Goal: Information Seeking & Learning: Learn about a topic

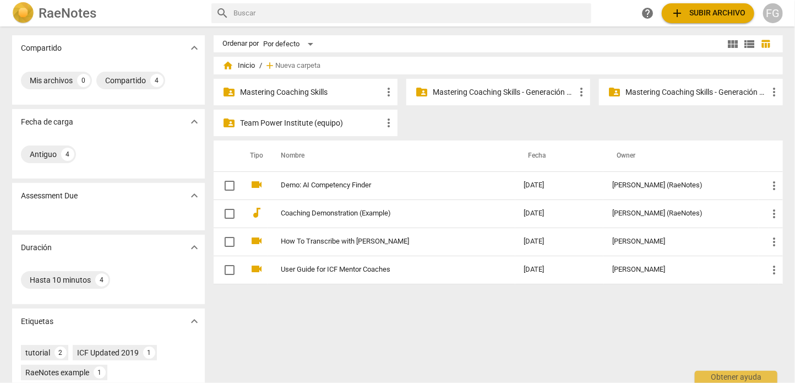
click at [502, 91] on p "Mastering Coaching Skills - Generación 31" at bounding box center [504, 92] width 142 height 12
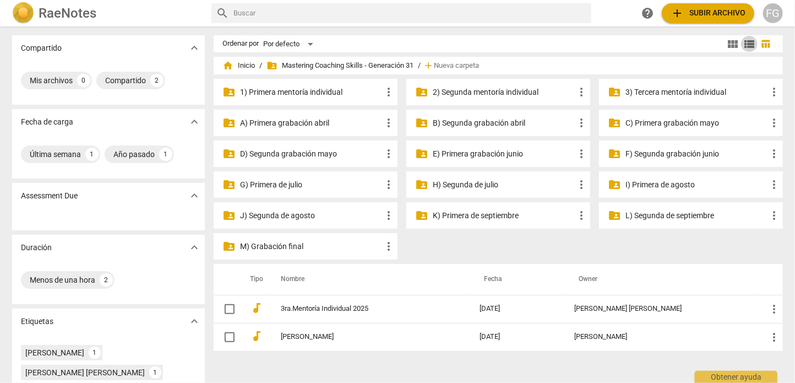
click at [748, 45] on span "view_list" at bounding box center [749, 43] width 13 height 13
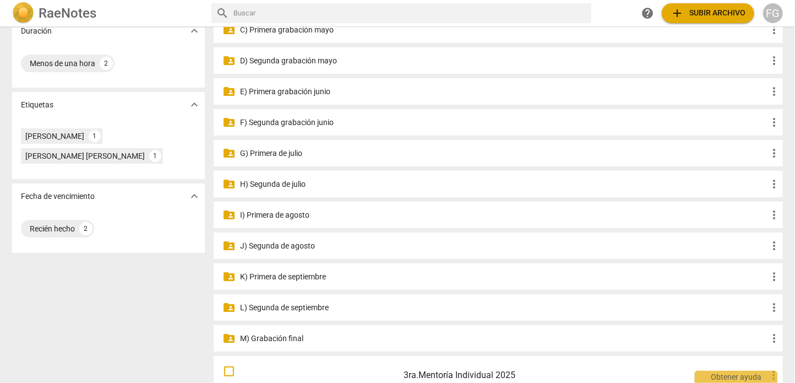
scroll to position [220, 0]
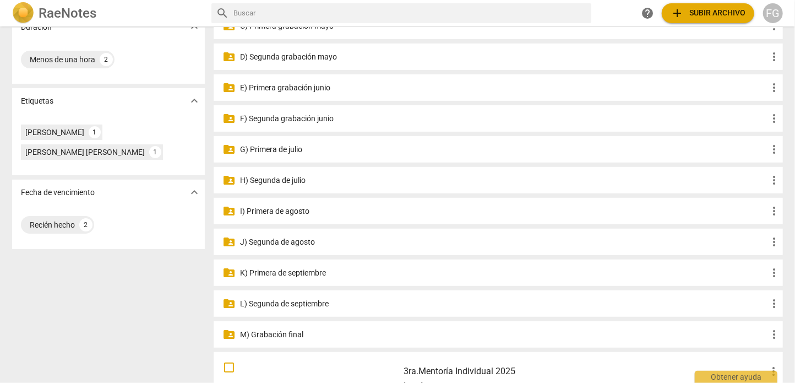
click at [306, 240] on p "J) Segunda de agosto" at bounding box center [503, 242] width 527 height 12
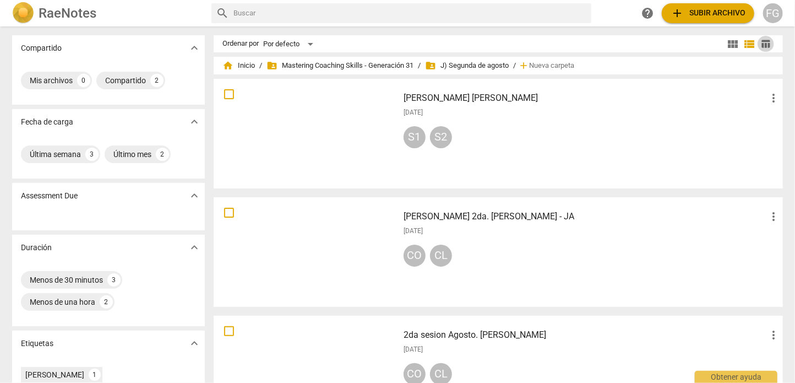
click at [762, 48] on span "table_chart" at bounding box center [766, 44] width 10 height 10
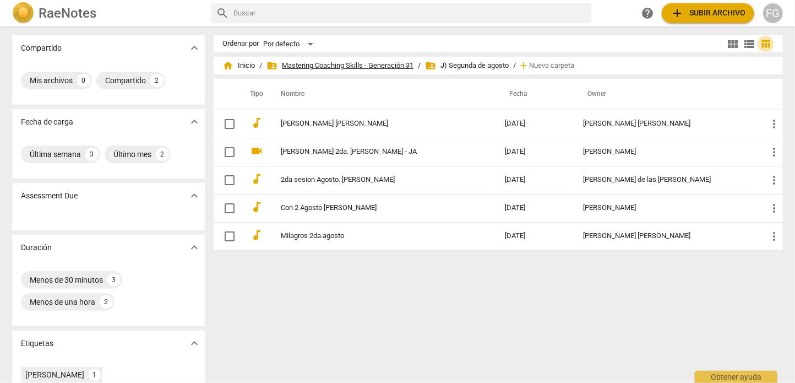
click at [385, 66] on span "folder_shared Mastering Coaching Skills - Generación 31" at bounding box center [339, 65] width 147 height 11
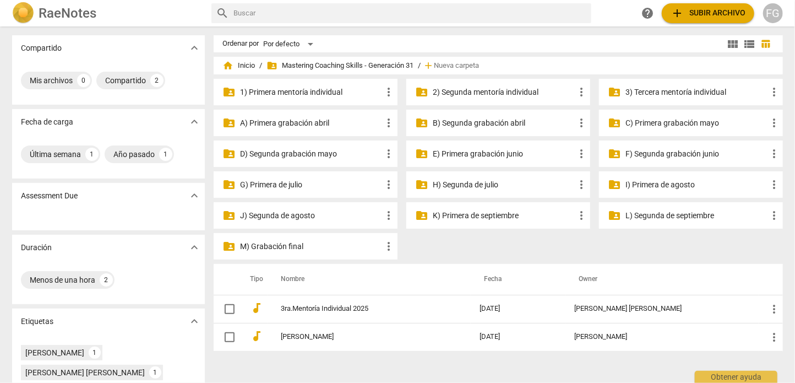
click at [493, 90] on p "2) Segunda mentoría individual" at bounding box center [504, 92] width 142 height 12
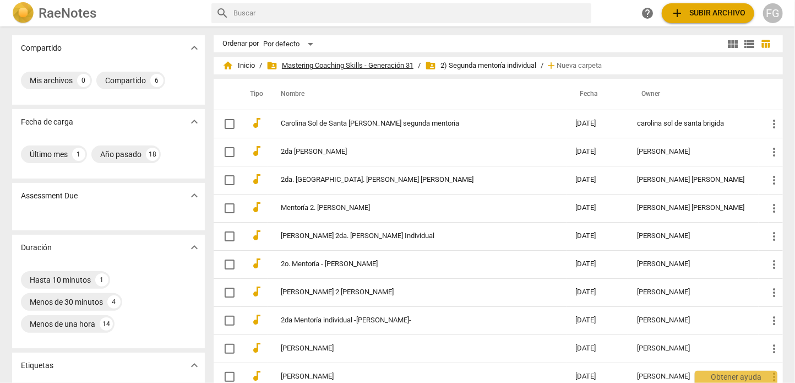
click at [371, 62] on span "folder_shared Mastering Coaching Skills - Generación 31" at bounding box center [339, 65] width 147 height 11
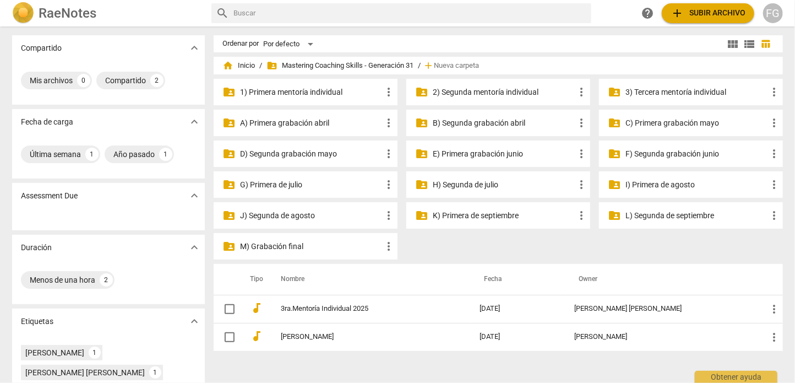
click at [672, 184] on p "I) Primera de agosto" at bounding box center [696, 185] width 142 height 12
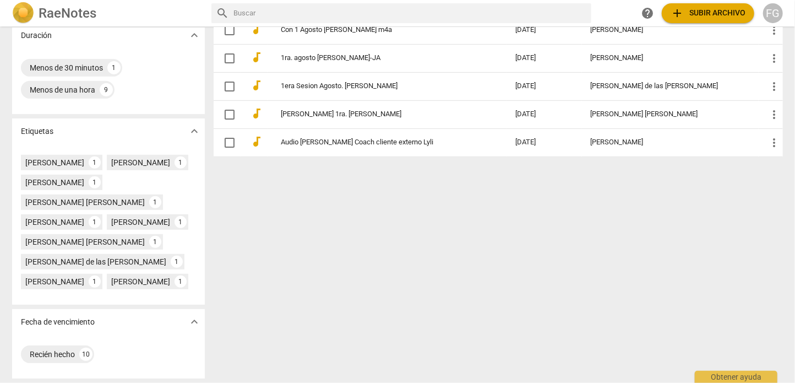
scroll to position [143, 0]
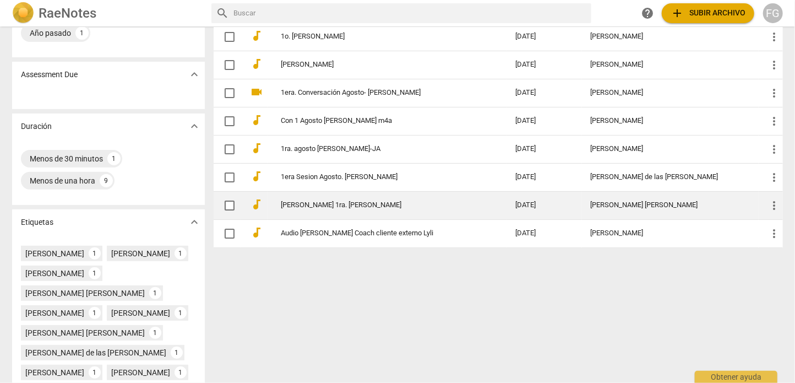
click at [630, 205] on div "[PERSON_NAME] [PERSON_NAME]" at bounding box center [670, 205] width 159 height 8
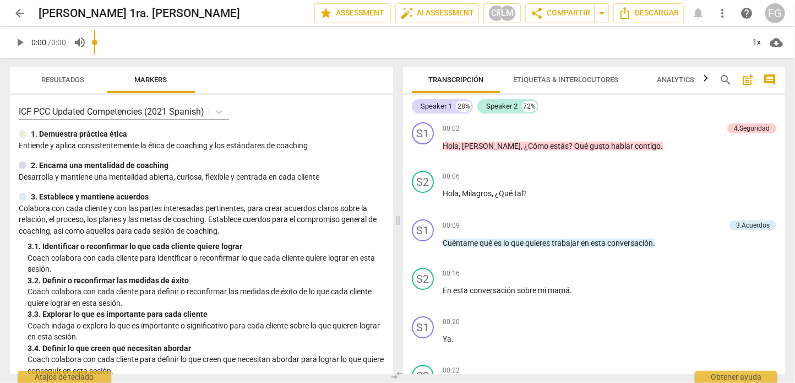
click at [20, 14] on span "arrow_back" at bounding box center [19, 13] width 13 height 13
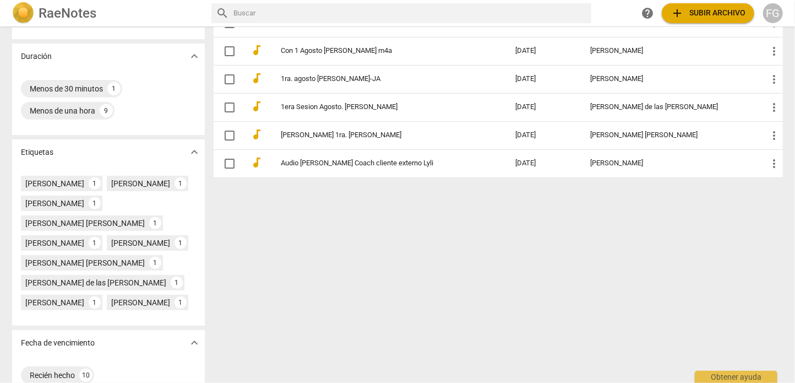
scroll to position [220, 0]
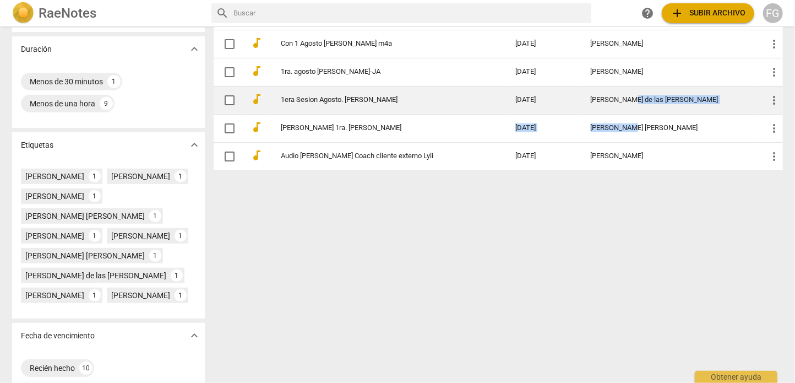
drag, startPoint x: 639, startPoint y: 122, endPoint x: 635, endPoint y: 102, distance: 20.6
click at [635, 102] on tbody "audiotrack Sesion 1ra Agosto - HOTY 2025-09-07 Hortensia Rojas Jaimes more_vert…" at bounding box center [498, 29] width 569 height 281
click at [602, 99] on div "[PERSON_NAME] de las [PERSON_NAME]" at bounding box center [670, 100] width 159 height 8
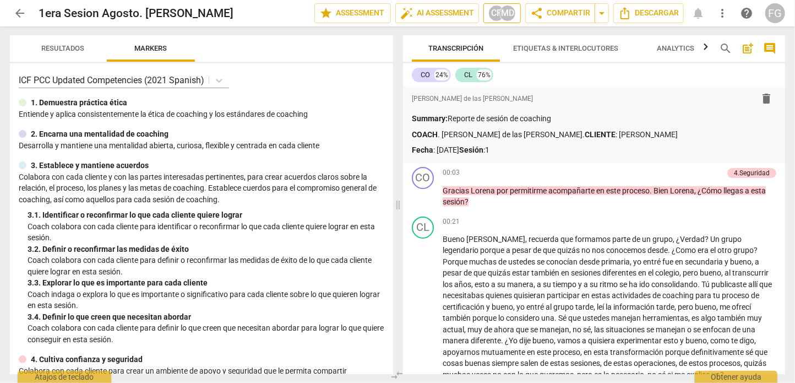
click at [499, 11] on div "MD" at bounding box center [507, 13] width 17 height 17
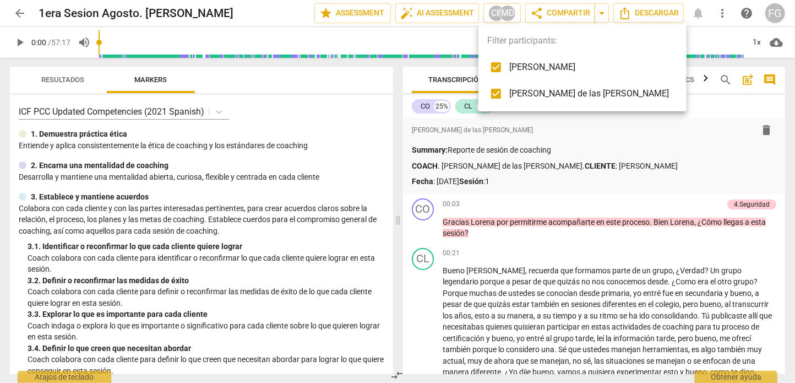
click at [18, 17] on div at bounding box center [397, 191] width 795 height 383
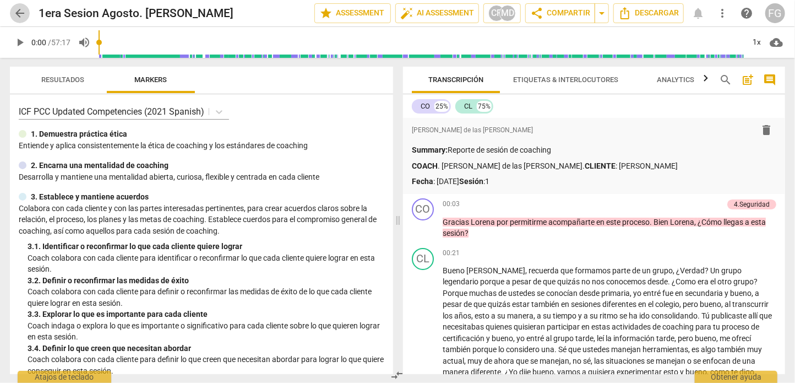
click at [18, 14] on span "arrow_back" at bounding box center [19, 13] width 13 height 13
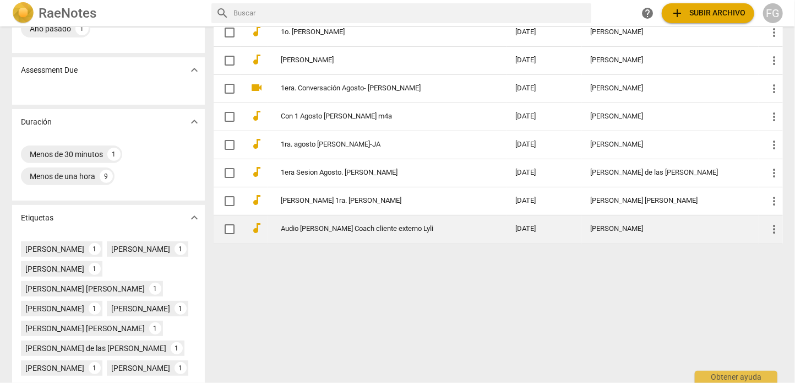
scroll to position [88, 0]
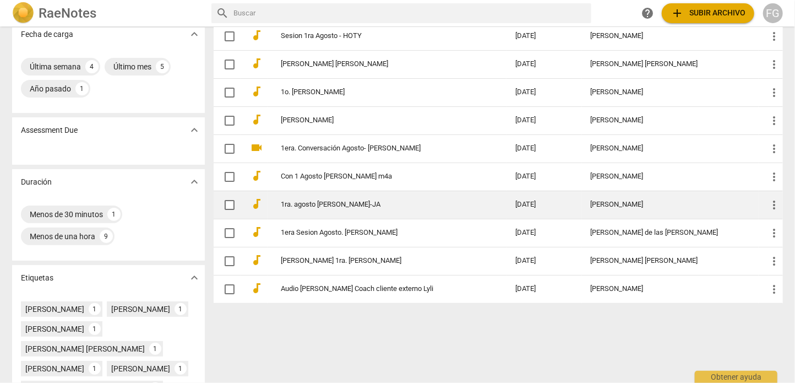
click at [629, 205] on div "[PERSON_NAME]" at bounding box center [670, 204] width 159 height 8
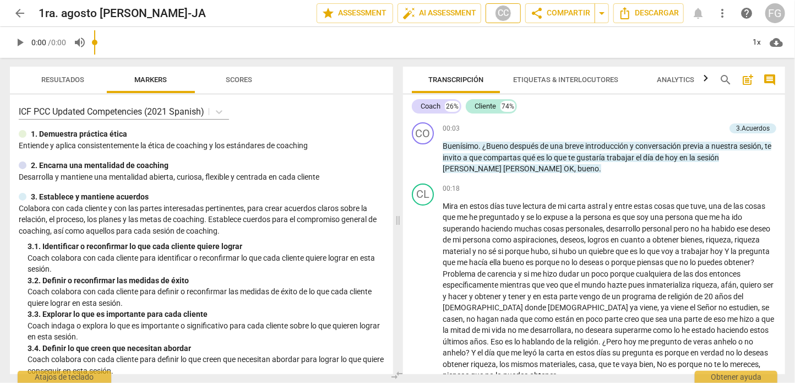
click at [495, 12] on div "CC" at bounding box center [503, 13] width 17 height 17
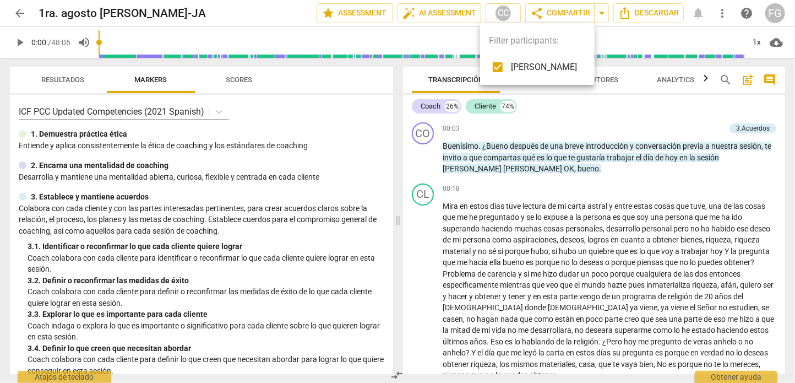
click at [21, 12] on div at bounding box center [397, 191] width 795 height 383
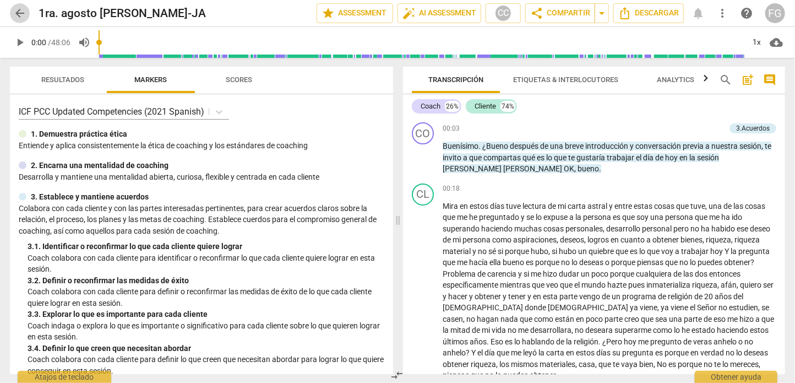
click at [20, 12] on span "arrow_back" at bounding box center [19, 13] width 13 height 13
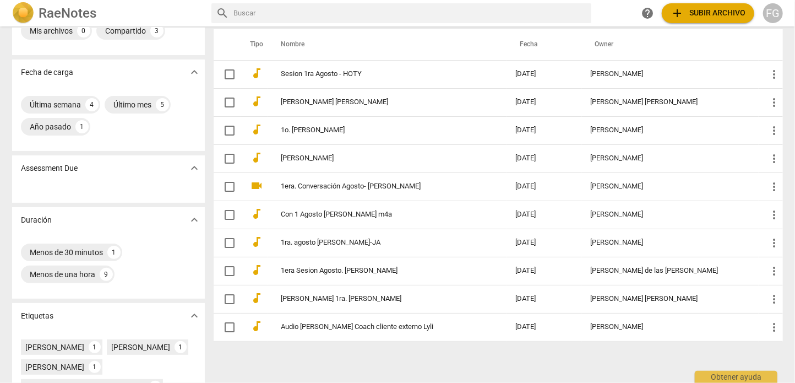
scroll to position [110, 0]
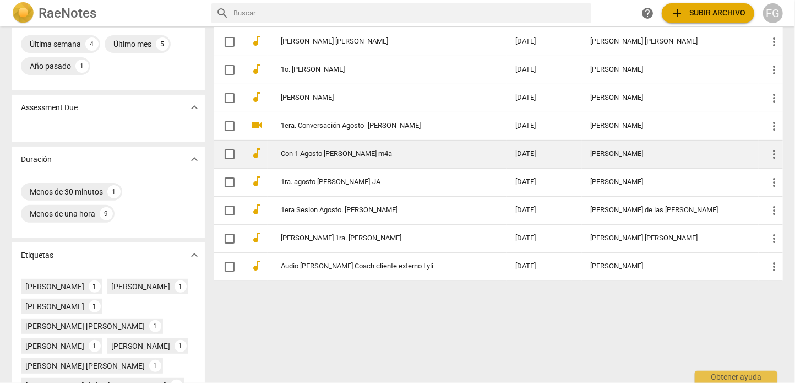
click at [677, 150] on div "[PERSON_NAME]" at bounding box center [670, 154] width 159 height 8
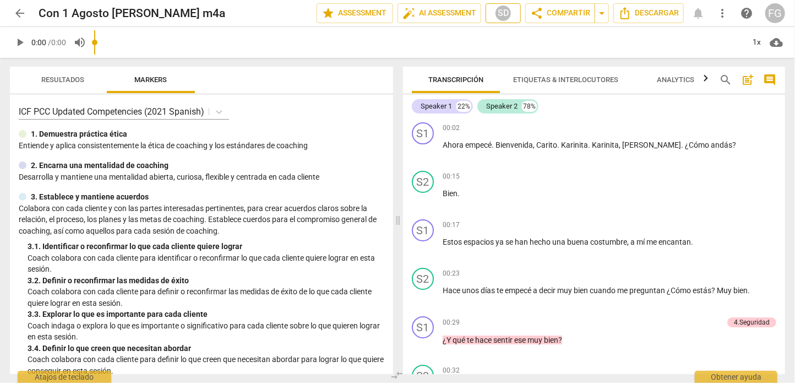
click at [503, 17] on div "SD" at bounding box center [503, 13] width 17 height 17
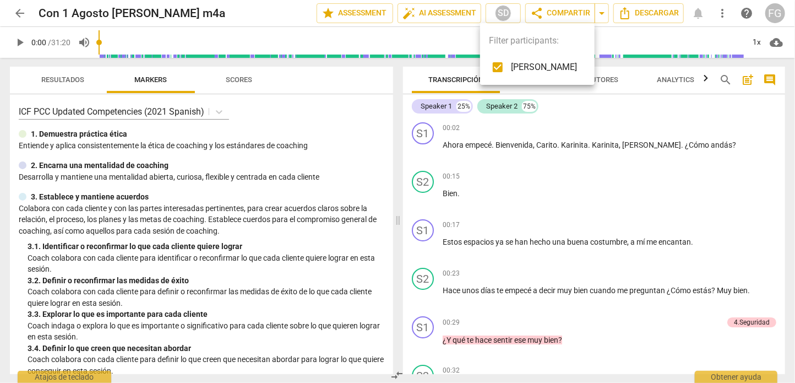
click at [15, 17] on div at bounding box center [397, 191] width 795 height 383
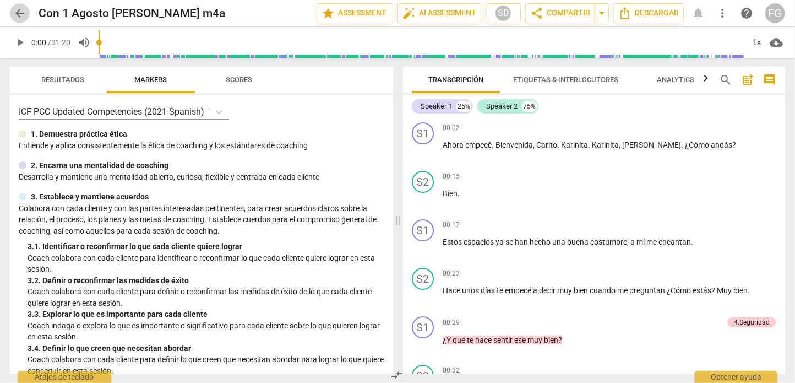
click at [15, 9] on span "arrow_back" at bounding box center [19, 13] width 13 height 13
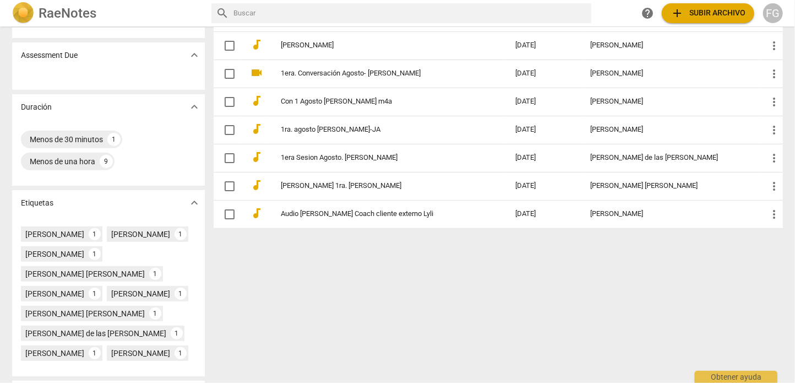
scroll to position [88, 0]
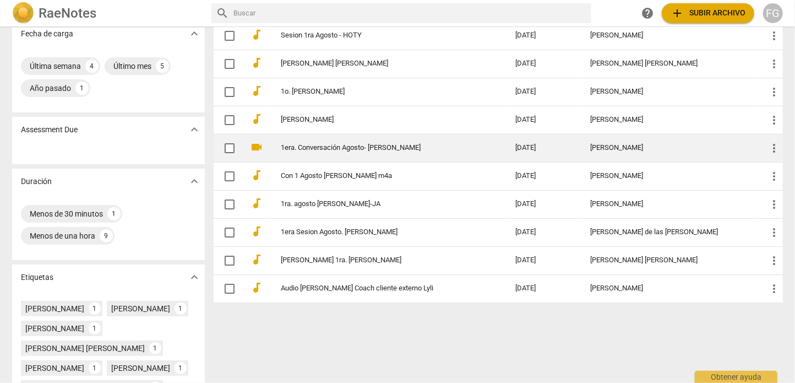
click at [634, 149] on div "[PERSON_NAME]" at bounding box center [670, 148] width 159 height 8
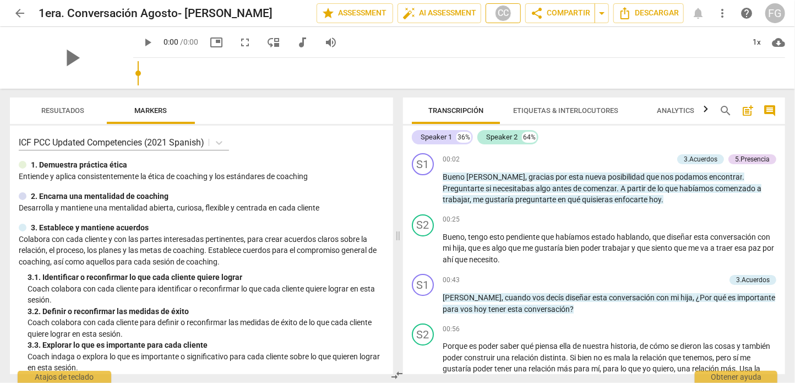
click at [497, 18] on div "CC" at bounding box center [503, 13] width 17 height 17
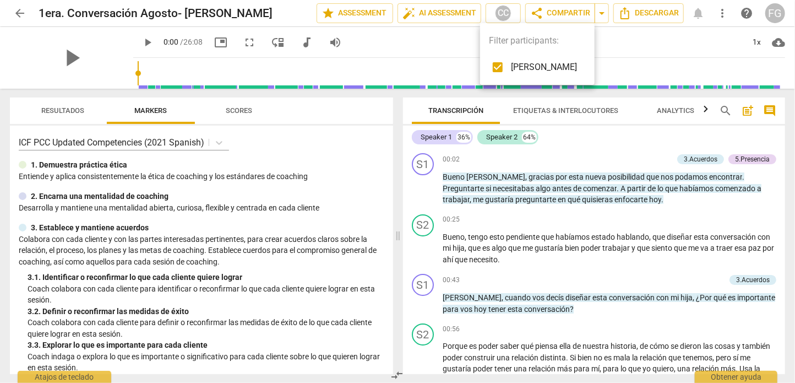
click at [17, 16] on div at bounding box center [397, 191] width 795 height 383
click at [19, 13] on span "arrow_back" at bounding box center [19, 13] width 13 height 13
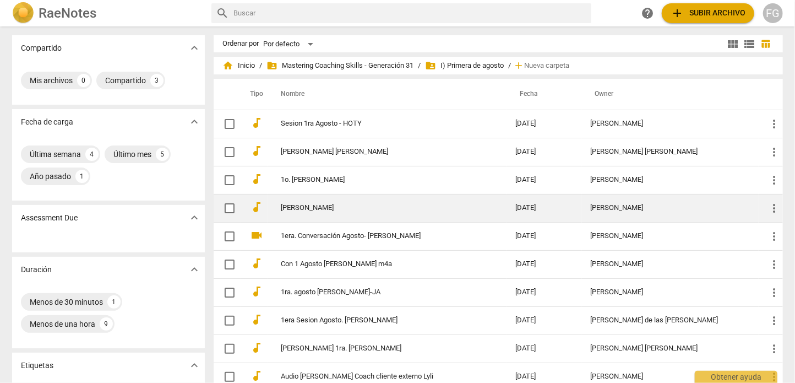
click at [617, 205] on div "[PERSON_NAME]" at bounding box center [670, 208] width 159 height 8
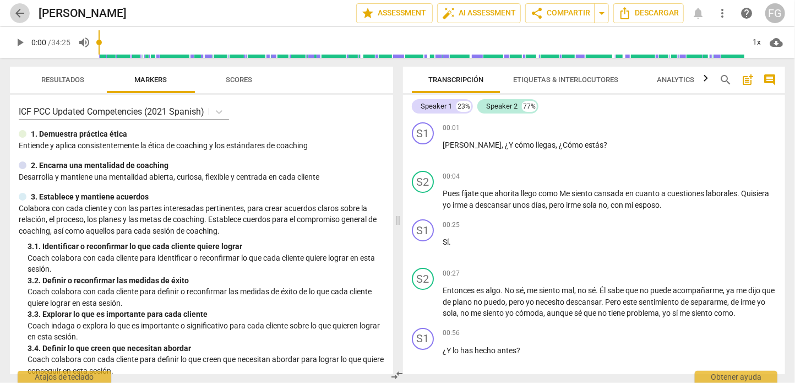
click at [13, 12] on span "arrow_back" at bounding box center [19, 13] width 13 height 13
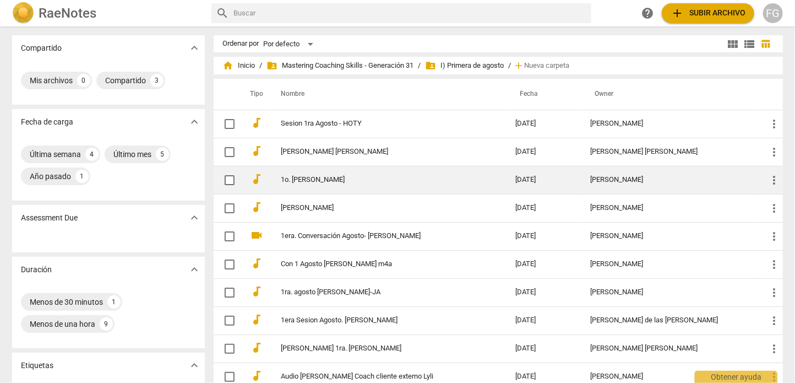
click at [635, 186] on td "[PERSON_NAME]" at bounding box center [670, 180] width 177 height 28
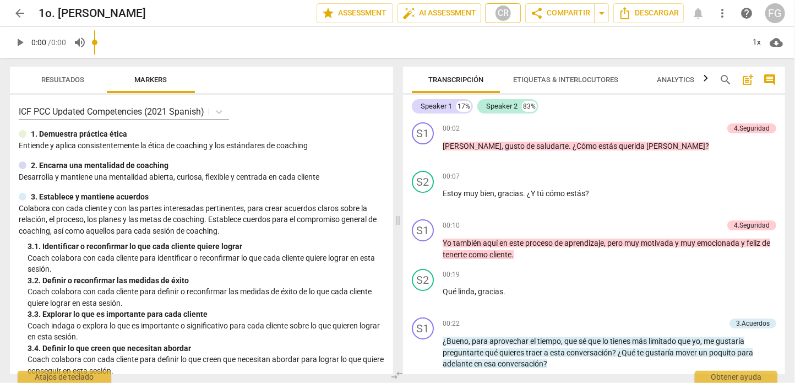
click at [501, 14] on div "CR" at bounding box center [503, 13] width 17 height 17
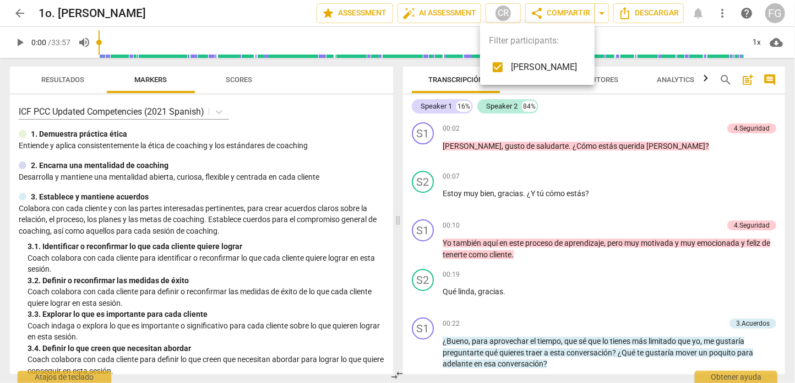
click at [13, 9] on div at bounding box center [397, 191] width 795 height 383
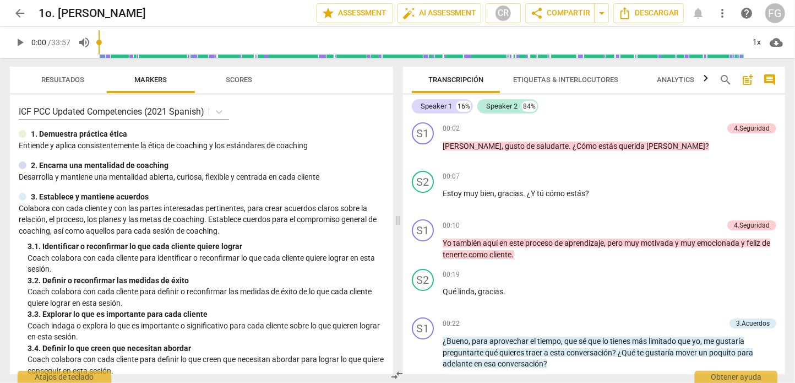
click at [20, 13] on span "arrow_back" at bounding box center [19, 13] width 13 height 13
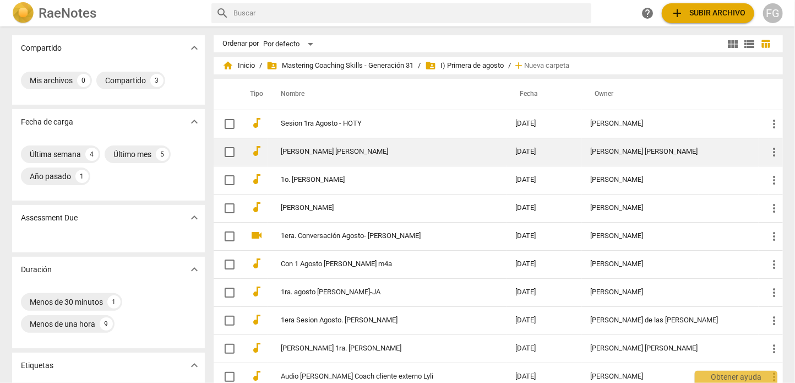
click at [625, 150] on div "[PERSON_NAME] [PERSON_NAME]" at bounding box center [670, 152] width 159 height 8
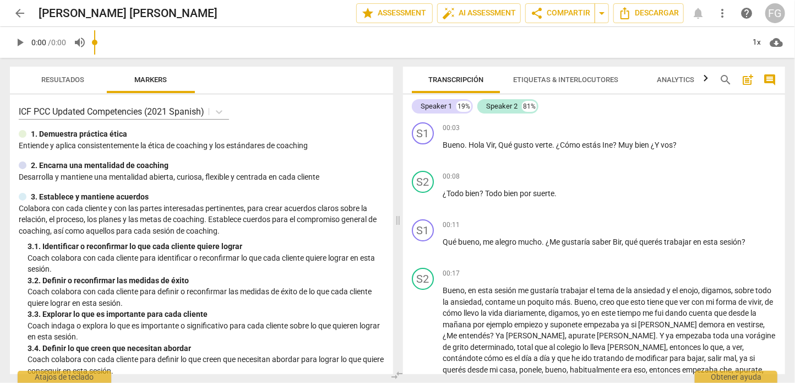
click at [20, 12] on span "arrow_back" at bounding box center [19, 13] width 13 height 13
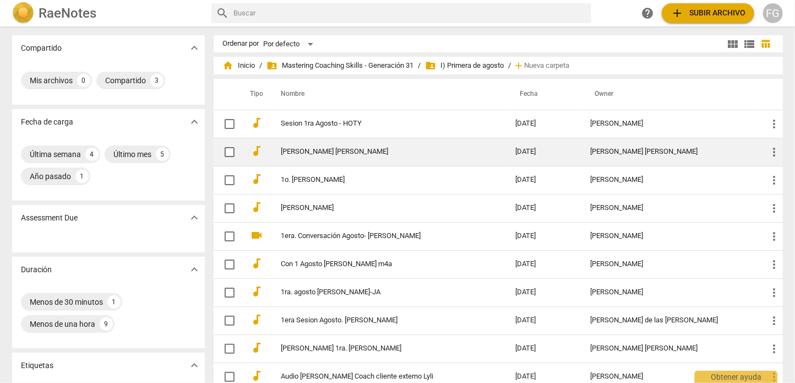
click at [625, 150] on div "[PERSON_NAME] [PERSON_NAME]" at bounding box center [670, 152] width 159 height 8
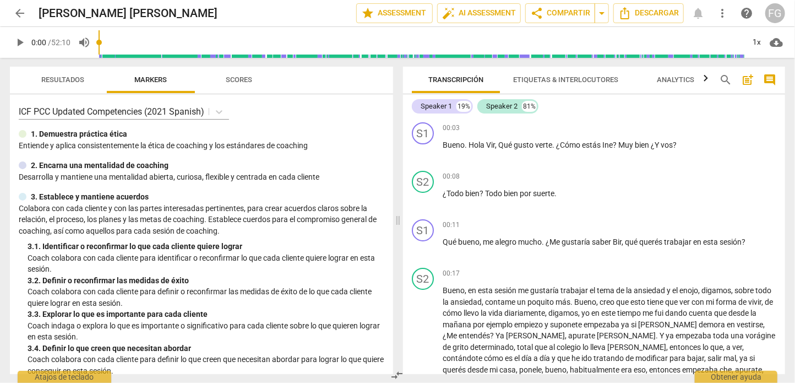
click at [19, 11] on span "arrow_back" at bounding box center [19, 13] width 13 height 13
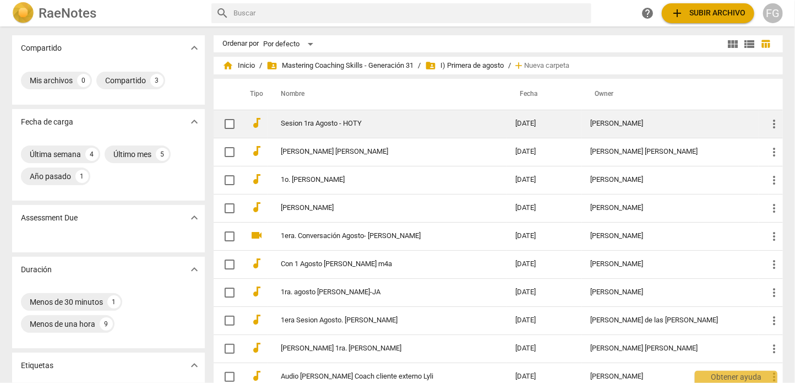
click at [634, 118] on td "[PERSON_NAME]" at bounding box center [670, 124] width 177 height 28
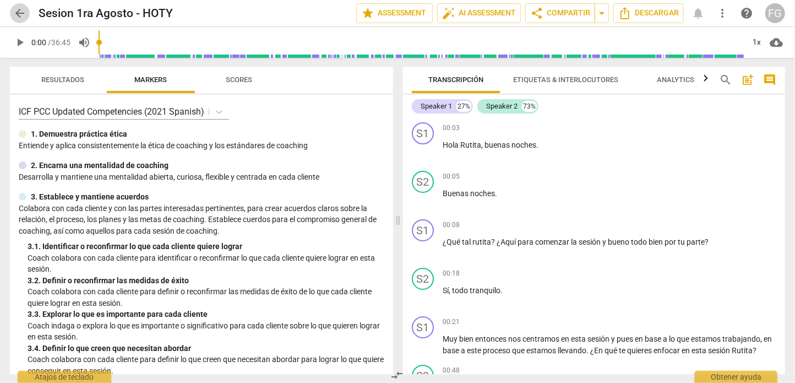
click at [21, 15] on span "arrow_back" at bounding box center [19, 13] width 13 height 13
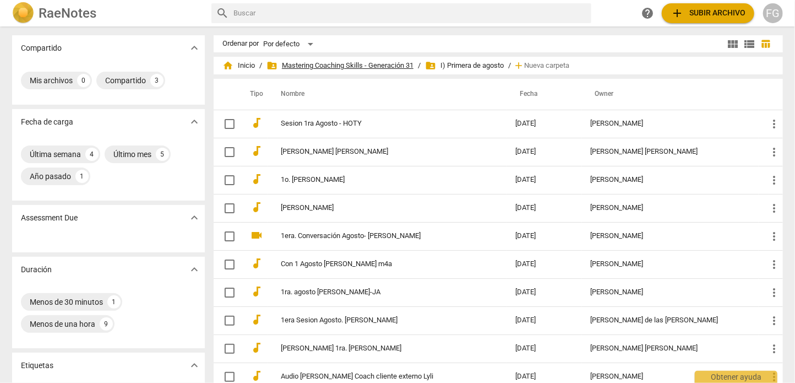
click at [374, 64] on span "folder_shared Mastering Coaching Skills - Generación 31" at bounding box center [339, 65] width 147 height 11
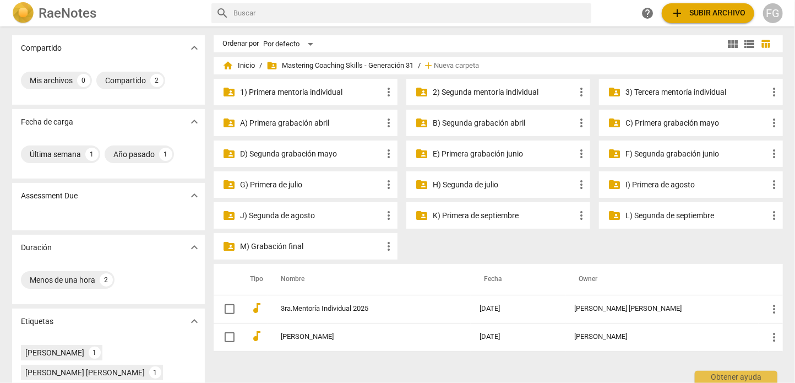
click at [477, 188] on p "H) Segunda de julio" at bounding box center [504, 185] width 142 height 12
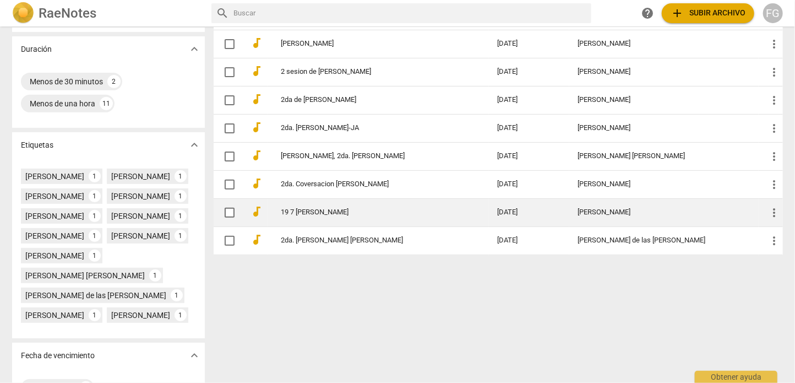
scroll to position [220, 0]
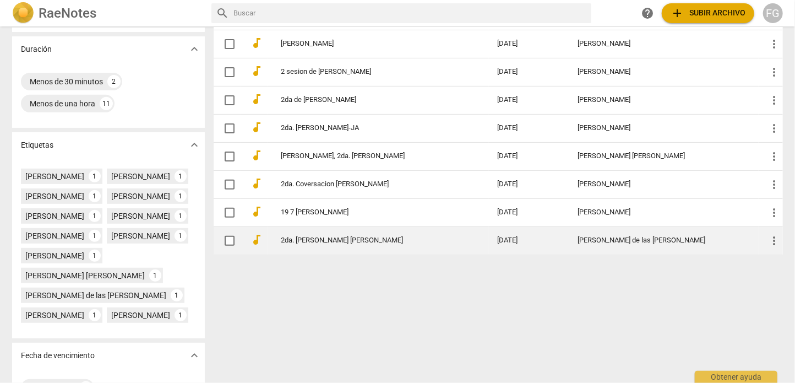
click at [603, 239] on div "[PERSON_NAME] de las [PERSON_NAME]" at bounding box center [664, 240] width 172 height 8
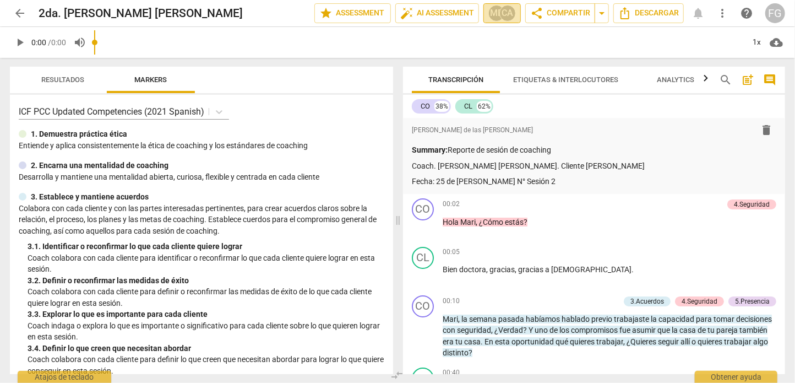
click at [488, 14] on div "MD" at bounding box center [496, 13] width 17 height 17
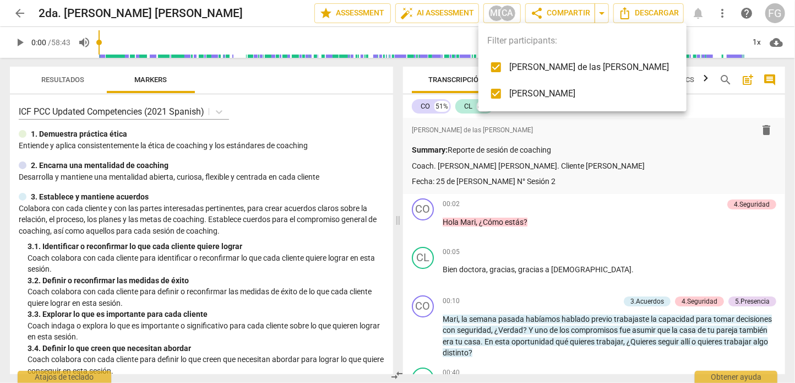
click at [21, 12] on div at bounding box center [397, 191] width 795 height 383
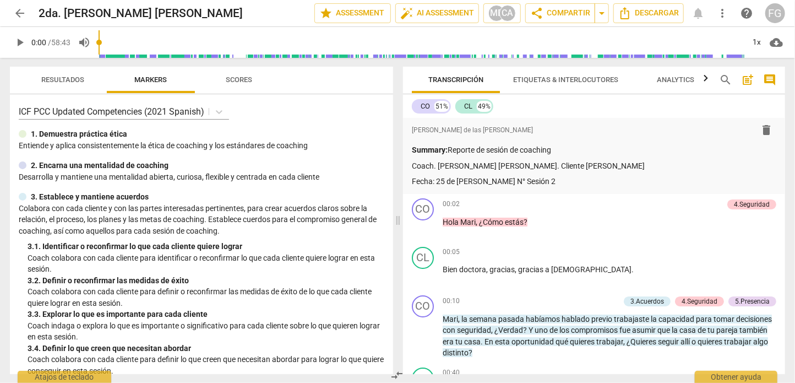
click at [18, 13] on span "arrow_back" at bounding box center [19, 13] width 13 height 13
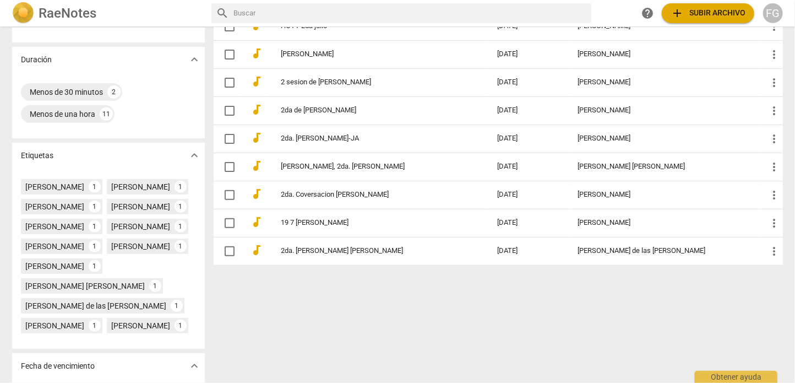
scroll to position [275, 0]
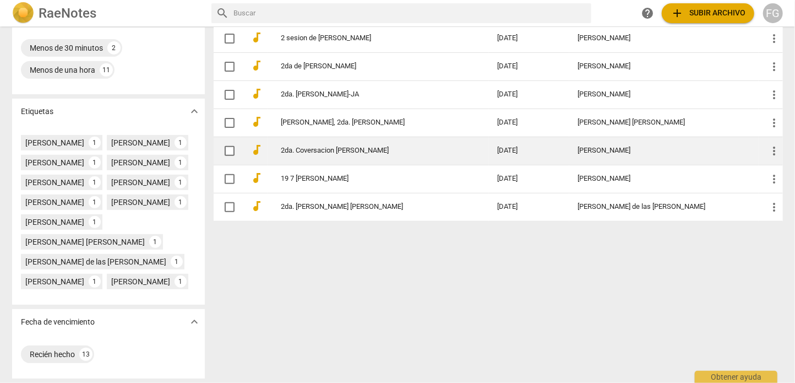
click at [615, 139] on td "[PERSON_NAME]" at bounding box center [663, 151] width 189 height 28
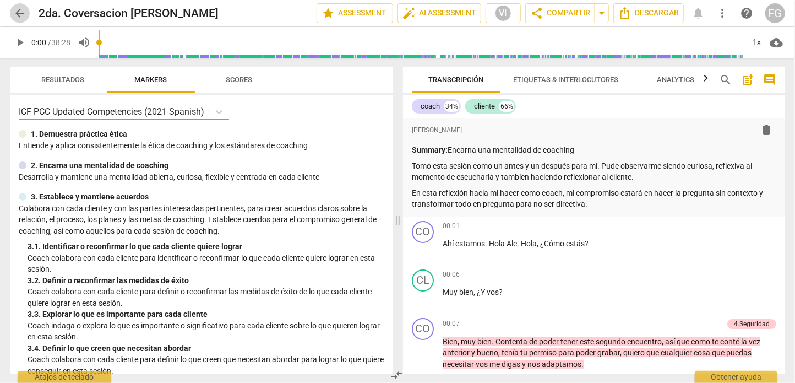
click at [18, 17] on span "arrow_back" at bounding box center [19, 13] width 13 height 13
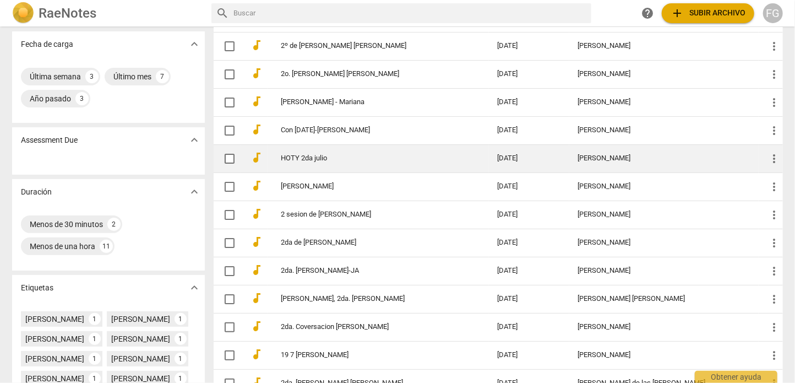
scroll to position [220, 0]
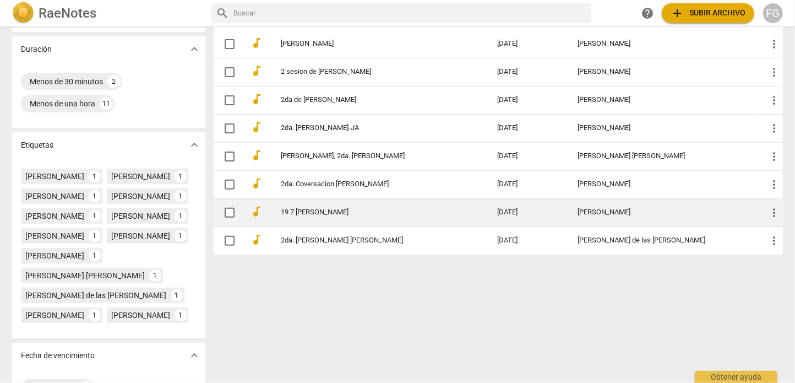
click at [598, 208] on div "[PERSON_NAME]" at bounding box center [664, 212] width 172 height 8
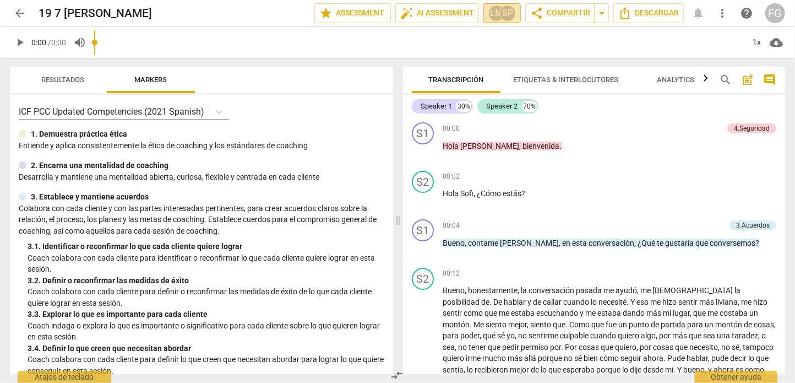
click at [499, 15] on div "SP" at bounding box center [507, 13] width 17 height 17
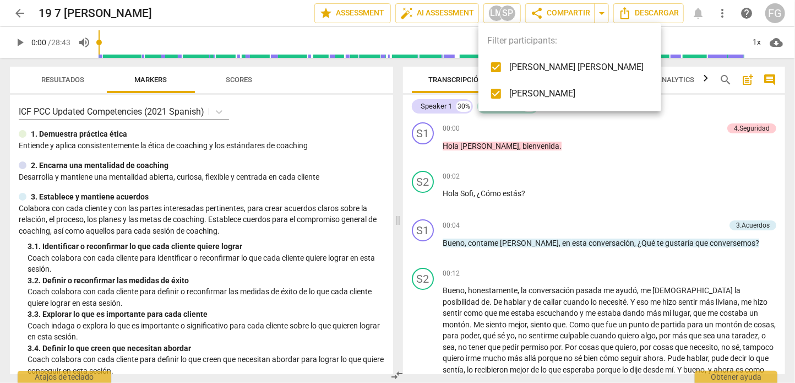
click at [3, 15] on div at bounding box center [397, 191] width 795 height 383
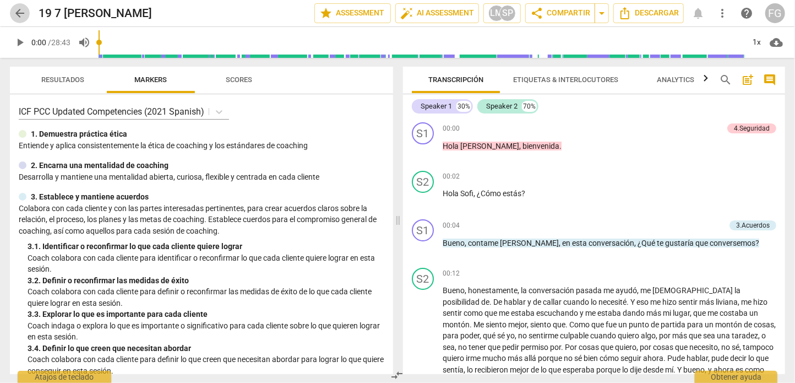
click at [17, 12] on span "arrow_back" at bounding box center [19, 13] width 13 height 13
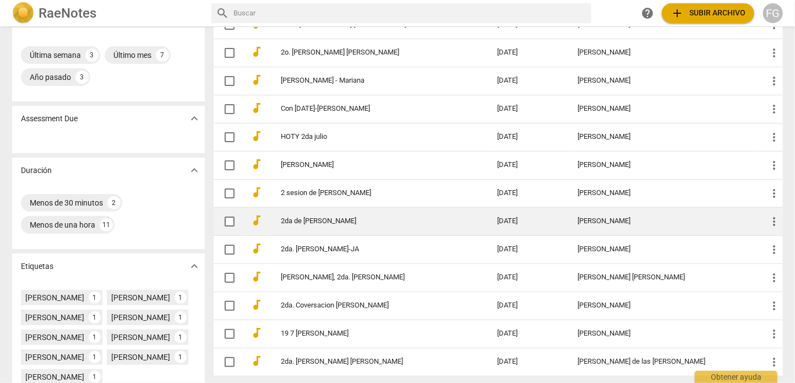
scroll to position [110, 0]
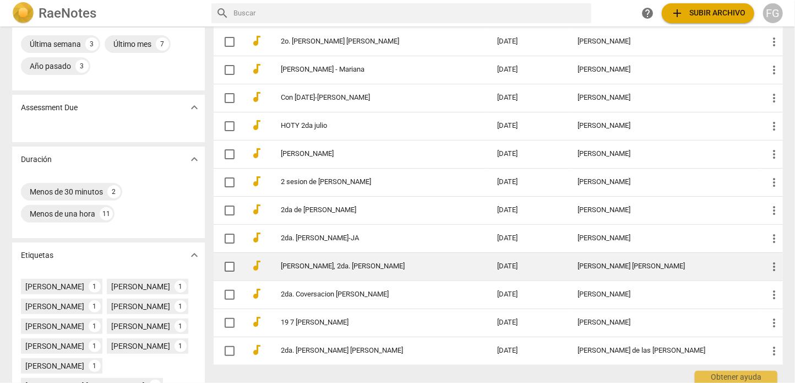
click at [583, 264] on div "[PERSON_NAME] [PERSON_NAME]" at bounding box center [664, 266] width 172 height 8
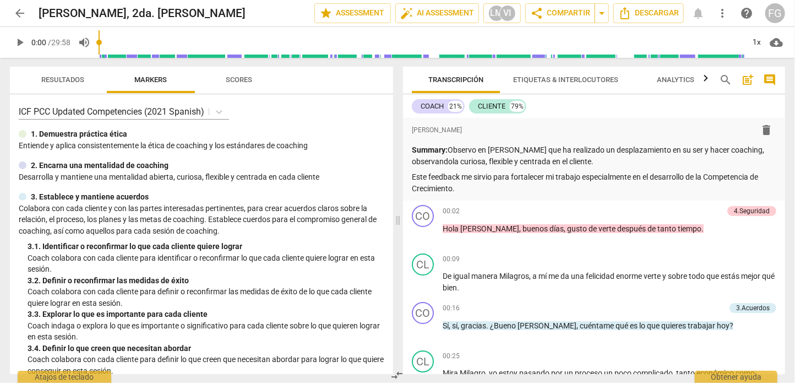
click at [20, 18] on span "arrow_back" at bounding box center [19, 13] width 13 height 13
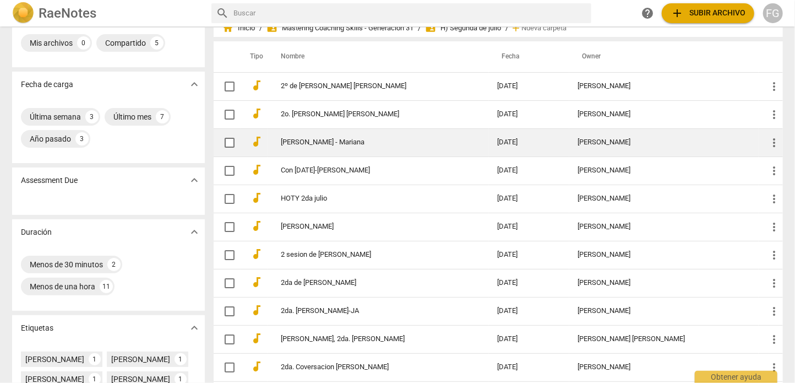
scroll to position [110, 0]
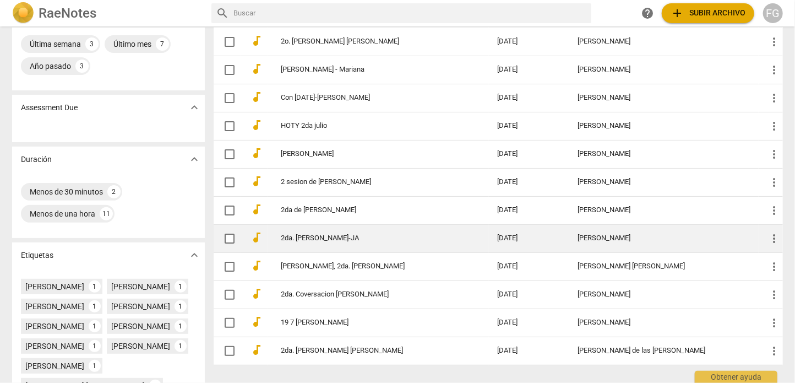
click at [597, 237] on div "[PERSON_NAME]" at bounding box center [664, 238] width 172 height 8
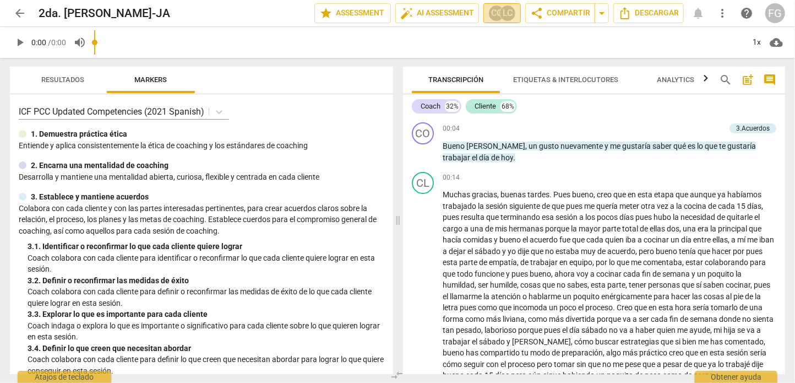
click at [488, 11] on div "CC" at bounding box center [496, 13] width 17 height 17
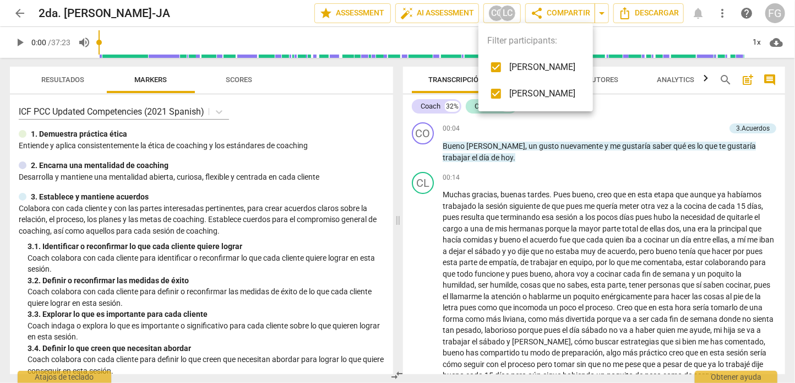
click at [19, 14] on div at bounding box center [397, 191] width 795 height 383
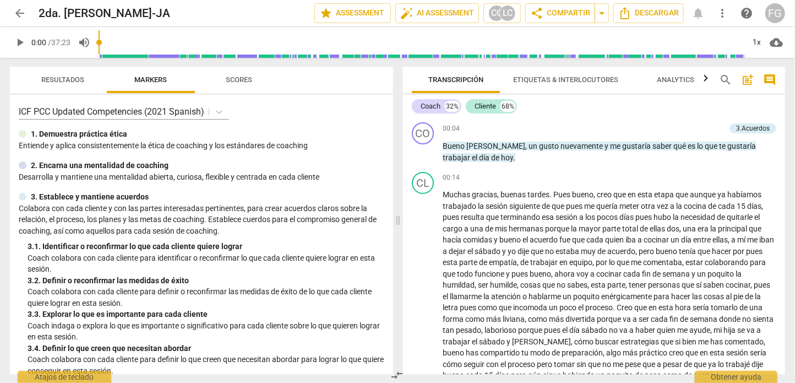
click at [17, 14] on span "arrow_back" at bounding box center [19, 13] width 13 height 13
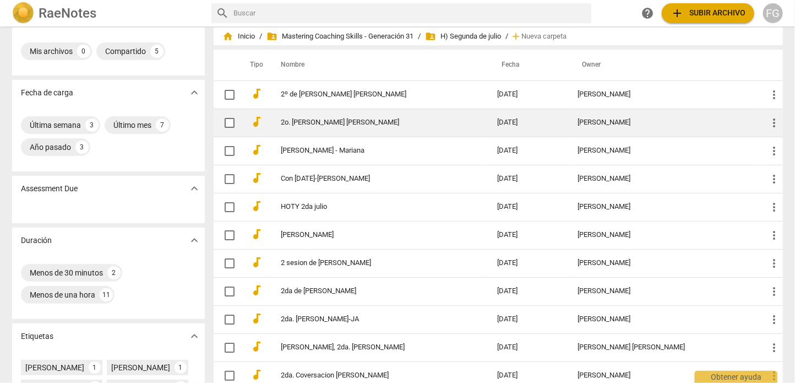
scroll to position [55, 0]
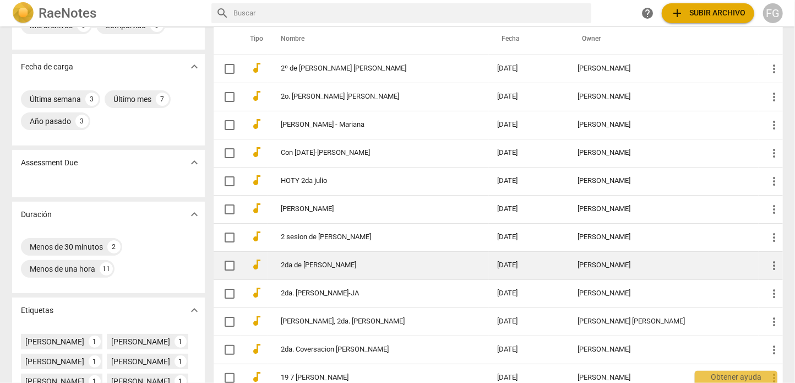
click at [636, 266] on div "[PERSON_NAME]" at bounding box center [664, 265] width 172 height 8
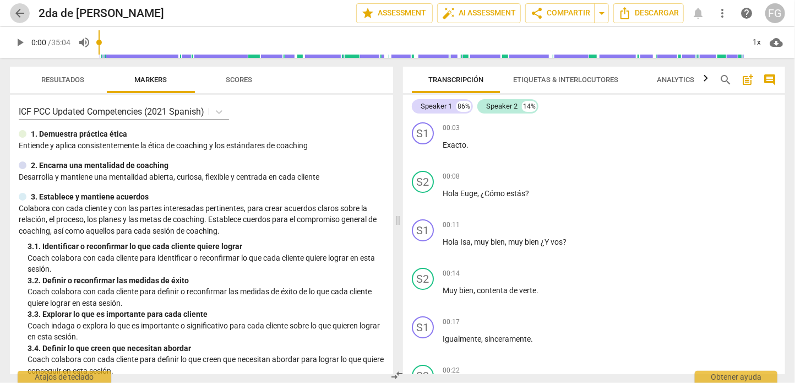
click at [17, 14] on span "arrow_back" at bounding box center [19, 13] width 13 height 13
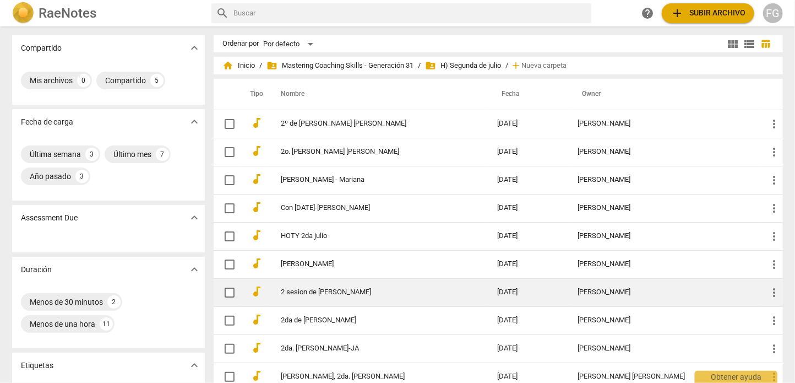
click at [617, 288] on div "[PERSON_NAME]" at bounding box center [664, 292] width 172 height 8
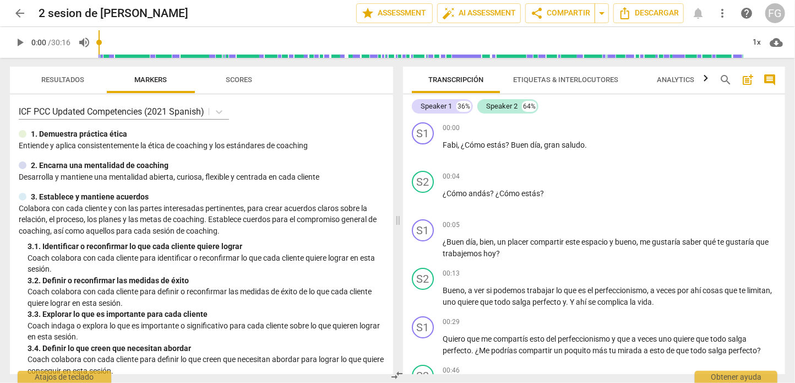
click at [20, 15] on span "arrow_back" at bounding box center [19, 13] width 13 height 13
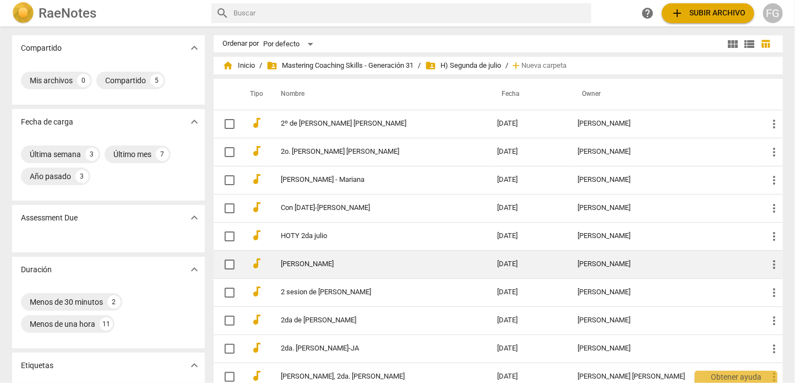
click at [639, 260] on div "[PERSON_NAME]" at bounding box center [664, 264] width 172 height 8
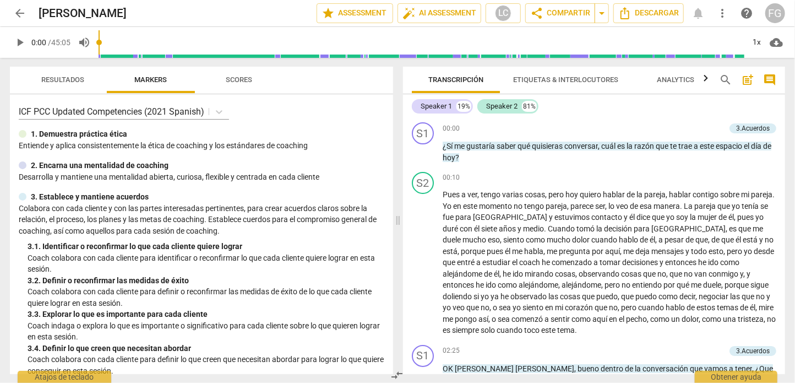
click at [17, 10] on span "arrow_back" at bounding box center [19, 13] width 13 height 13
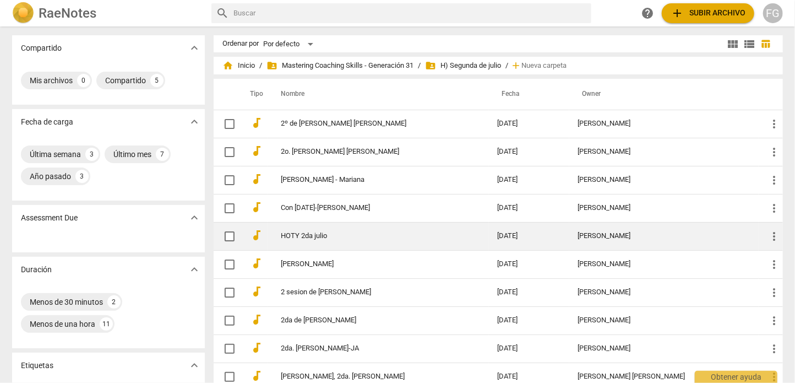
click at [590, 233] on div "[PERSON_NAME]" at bounding box center [664, 236] width 172 height 8
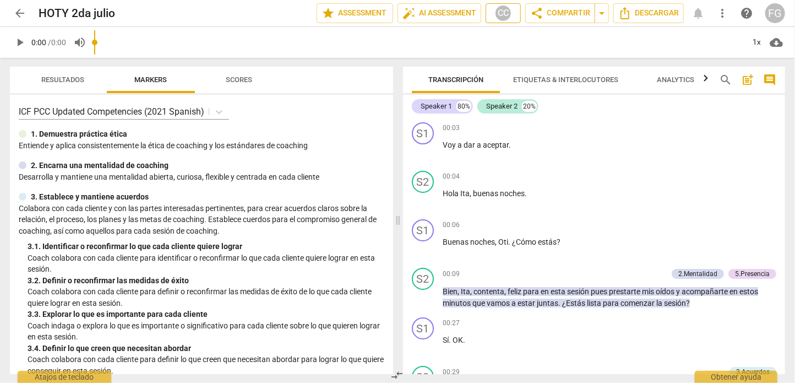
click at [510, 16] on span "CC" at bounding box center [503, 13] width 25 height 17
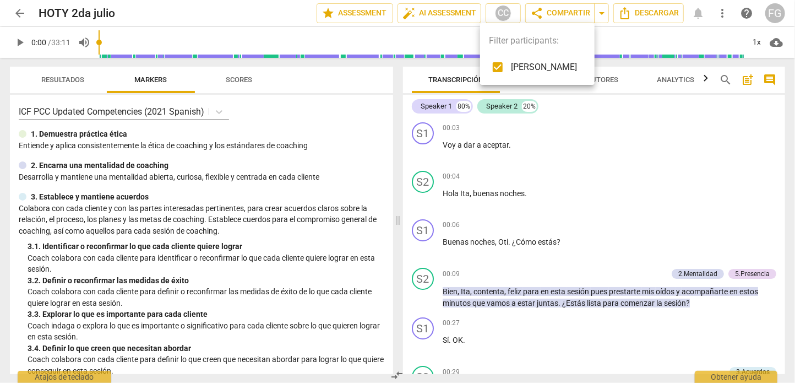
click at [15, 14] on div at bounding box center [397, 191] width 795 height 383
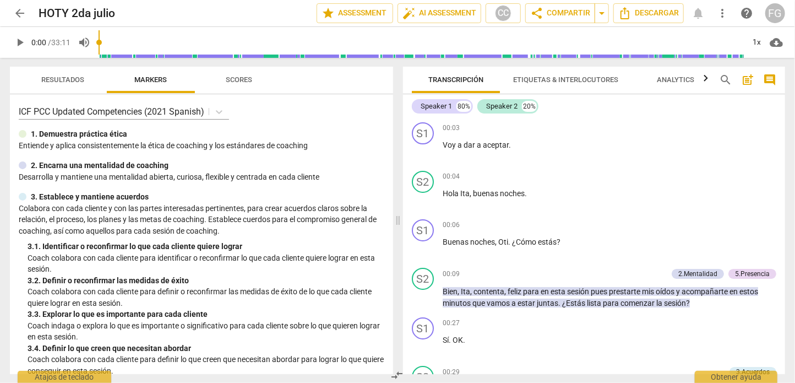
click at [18, 13] on span "arrow_back" at bounding box center [19, 13] width 13 height 13
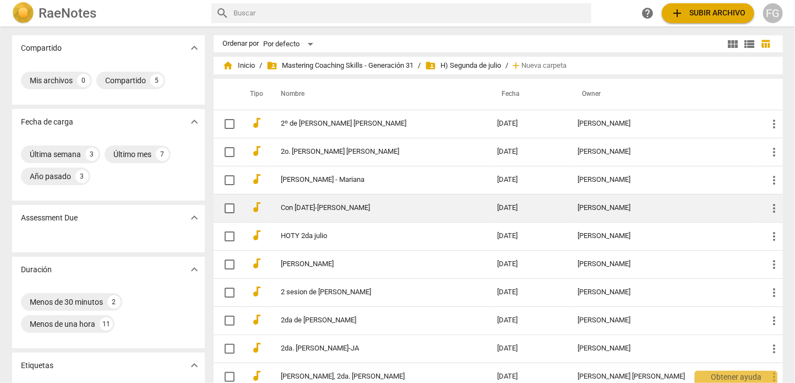
click at [622, 204] on div "[PERSON_NAME]" at bounding box center [664, 208] width 172 height 8
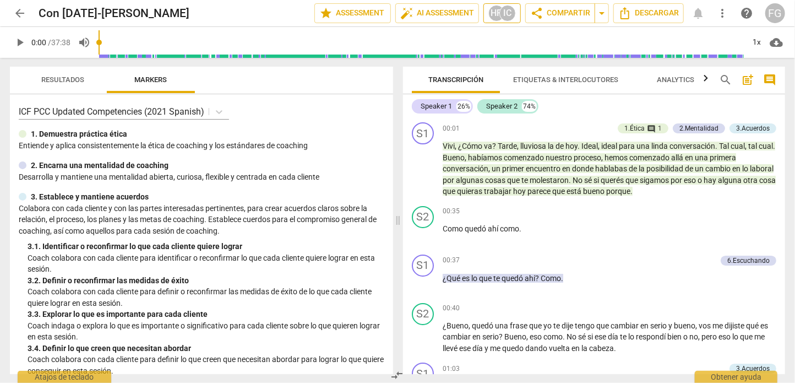
click at [499, 12] on div "IC" at bounding box center [507, 13] width 17 height 17
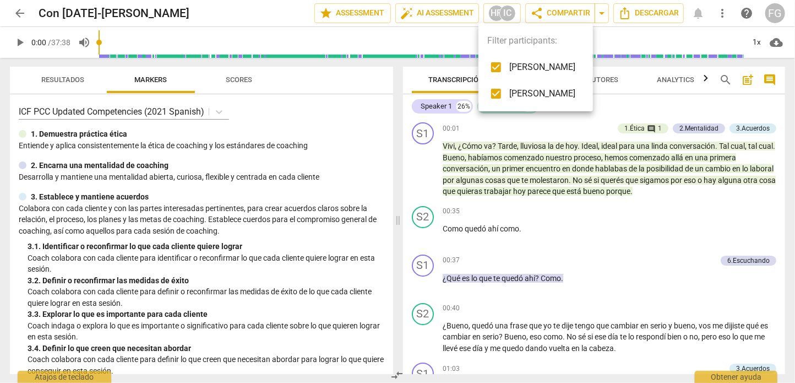
drag, startPoint x: 20, startPoint y: 8, endPoint x: 21, endPoint y: 15, distance: 7.7
click at [21, 9] on div at bounding box center [397, 191] width 795 height 383
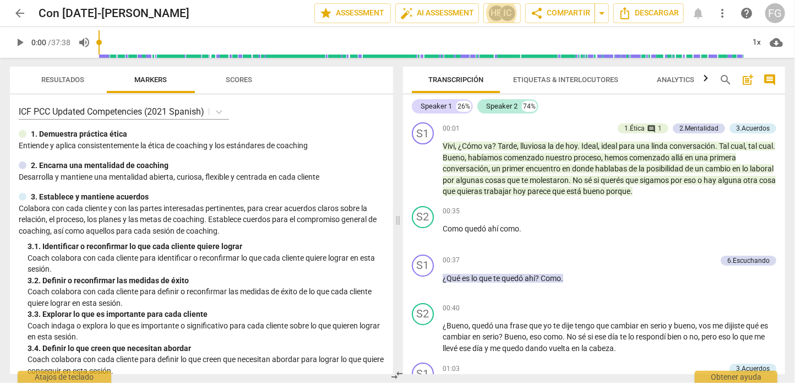
click at [20, 20] on button "arrow_back" at bounding box center [20, 13] width 20 height 20
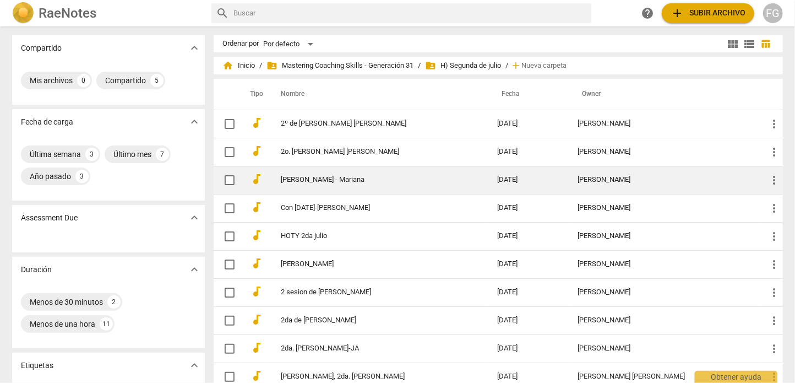
click at [622, 172] on td "[PERSON_NAME]" at bounding box center [663, 180] width 189 height 28
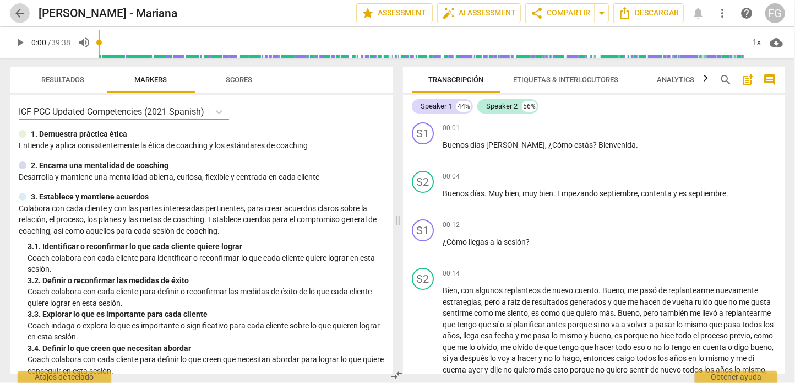
click at [18, 13] on span "arrow_back" at bounding box center [19, 13] width 13 height 13
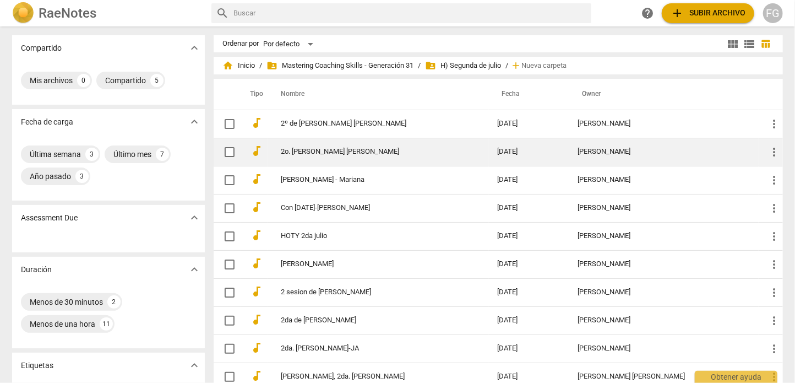
click at [427, 159] on td "2o. julio Claudia - Katya" at bounding box center [378, 152] width 221 height 28
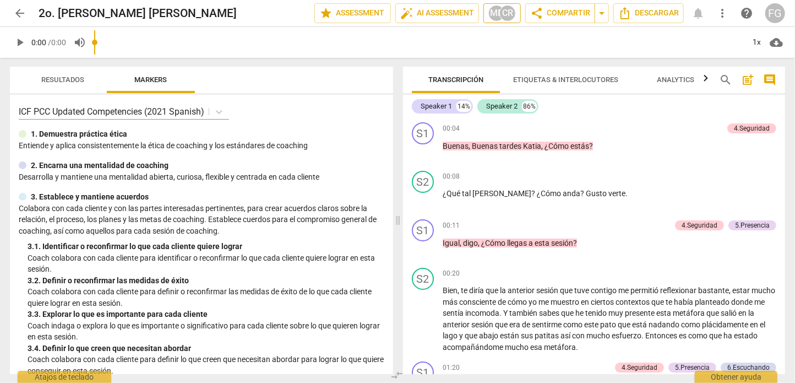
click at [502, 11] on div "CR" at bounding box center [507, 13] width 17 height 17
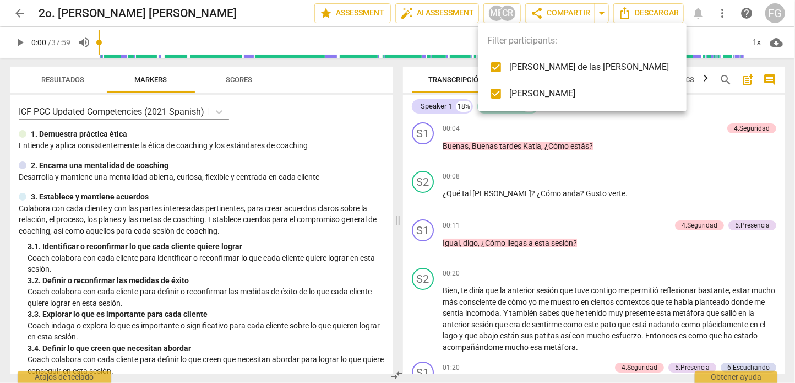
drag, startPoint x: 33, startPoint y: 10, endPoint x: 28, endPoint y: 15, distance: 6.6
click at [32, 10] on div at bounding box center [397, 191] width 795 height 383
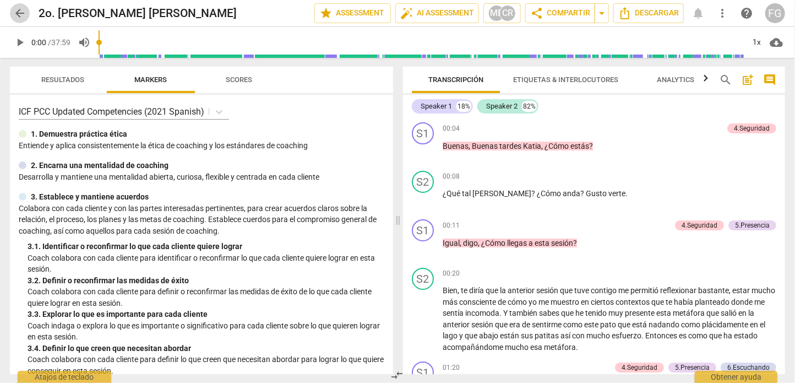
click at [21, 14] on span "arrow_back" at bounding box center [19, 13] width 13 height 13
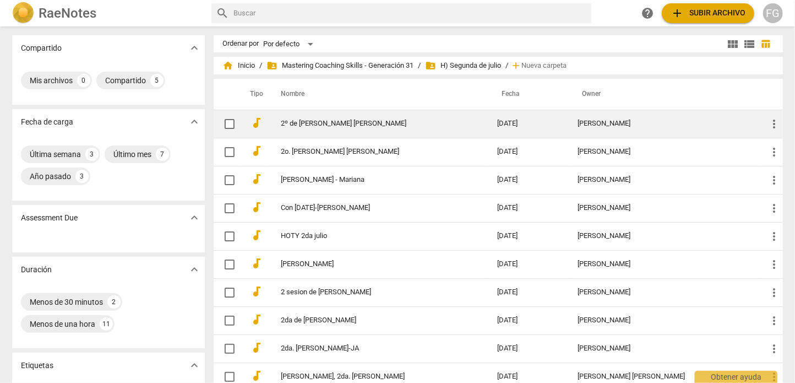
click at [582, 119] on div "[PERSON_NAME]" at bounding box center [664, 123] width 172 height 8
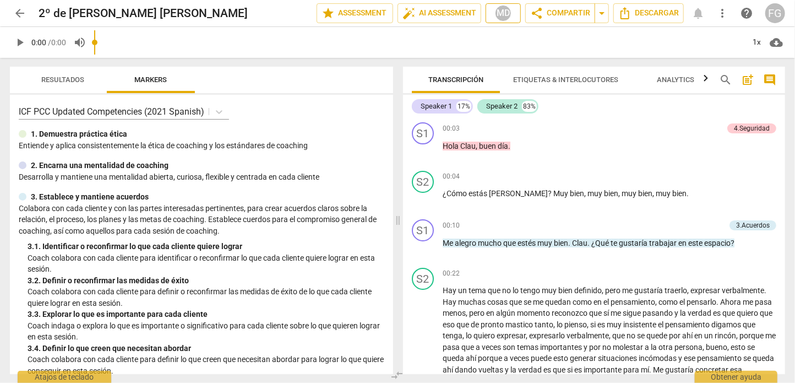
click at [491, 14] on span "MD" at bounding box center [503, 13] width 25 height 17
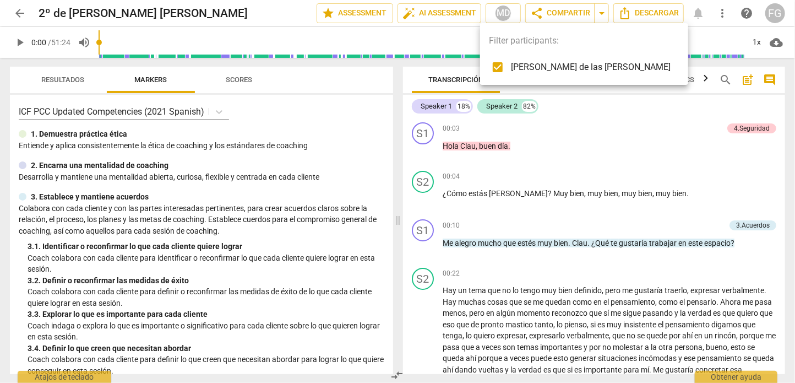
click at [19, 14] on div at bounding box center [397, 191] width 795 height 383
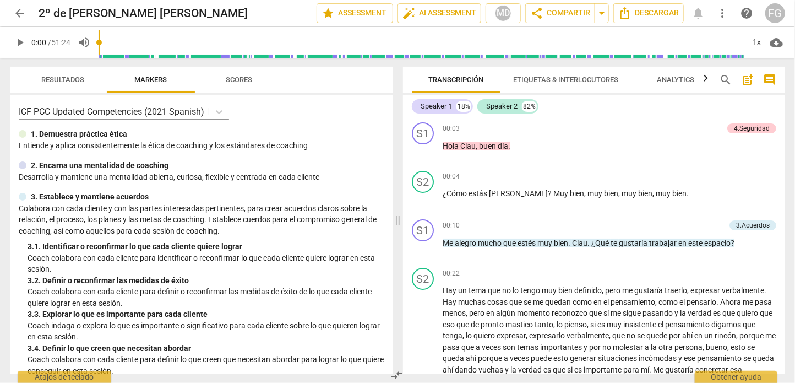
click at [19, 14] on span "arrow_back" at bounding box center [19, 13] width 13 height 13
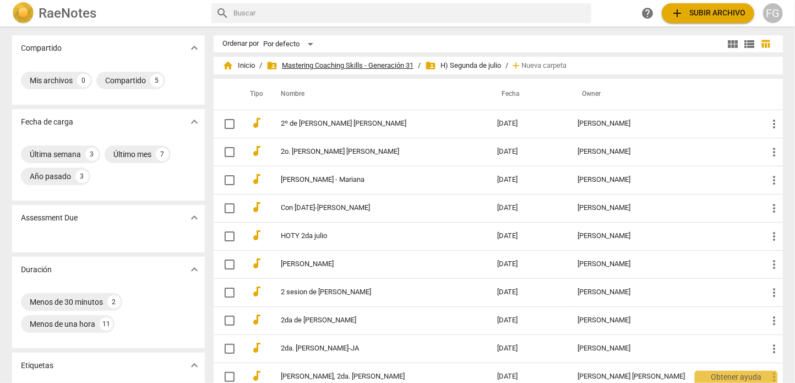
click at [379, 65] on span "folder_shared Mastering Coaching Skills - Generación 31" at bounding box center [339, 65] width 147 height 11
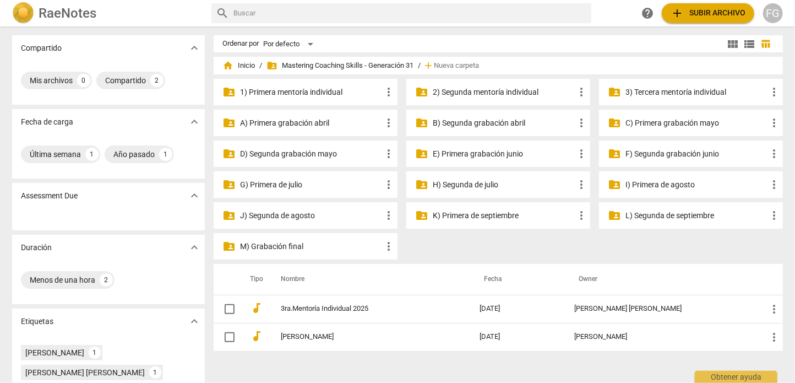
click at [297, 186] on p "G) Primera de julio" at bounding box center [311, 185] width 142 height 12
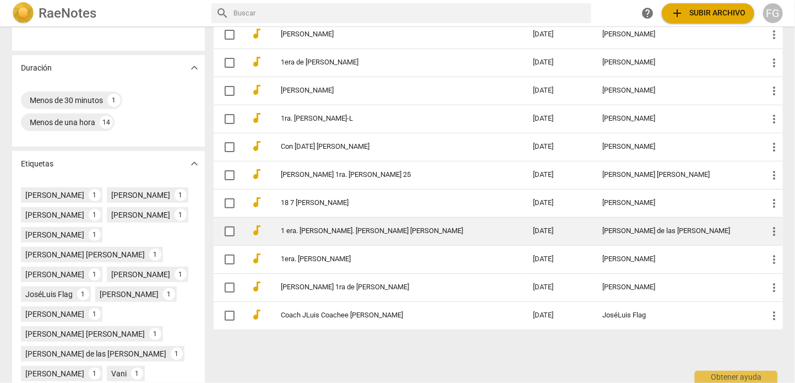
scroll to position [220, 0]
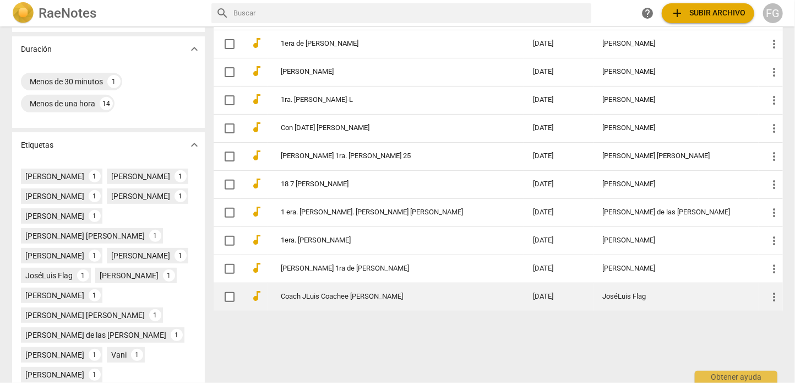
click at [622, 296] on div "JoséLuis Flag" at bounding box center [676, 296] width 147 height 8
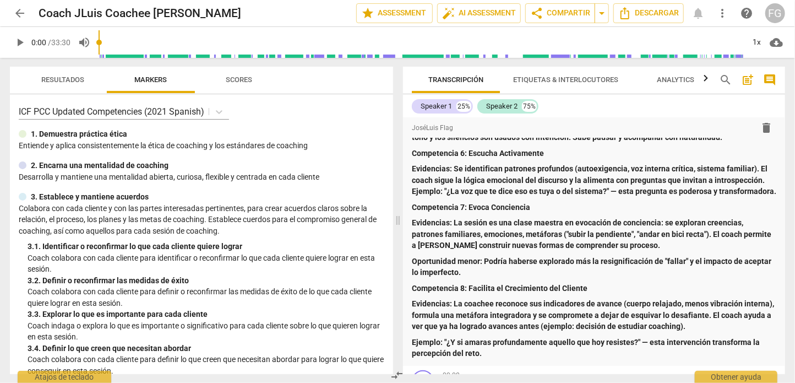
scroll to position [385, 0]
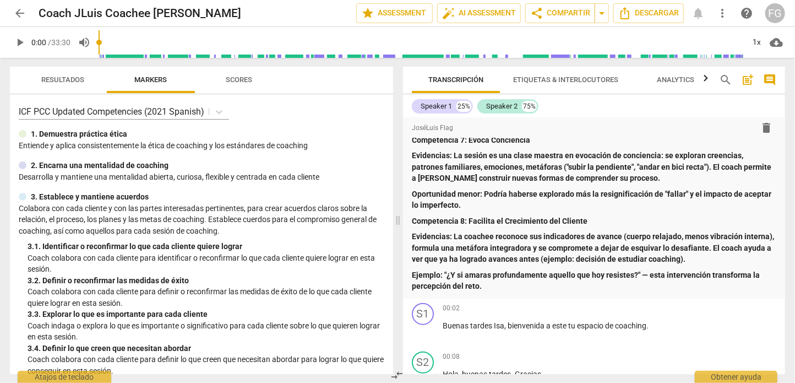
click at [22, 13] on span "arrow_back" at bounding box center [19, 13] width 13 height 13
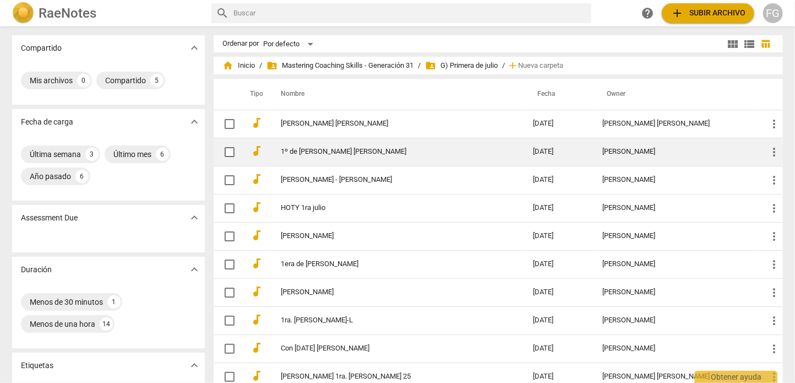
scroll to position [275, 0]
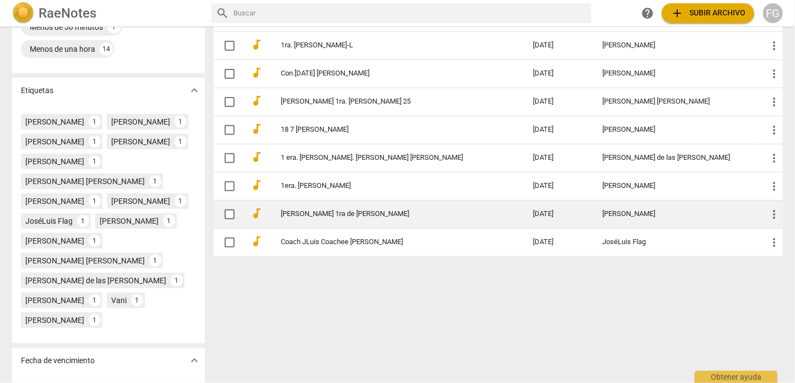
click at [427, 213] on link "Graciela Soraide 1ra de julio" at bounding box center [387, 214] width 213 height 8
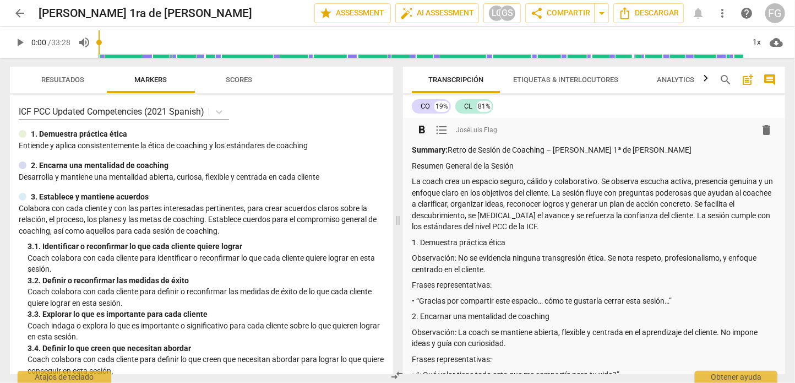
scroll to position [55, 0]
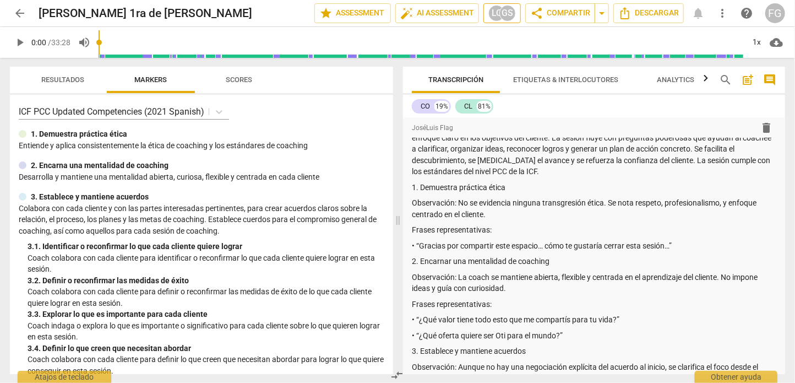
click at [502, 17] on div "GS" at bounding box center [507, 13] width 17 height 17
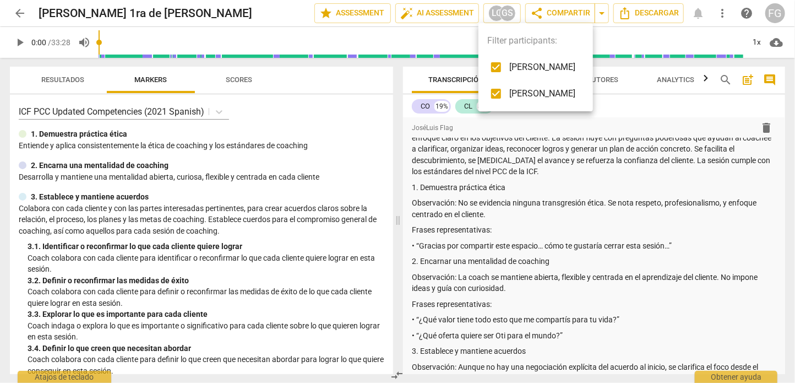
click at [15, 14] on div at bounding box center [397, 191] width 795 height 383
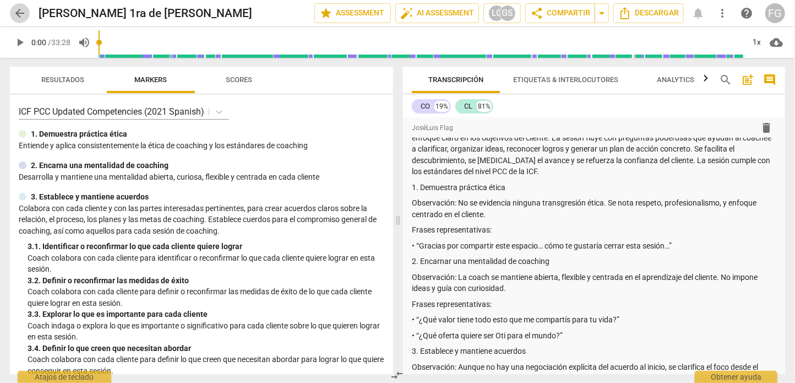
click at [21, 17] on span "arrow_back" at bounding box center [19, 13] width 13 height 13
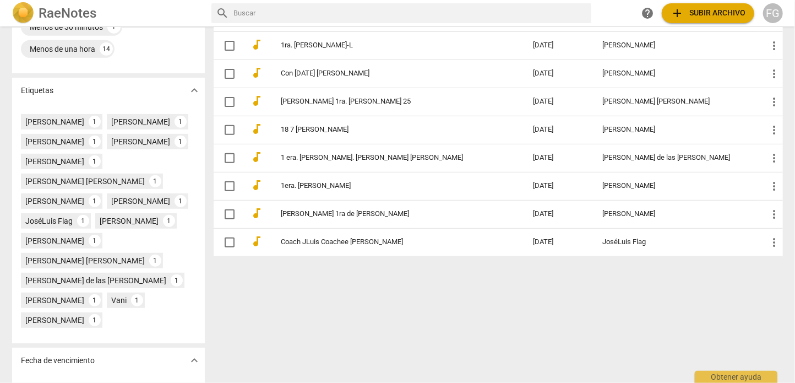
scroll to position [220, 0]
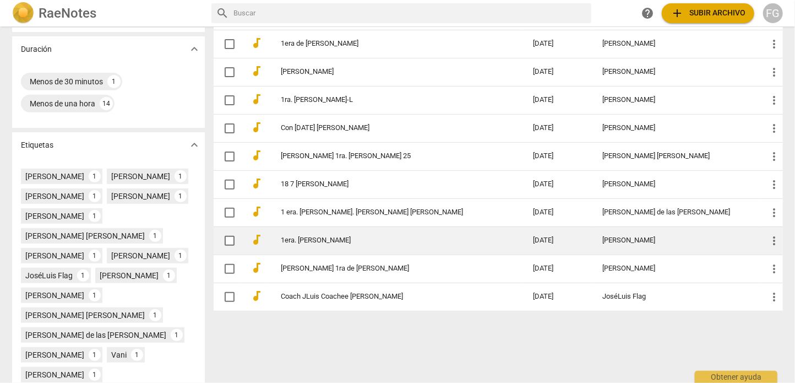
click at [604, 244] on td "[PERSON_NAME]" at bounding box center [676, 240] width 165 height 28
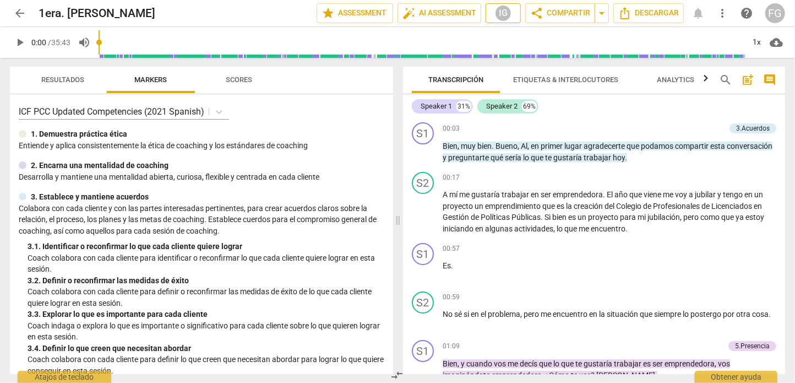
click at [496, 10] on div "IG" at bounding box center [503, 13] width 17 height 17
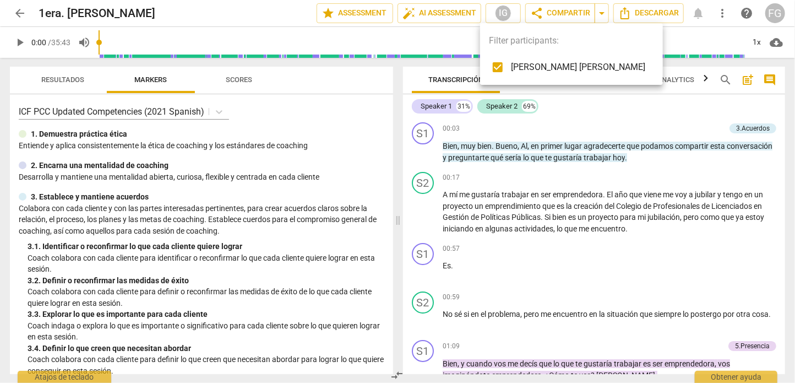
click at [18, 14] on div at bounding box center [397, 191] width 795 height 383
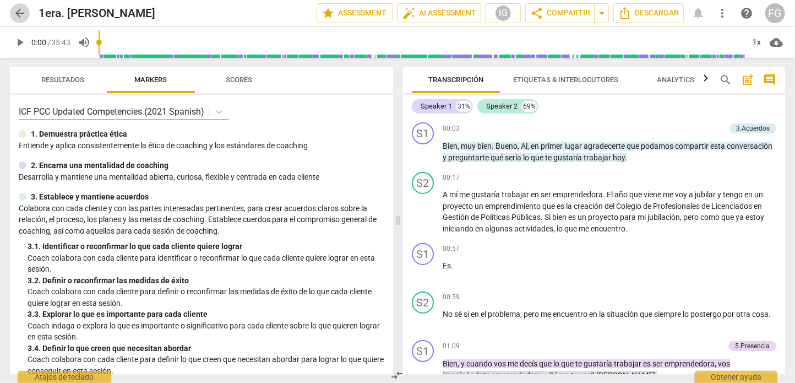
click at [17, 17] on span "arrow_back" at bounding box center [19, 13] width 13 height 13
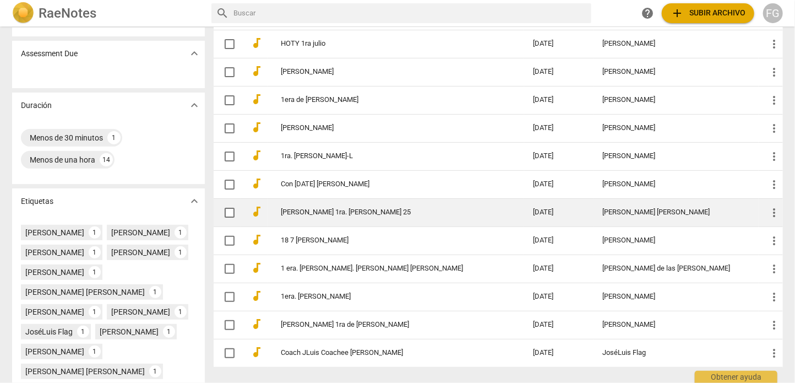
scroll to position [165, 0]
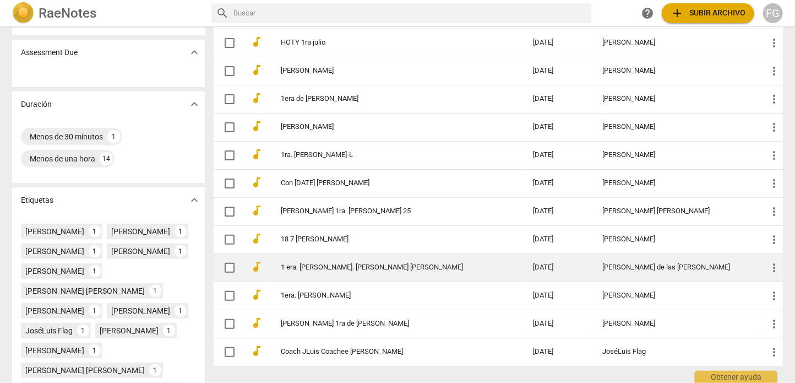
click at [603, 266] on div "[PERSON_NAME] de las [PERSON_NAME]" at bounding box center [676, 267] width 147 height 8
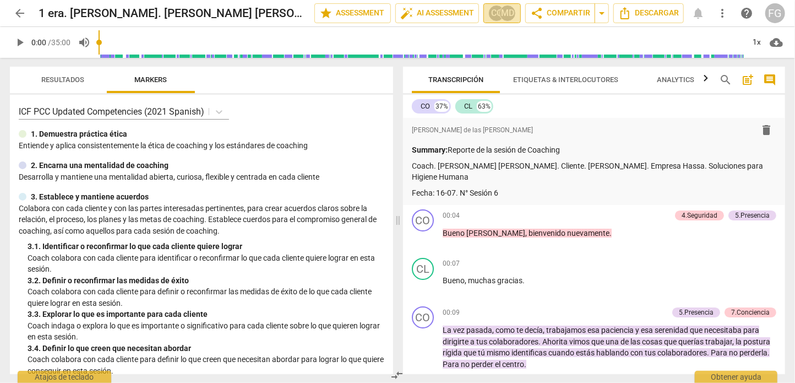
click at [493, 12] on div "CC" at bounding box center [496, 13] width 17 height 17
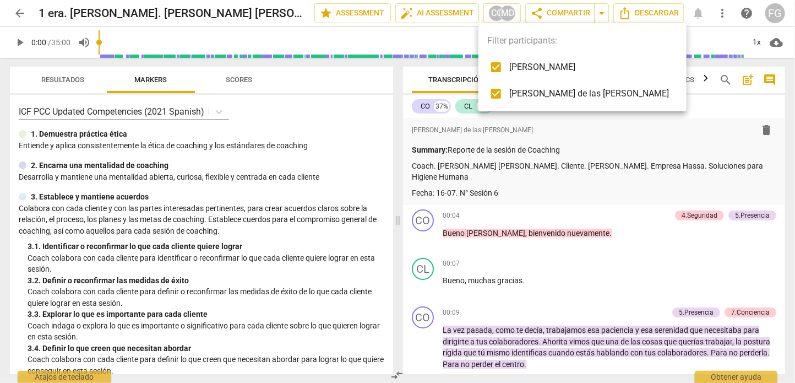
click at [18, 10] on div at bounding box center [397, 191] width 795 height 383
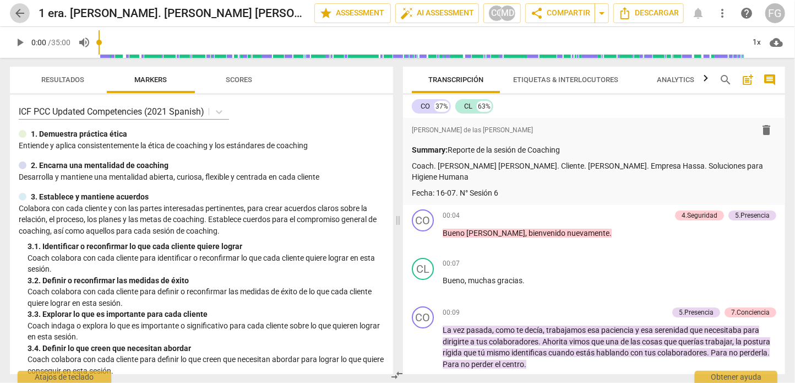
click at [18, 13] on span "arrow_back" at bounding box center [19, 13] width 13 height 13
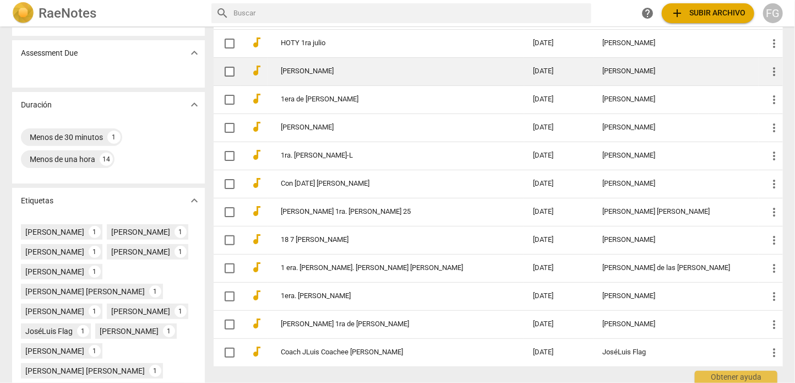
scroll to position [165, 0]
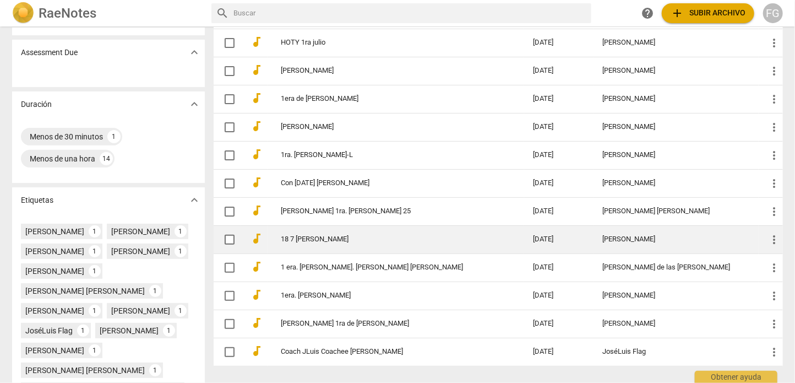
click at [619, 237] on div "[PERSON_NAME]" at bounding box center [676, 239] width 147 height 8
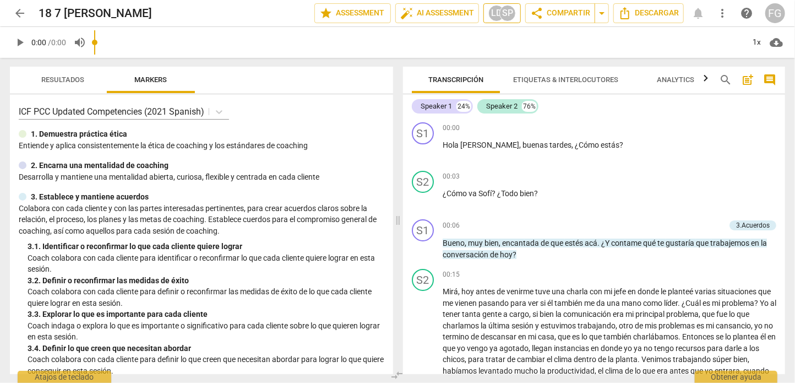
click at [493, 18] on div "LD" at bounding box center [496, 13] width 17 height 17
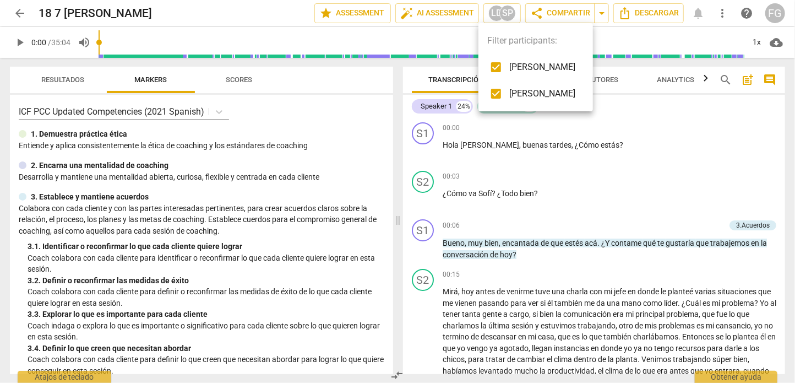
click at [22, 12] on div at bounding box center [397, 191] width 795 height 383
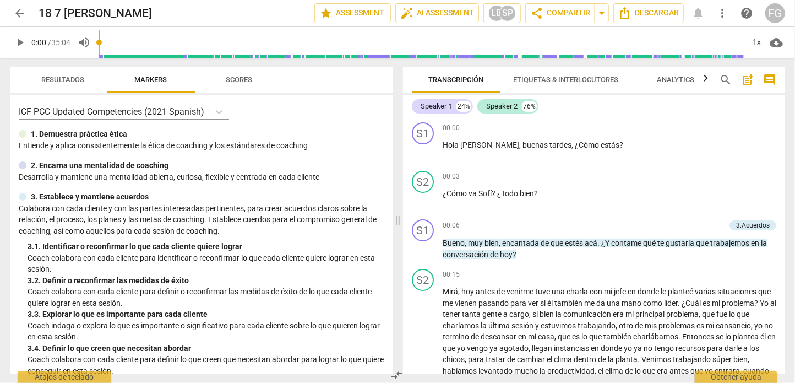
click at [19, 12] on span "arrow_back" at bounding box center [19, 13] width 13 height 13
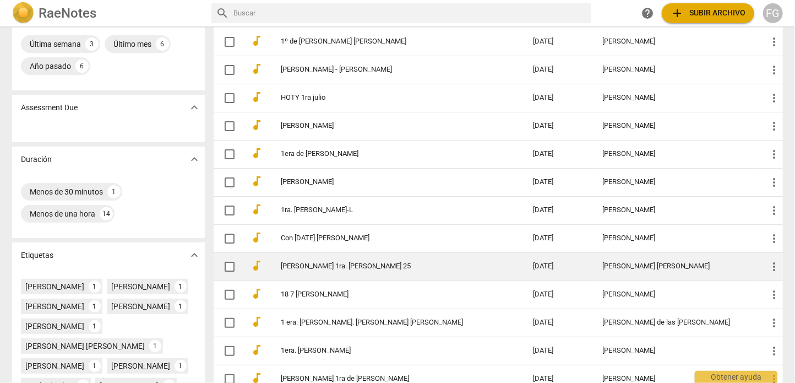
scroll to position [165, 0]
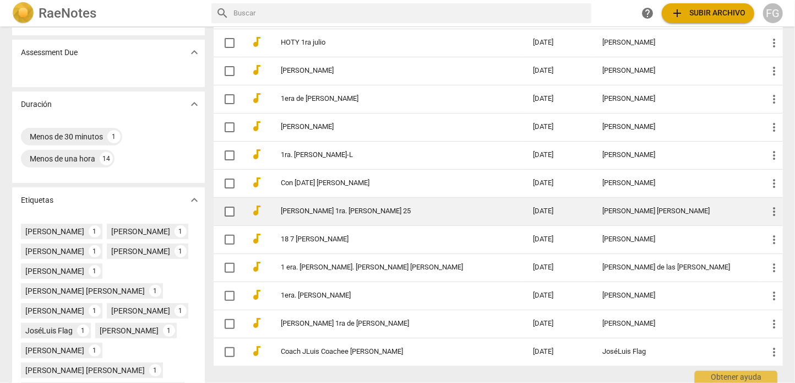
click at [603, 213] on div "[PERSON_NAME] [PERSON_NAME]" at bounding box center [676, 211] width 147 height 8
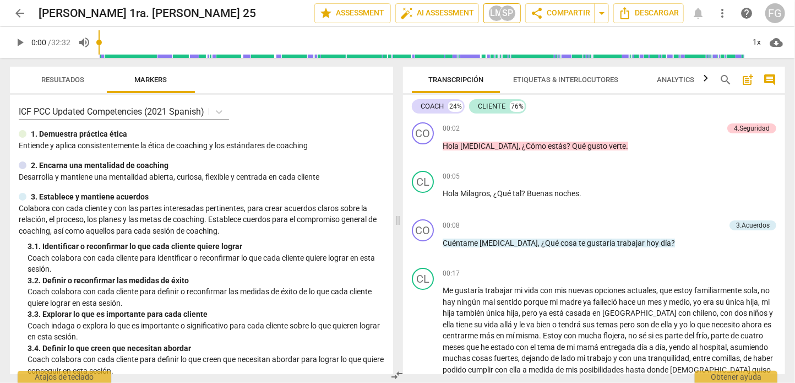
click at [489, 15] on div "LM" at bounding box center [496, 13] width 17 height 17
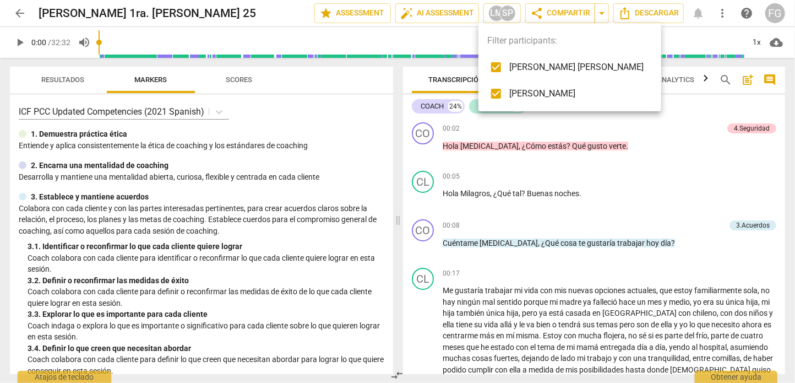
drag, startPoint x: 9, startPoint y: 15, endPoint x: 17, endPoint y: 13, distance: 7.3
click at [15, 14] on div at bounding box center [397, 191] width 795 height 383
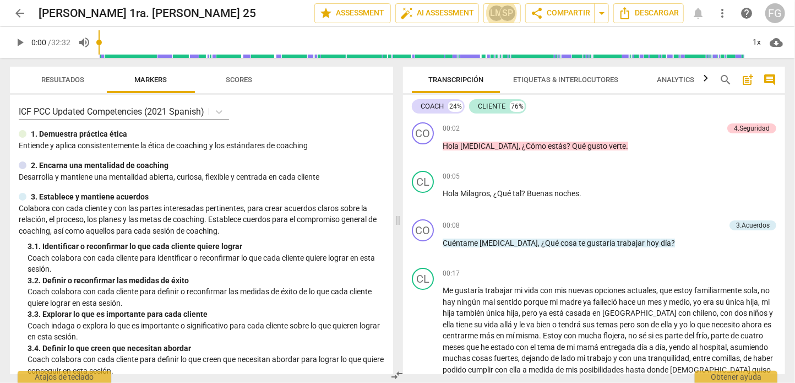
click at [18, 12] on span "arrow_back" at bounding box center [19, 13] width 13 height 13
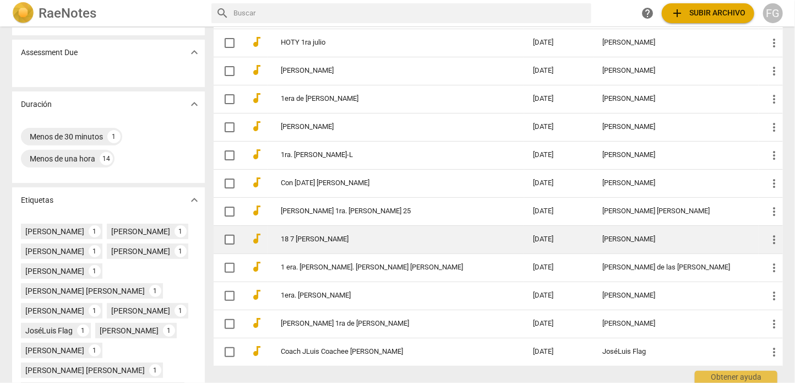
scroll to position [110, 0]
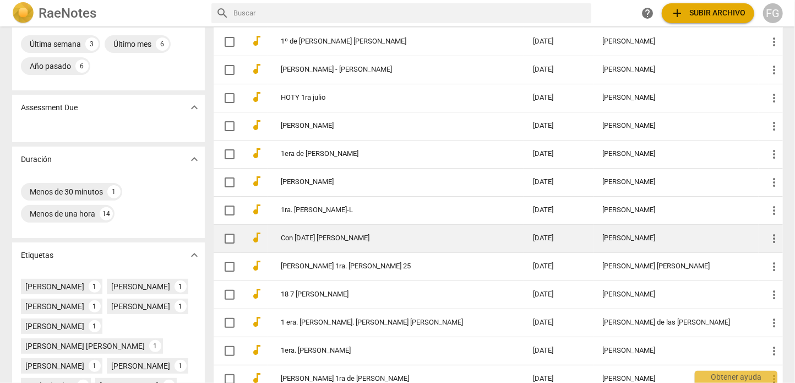
click at [594, 235] on td "[PERSON_NAME]" at bounding box center [676, 238] width 165 height 28
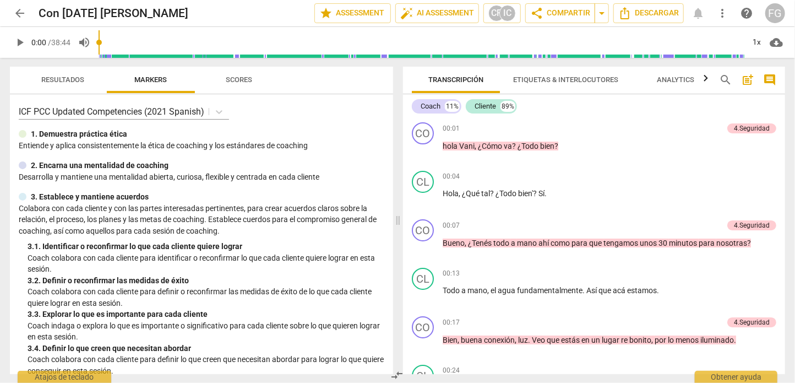
click at [18, 14] on span "arrow_back" at bounding box center [19, 13] width 13 height 13
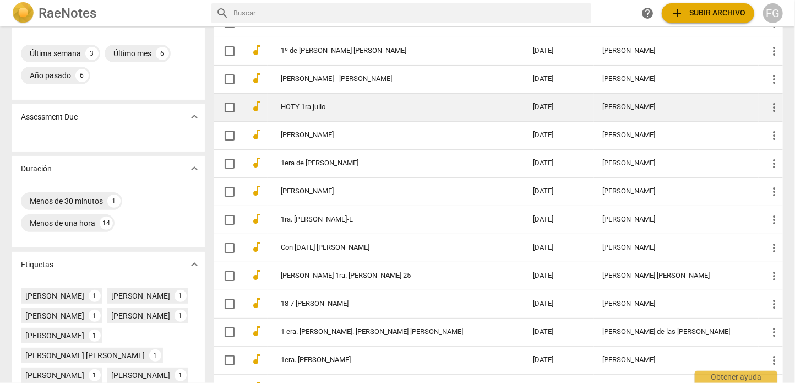
scroll to position [110, 0]
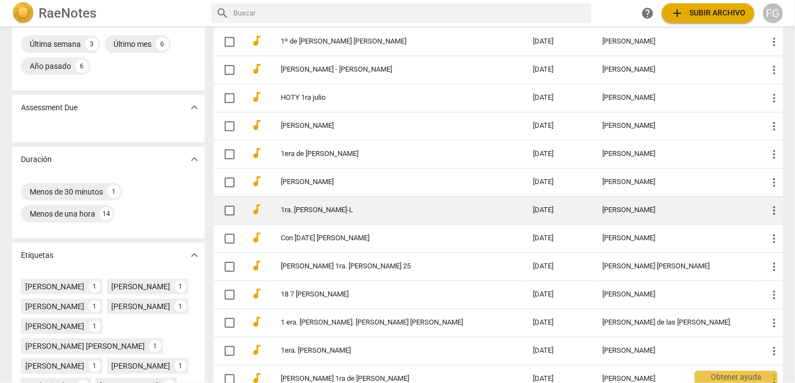
click at [621, 203] on td "[PERSON_NAME]" at bounding box center [676, 210] width 165 height 28
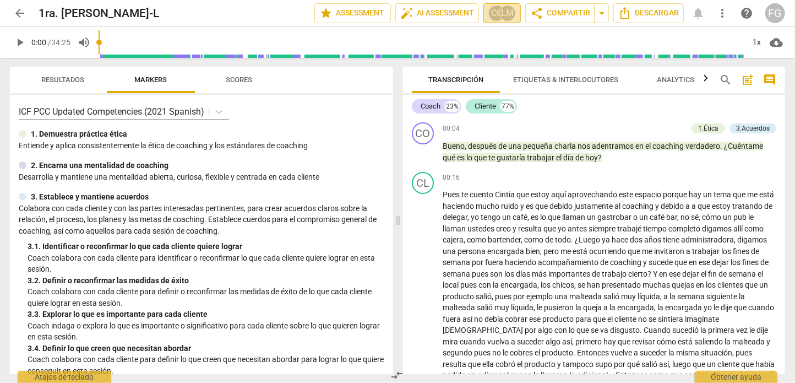
click at [508, 13] on div "LM" at bounding box center [507, 13] width 17 height 17
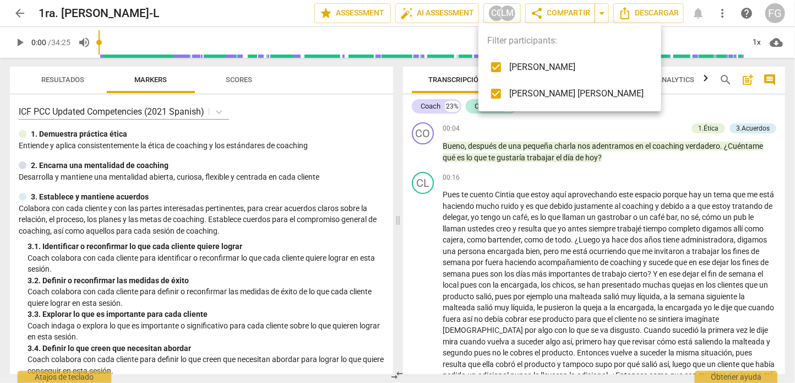
click at [15, 13] on div at bounding box center [397, 191] width 795 height 383
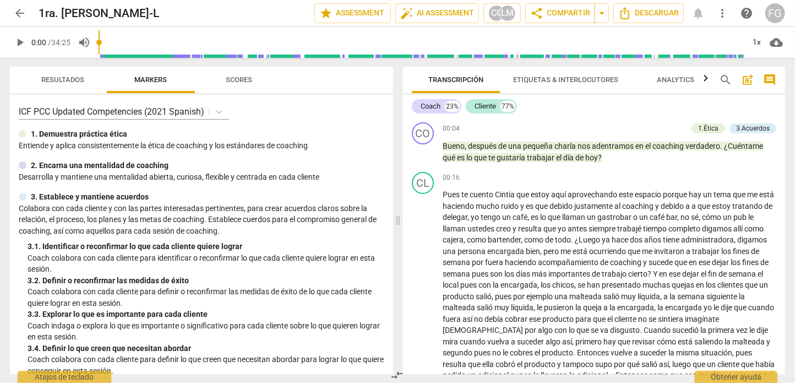
click at [17, 14] on span "arrow_back" at bounding box center [19, 13] width 13 height 13
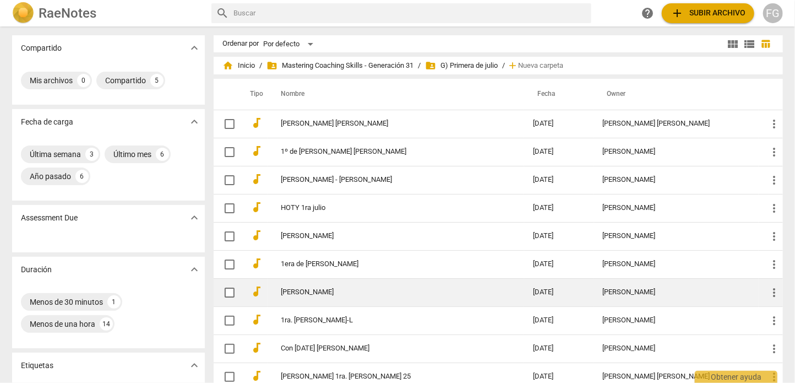
click at [635, 288] on div "[PERSON_NAME]" at bounding box center [676, 292] width 147 height 8
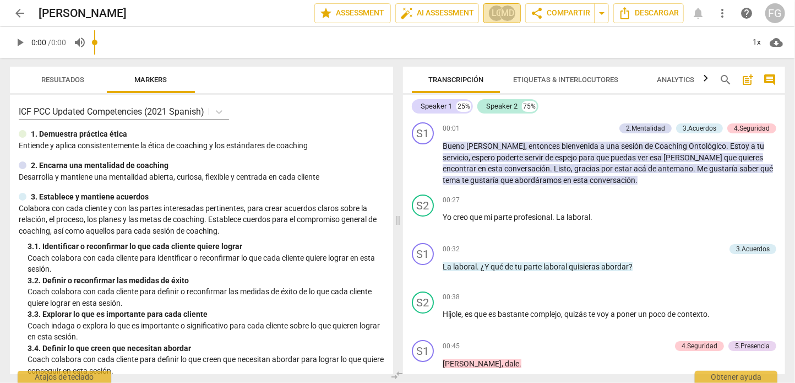
click at [493, 14] on div "LC" at bounding box center [496, 13] width 17 height 17
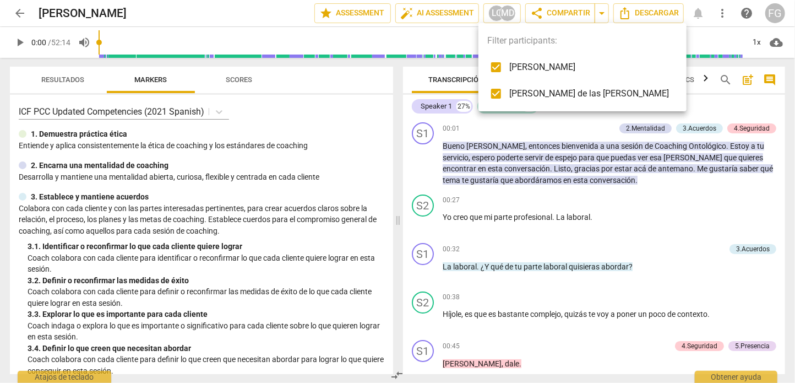
click at [20, 13] on div at bounding box center [397, 191] width 795 height 383
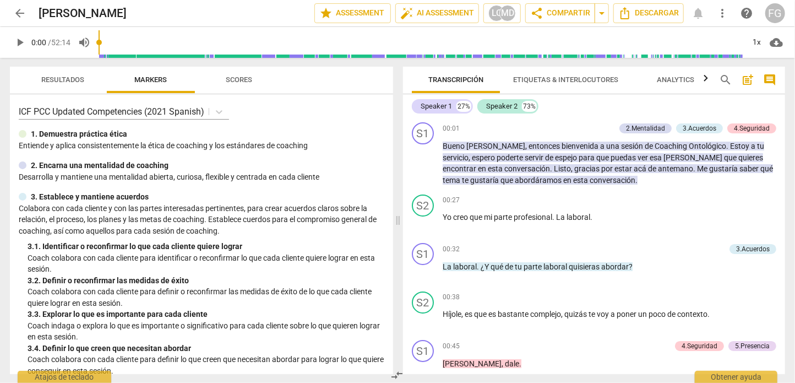
click at [17, 12] on span "arrow_back" at bounding box center [19, 13] width 13 height 13
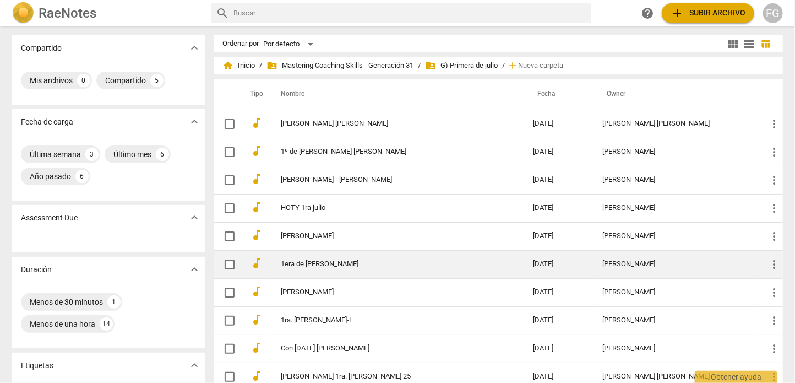
click at [614, 262] on div "[PERSON_NAME]" at bounding box center [676, 264] width 147 height 8
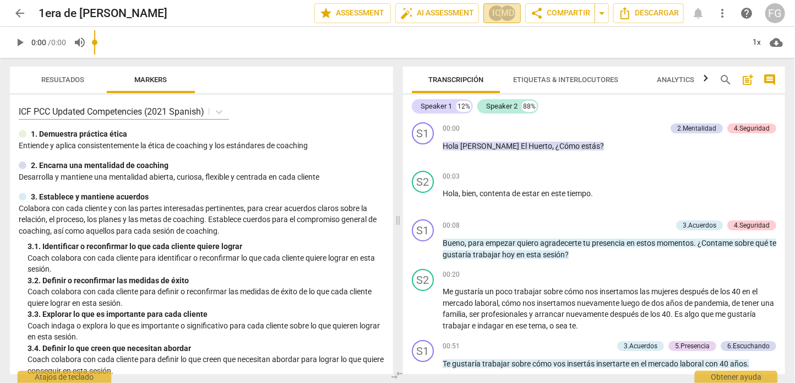
click at [502, 10] on div "MD" at bounding box center [507, 13] width 17 height 17
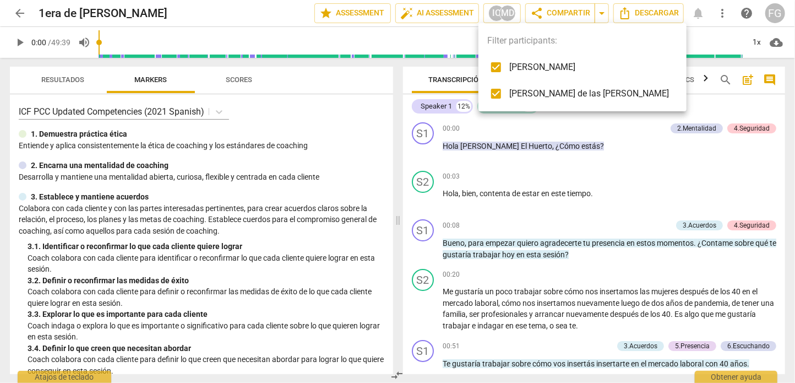
click at [15, 19] on div at bounding box center [397, 191] width 795 height 383
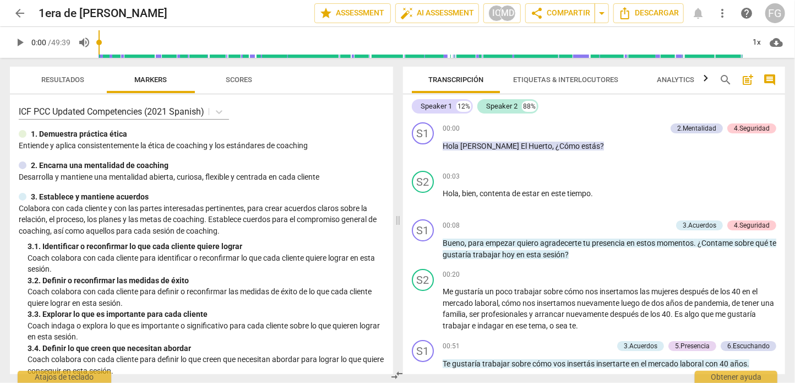
click at [20, 10] on span "arrow_back" at bounding box center [19, 13] width 13 height 13
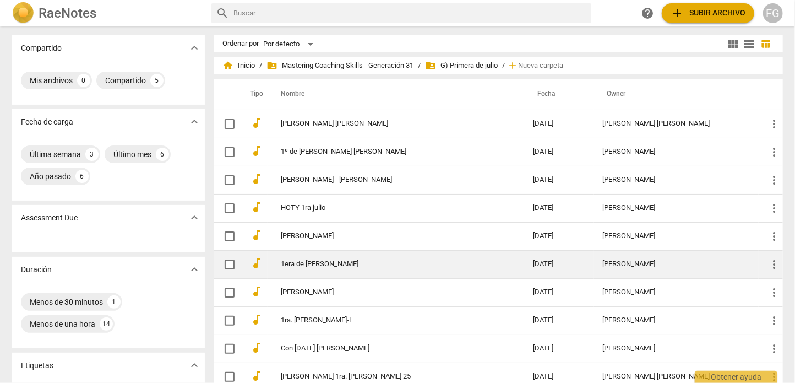
click at [612, 256] on td "[PERSON_NAME]" at bounding box center [676, 264] width 165 height 28
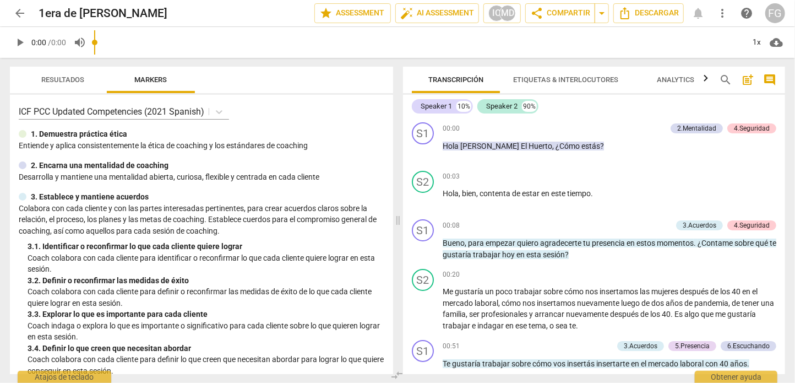
click at [15, 16] on span "arrow_back" at bounding box center [19, 13] width 13 height 13
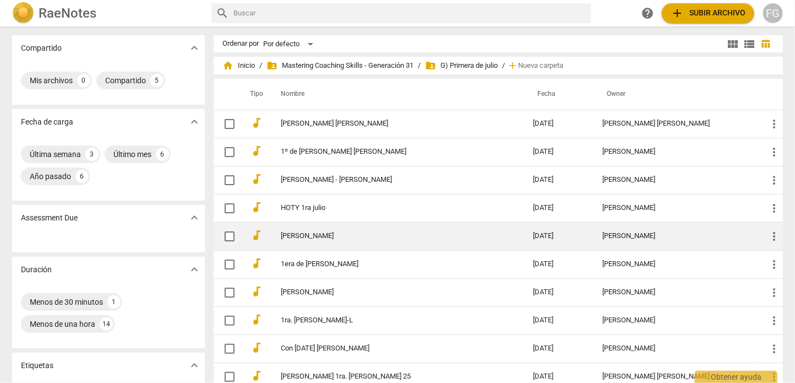
click at [620, 232] on div "[PERSON_NAME]" at bounding box center [676, 236] width 147 height 8
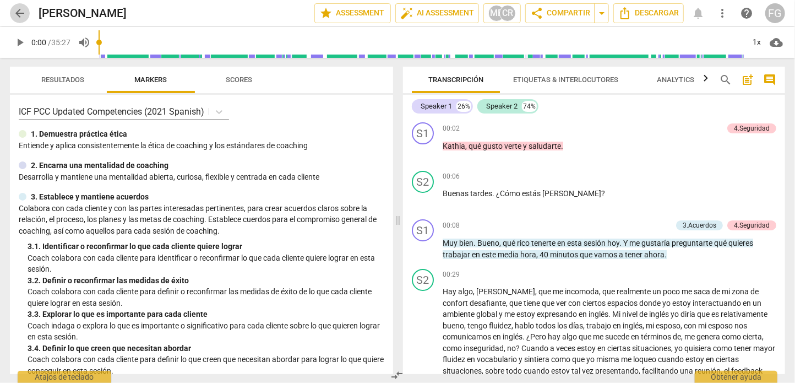
click at [20, 10] on span "arrow_back" at bounding box center [19, 13] width 13 height 13
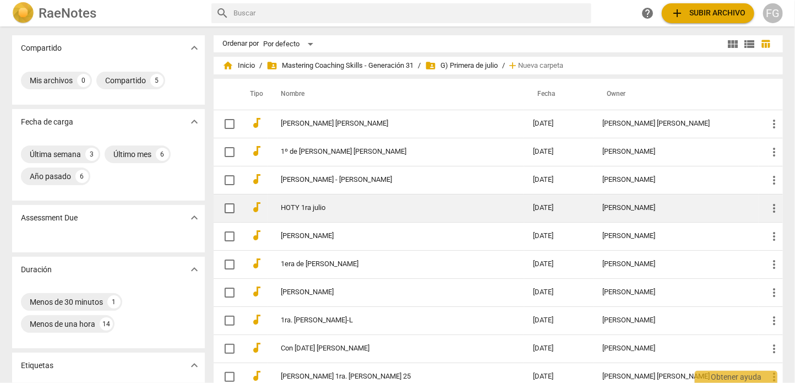
click at [647, 204] on div "[PERSON_NAME]" at bounding box center [676, 208] width 147 height 8
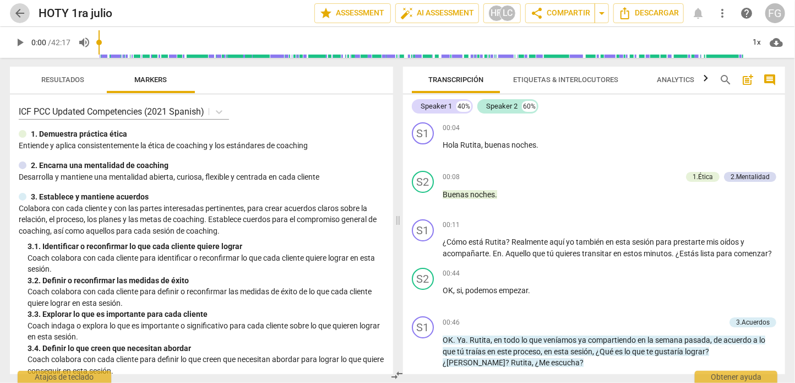
click at [19, 13] on span "arrow_back" at bounding box center [19, 13] width 13 height 13
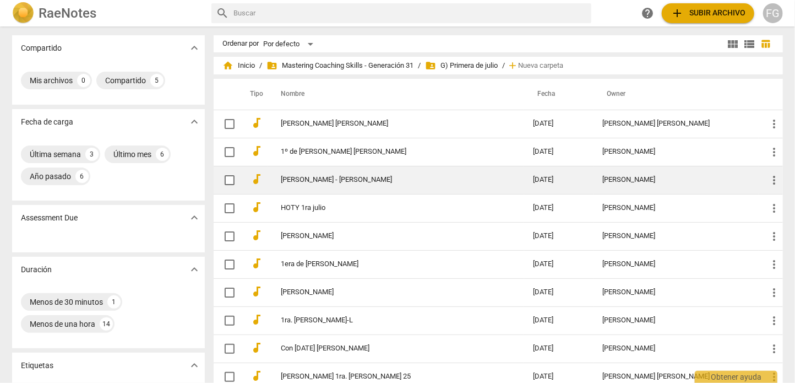
click at [630, 176] on div "[PERSON_NAME]" at bounding box center [676, 180] width 147 height 8
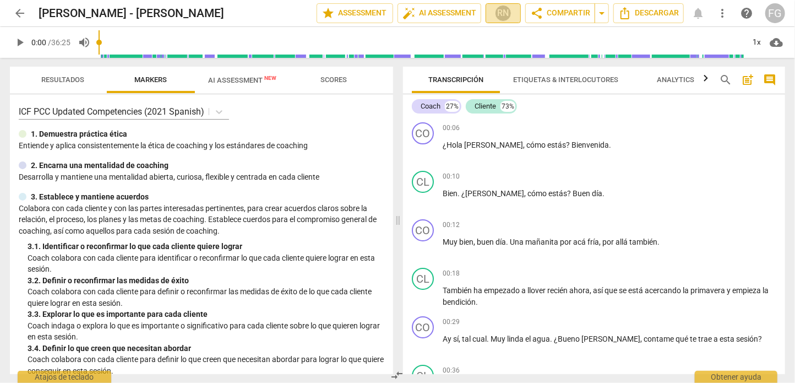
click at [497, 16] on div "RN" at bounding box center [503, 13] width 17 height 17
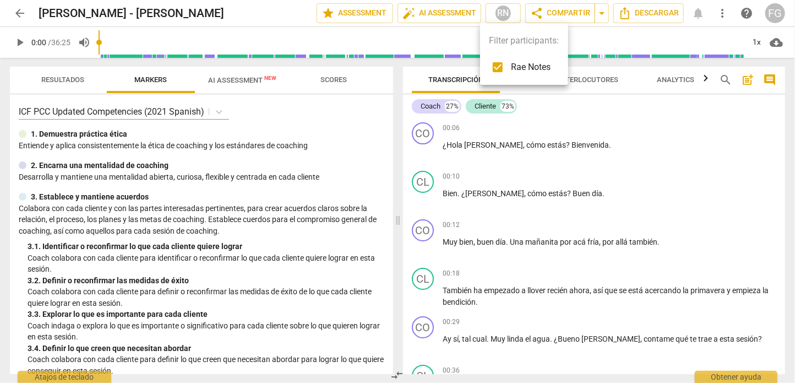
click at [20, 17] on div at bounding box center [397, 191] width 795 height 383
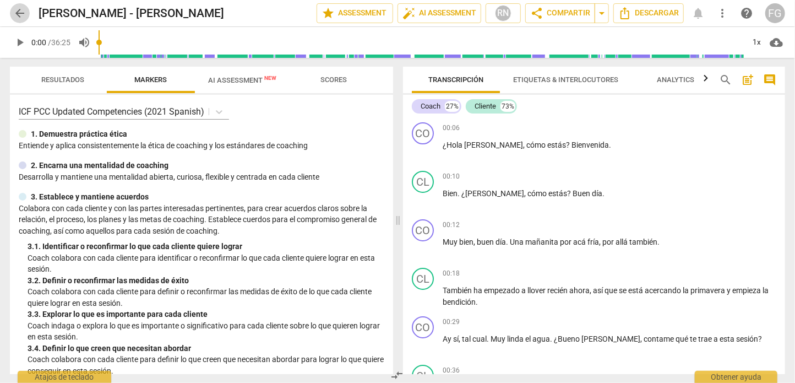
click at [18, 16] on span "arrow_back" at bounding box center [19, 13] width 13 height 13
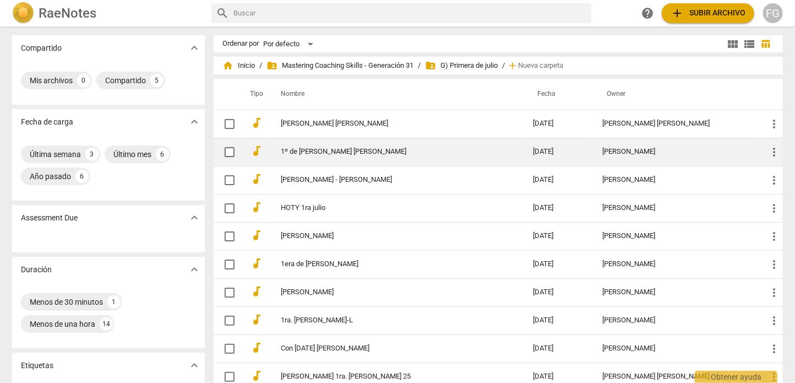
click at [603, 148] on div "[PERSON_NAME]" at bounding box center [676, 152] width 147 height 8
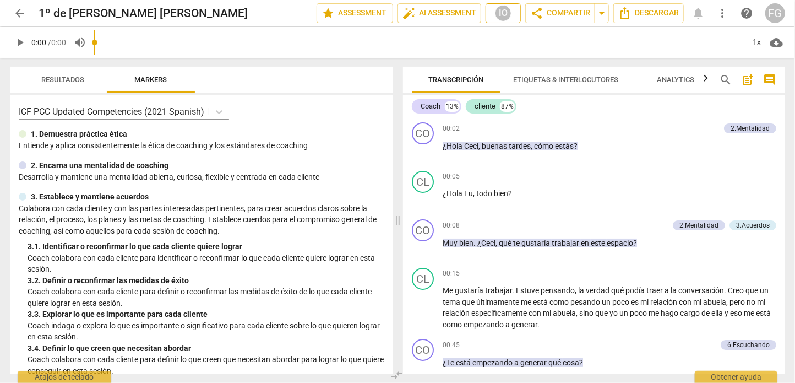
click at [506, 14] on span "IO" at bounding box center [503, 13] width 25 height 17
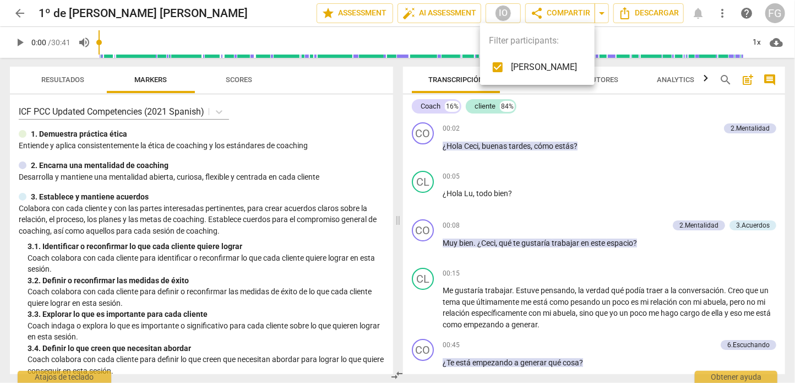
click at [14, 19] on div at bounding box center [397, 191] width 795 height 383
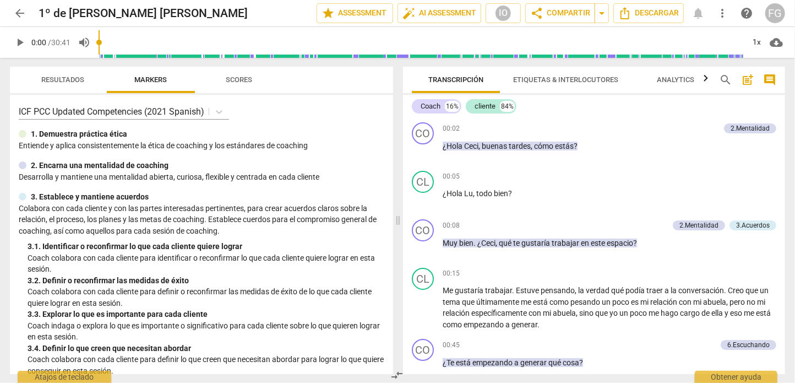
click at [19, 12] on span "arrow_back" at bounding box center [19, 13] width 13 height 13
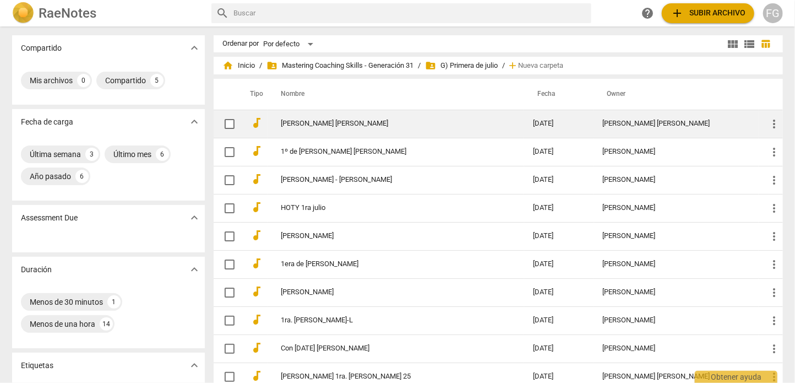
click at [603, 125] on div "[PERSON_NAME] [PERSON_NAME]" at bounding box center [676, 123] width 147 height 8
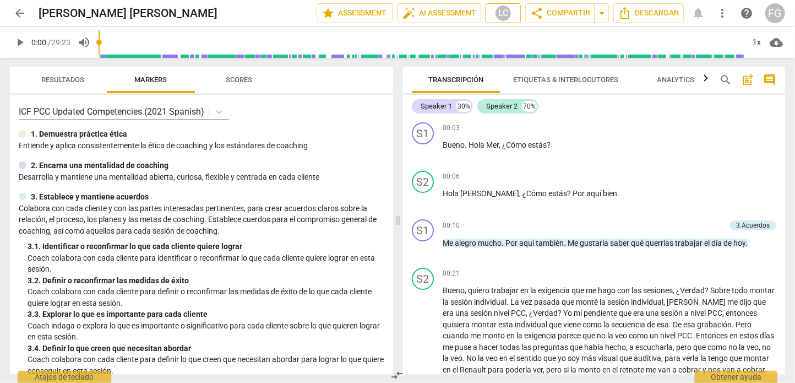
click at [499, 12] on div "LC" at bounding box center [503, 13] width 17 height 17
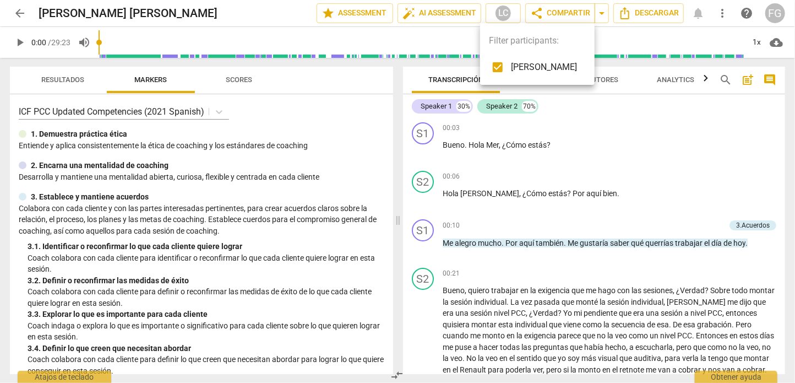
click at [19, 17] on div at bounding box center [397, 191] width 795 height 383
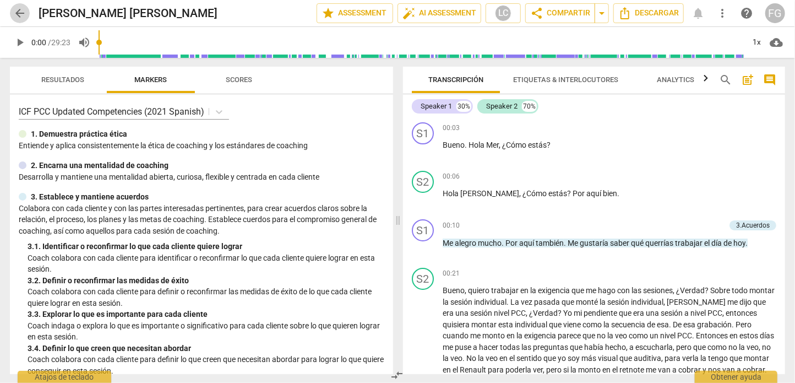
click at [18, 9] on span "arrow_back" at bounding box center [19, 13] width 13 height 13
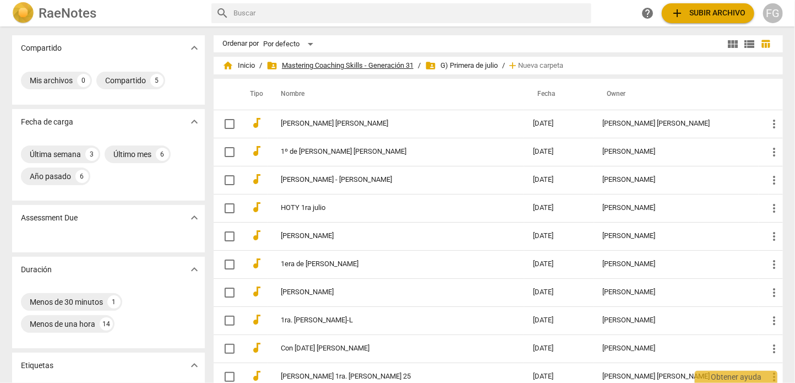
click at [359, 62] on span "folder_shared Mastering Coaching Skills - Generación 31" at bounding box center [339, 65] width 147 height 11
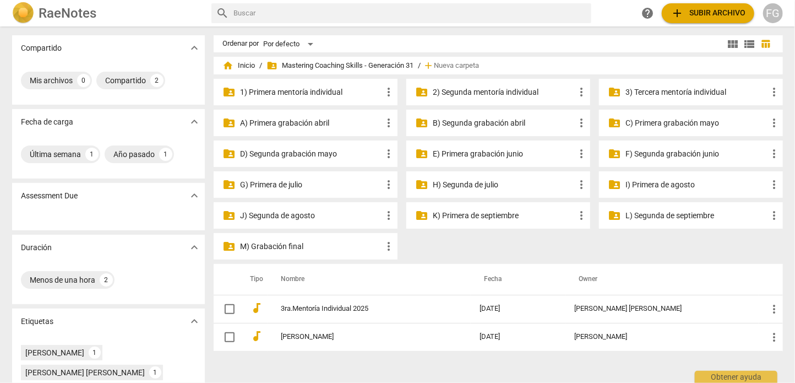
click at [657, 155] on p "F) Segunda grabación junio" at bounding box center [696, 154] width 142 height 12
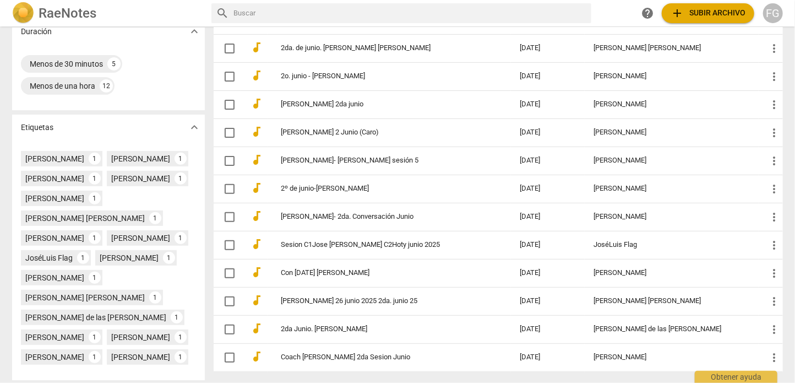
scroll to position [275, 0]
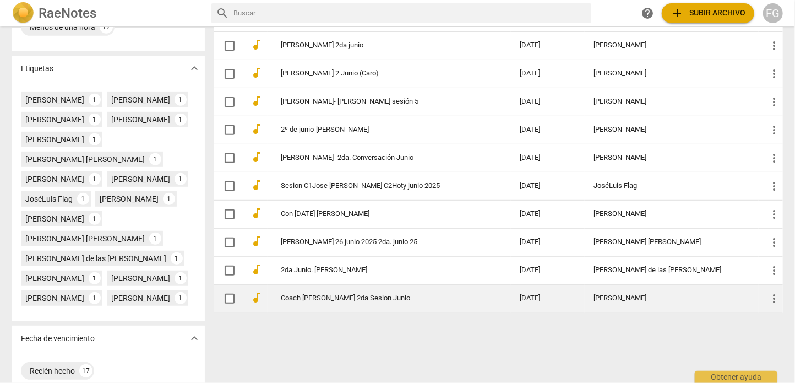
click at [593, 294] on div "[PERSON_NAME]" at bounding box center [671, 298] width 156 height 8
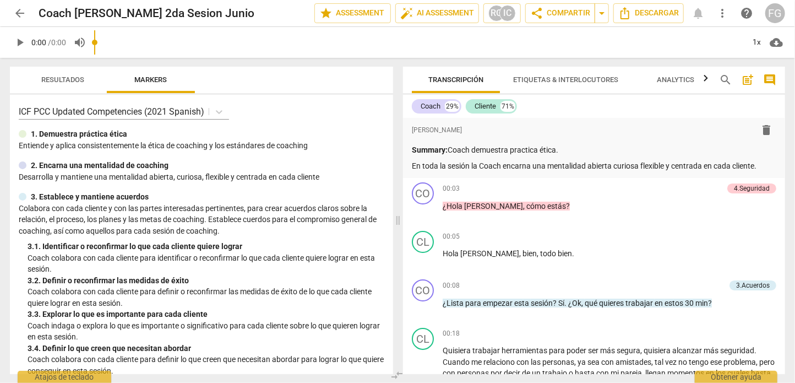
click at [19, 14] on span "arrow_back" at bounding box center [19, 13] width 13 height 13
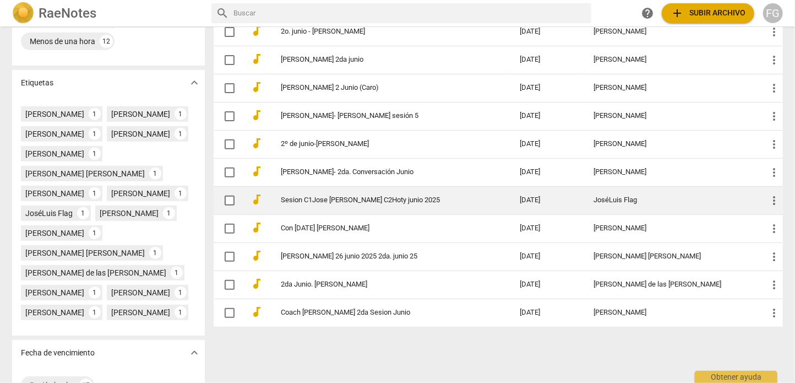
scroll to position [275, 0]
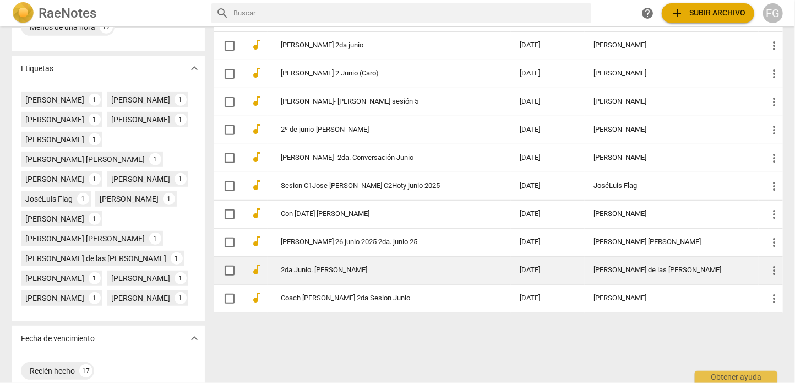
click at [634, 270] on div "[PERSON_NAME] de las [PERSON_NAME]" at bounding box center [671, 270] width 156 height 8
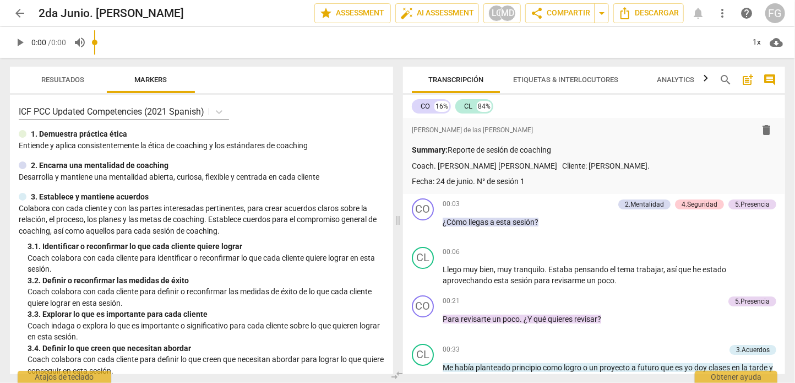
click at [18, 17] on span "arrow_back" at bounding box center [19, 13] width 13 height 13
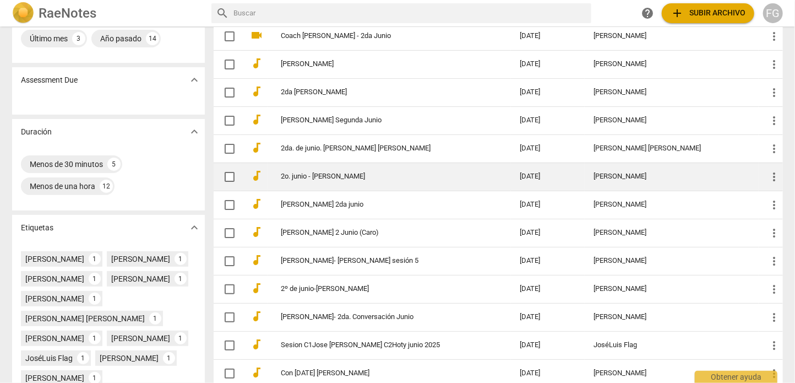
scroll to position [275, 0]
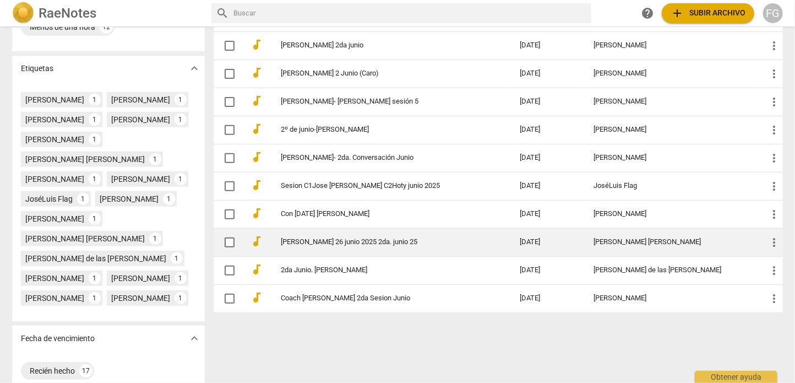
click at [595, 243] on div "[PERSON_NAME] [PERSON_NAME]" at bounding box center [671, 242] width 156 height 8
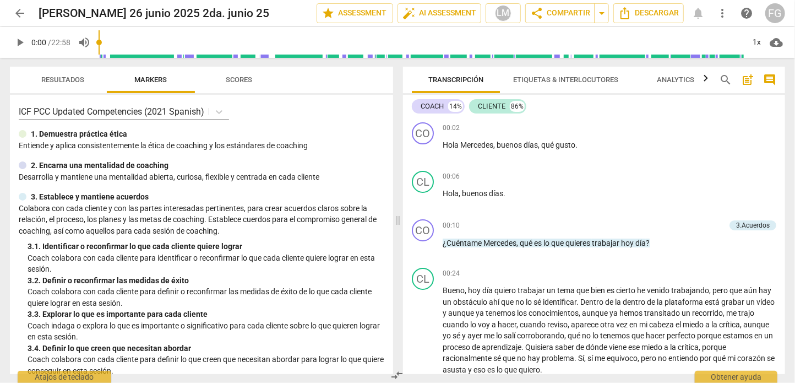
click at [21, 15] on span "arrow_back" at bounding box center [19, 13] width 13 height 13
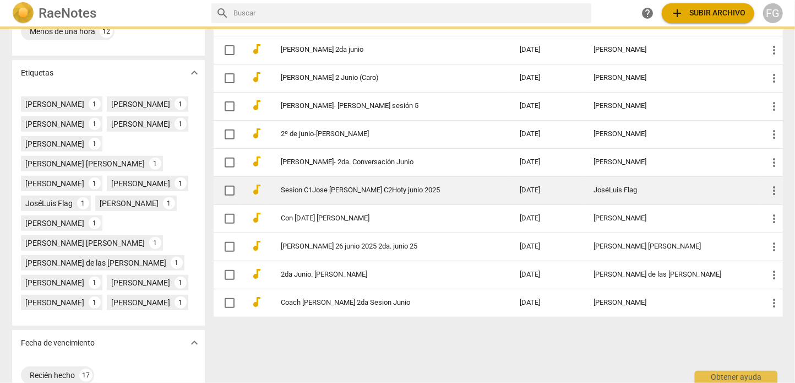
scroll to position [275, 0]
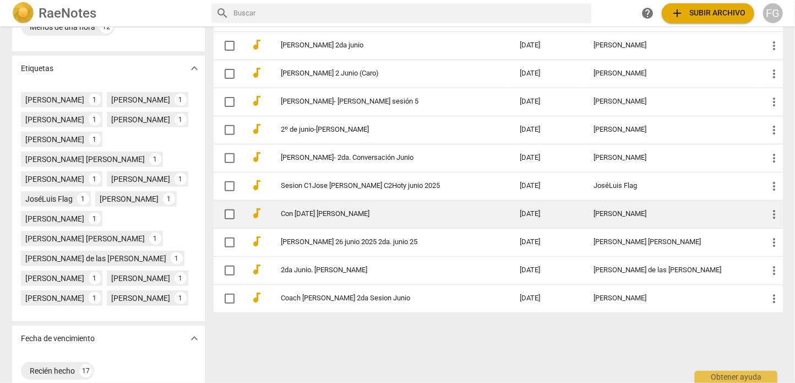
click at [656, 214] on div "[PERSON_NAME]" at bounding box center [671, 214] width 156 height 8
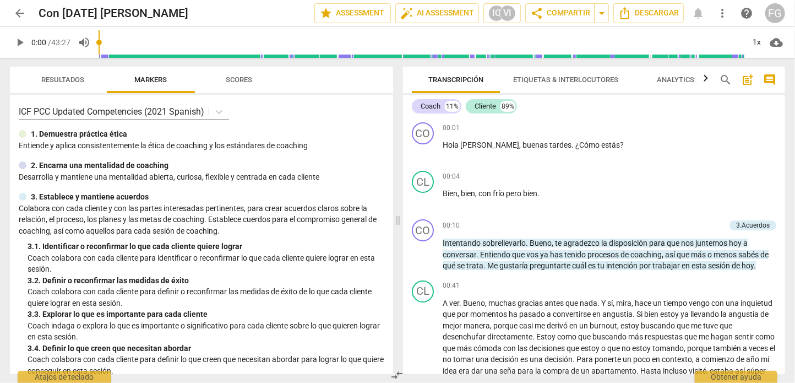
click at [21, 14] on span "arrow_back" at bounding box center [19, 13] width 13 height 13
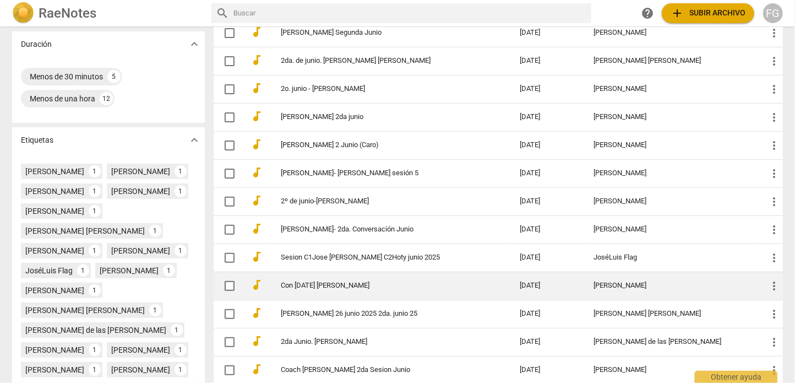
scroll to position [220, 0]
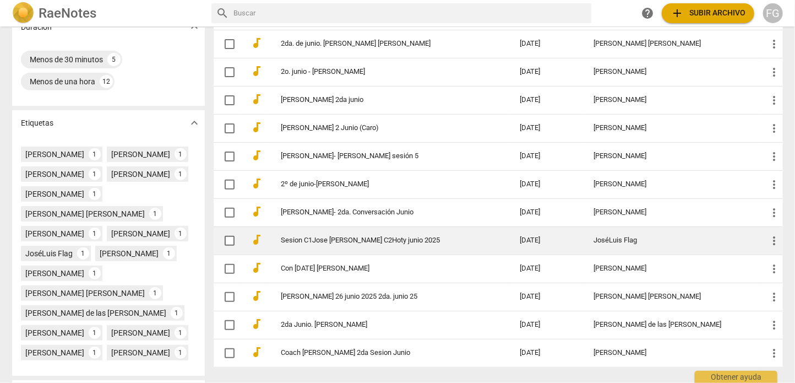
click at [606, 236] on div "JoséLuis Flag" at bounding box center [671, 240] width 156 height 8
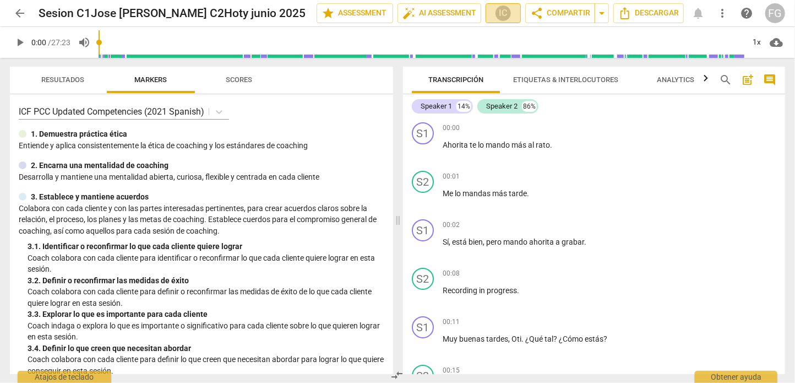
click at [506, 11] on span "IC" at bounding box center [503, 13] width 25 height 17
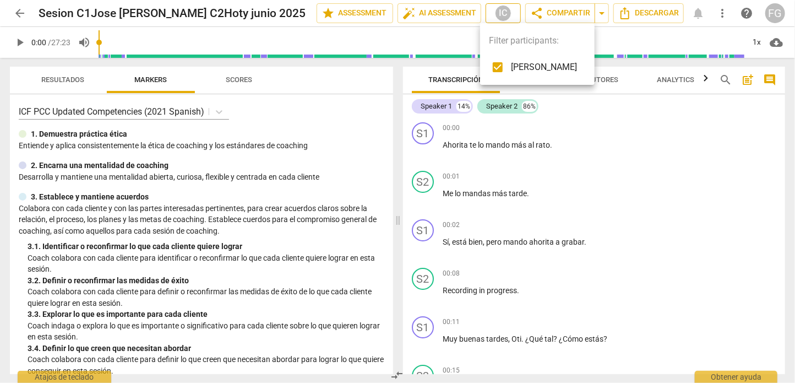
click at [506, 11] on div at bounding box center [397, 191] width 795 height 383
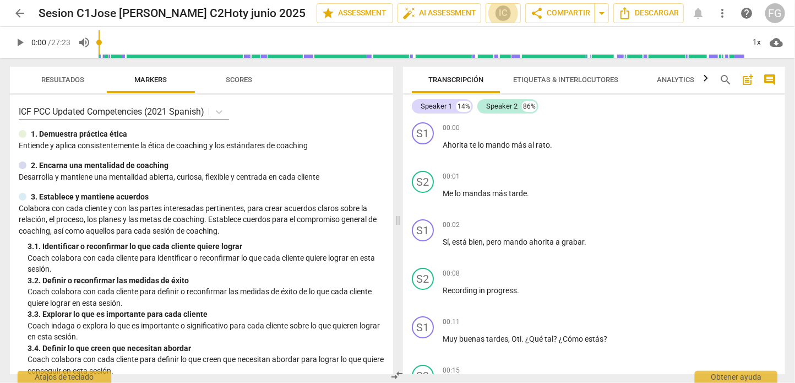
click at [20, 14] on span "arrow_back" at bounding box center [19, 13] width 13 height 13
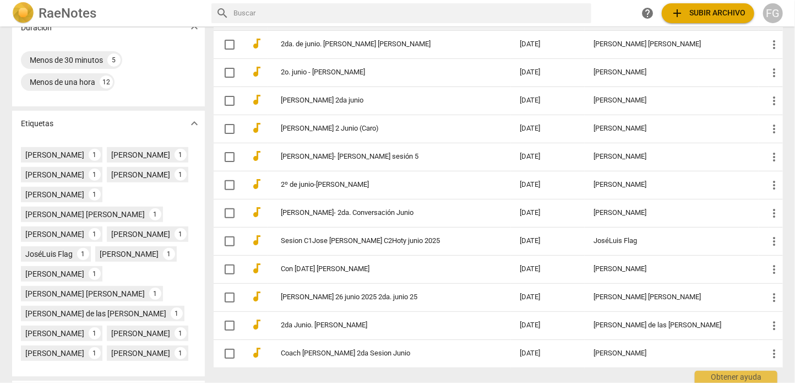
scroll to position [220, 0]
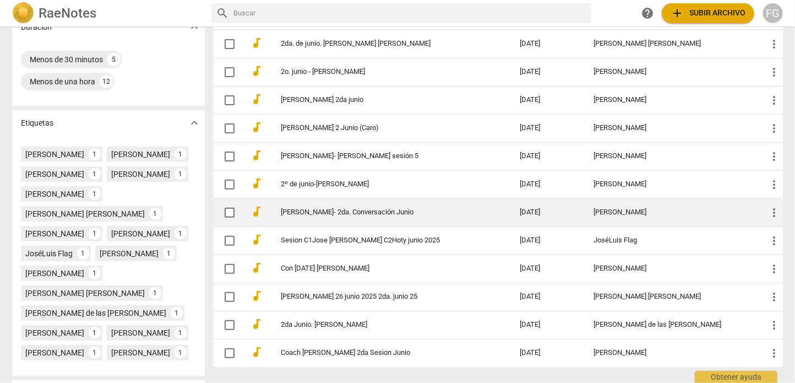
click at [612, 208] on div "[PERSON_NAME]" at bounding box center [671, 212] width 156 height 8
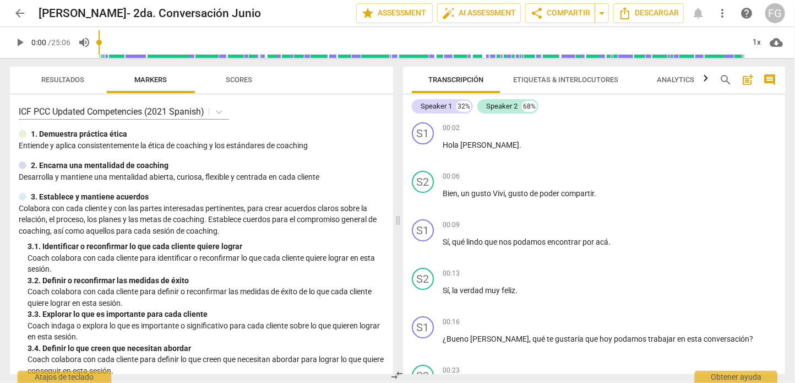
click at [17, 12] on span "arrow_back" at bounding box center [19, 13] width 13 height 13
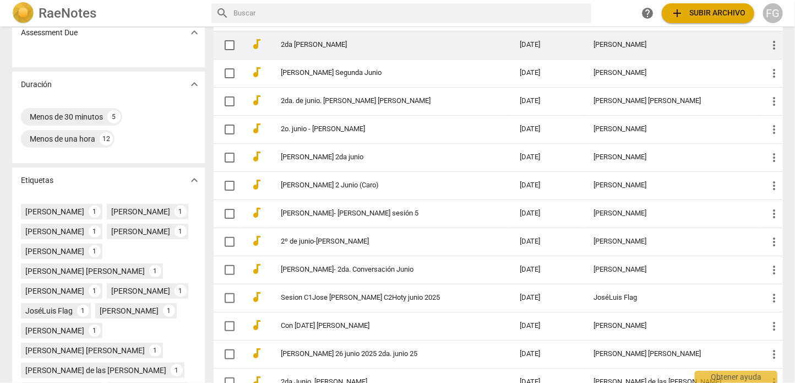
scroll to position [165, 0]
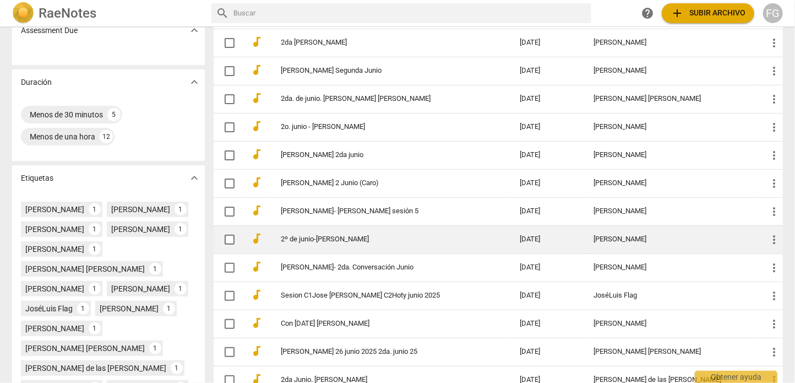
click at [633, 235] on div "[PERSON_NAME]" at bounding box center [671, 239] width 156 height 8
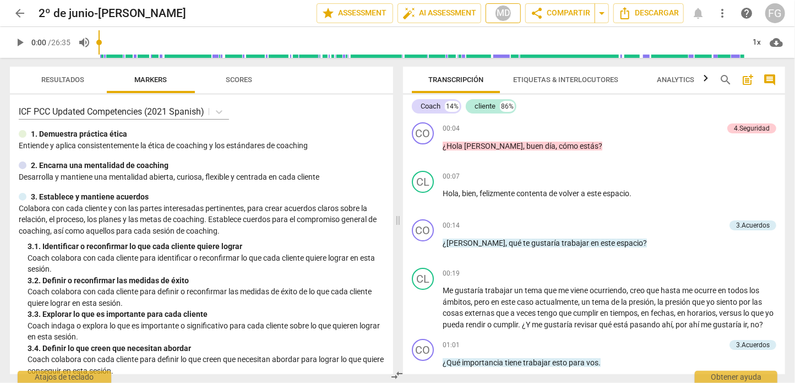
click at [504, 18] on div "MD" at bounding box center [503, 13] width 17 height 17
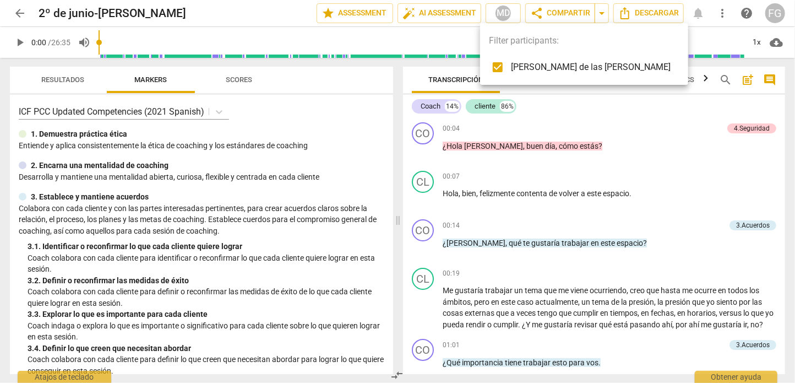
click at [20, 9] on div at bounding box center [397, 191] width 795 height 383
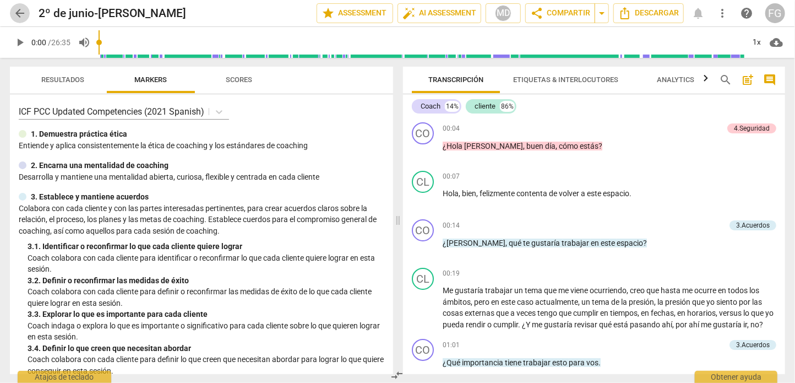
click at [17, 13] on span "arrow_back" at bounding box center [19, 13] width 13 height 13
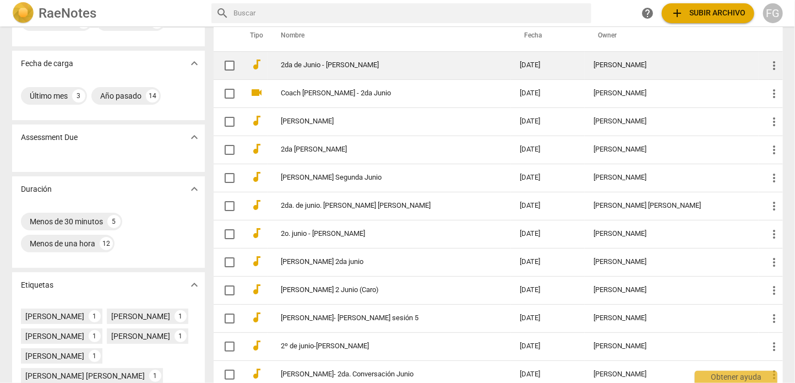
scroll to position [110, 0]
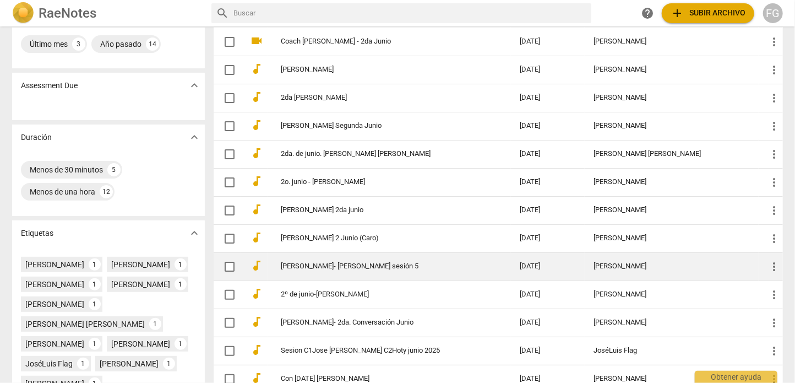
click at [644, 265] on div "[PERSON_NAME]" at bounding box center [671, 266] width 156 height 8
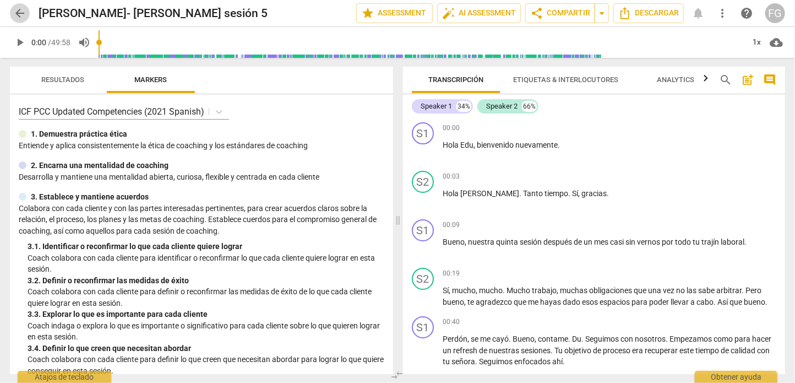
click at [20, 11] on span "arrow_back" at bounding box center [19, 13] width 13 height 13
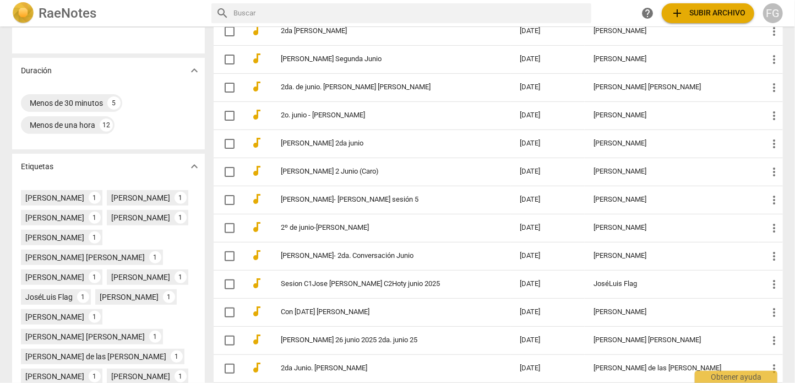
scroll to position [220, 0]
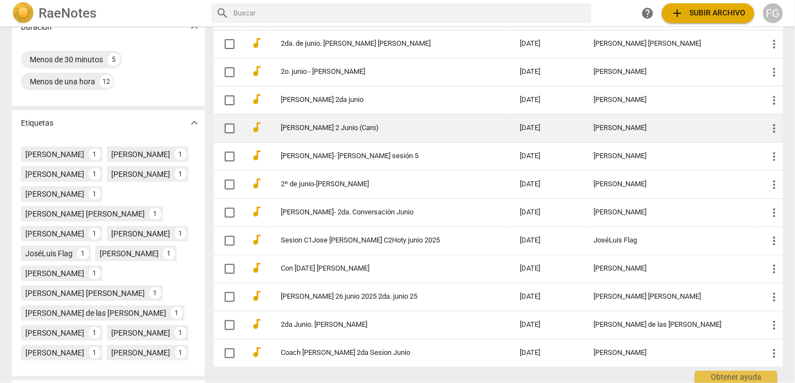
click at [574, 125] on td "2025-07-14" at bounding box center [548, 128] width 74 height 28
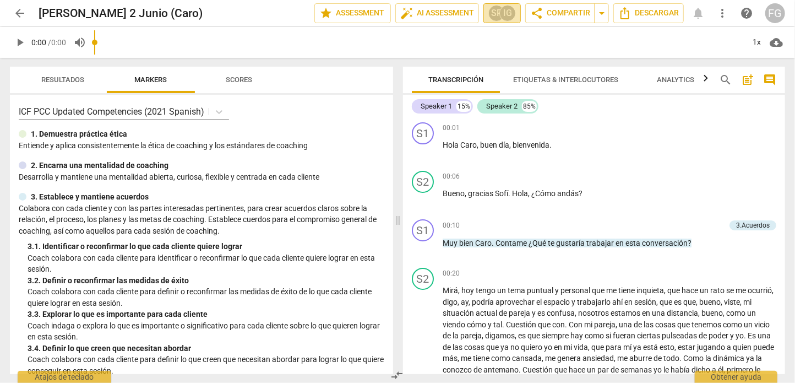
click at [503, 14] on div "IG" at bounding box center [507, 13] width 17 height 17
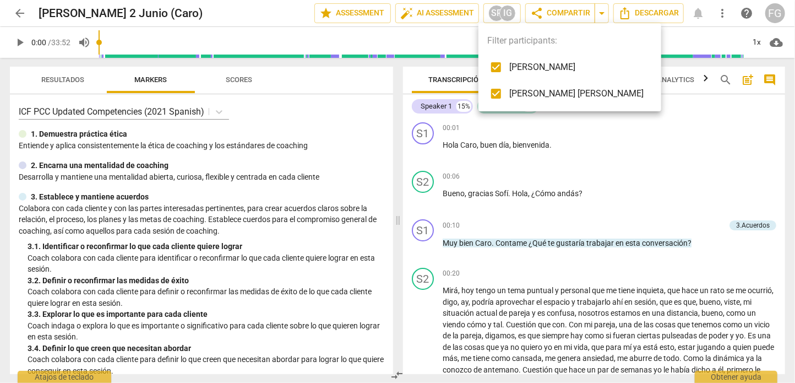
click at [18, 13] on div at bounding box center [397, 191] width 795 height 383
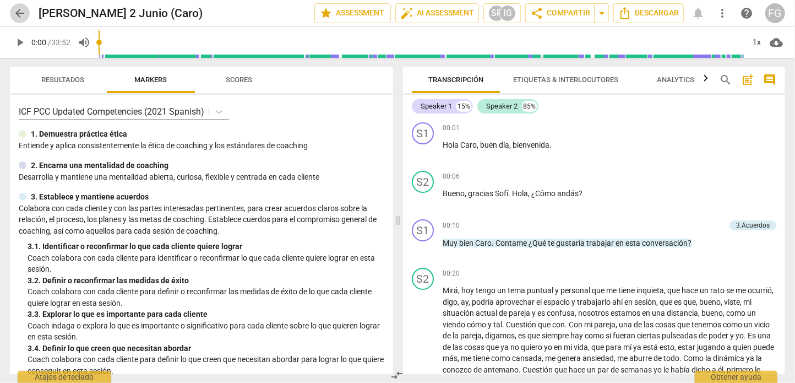
click at [18, 14] on span "arrow_back" at bounding box center [19, 13] width 13 height 13
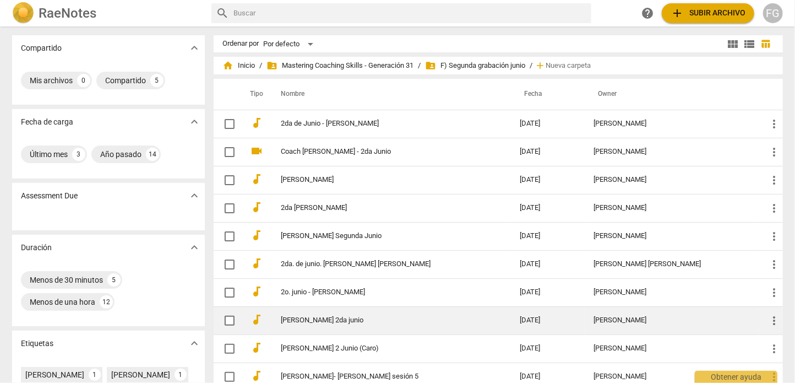
click at [602, 323] on div "[PERSON_NAME]" at bounding box center [671, 320] width 156 height 8
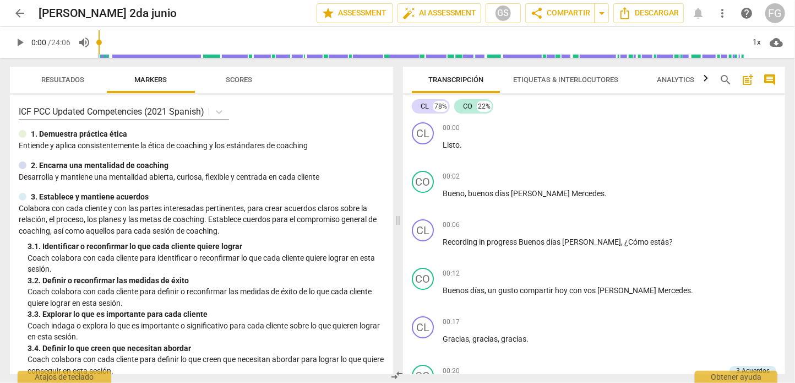
click at [14, 14] on span "arrow_back" at bounding box center [19, 13] width 13 height 13
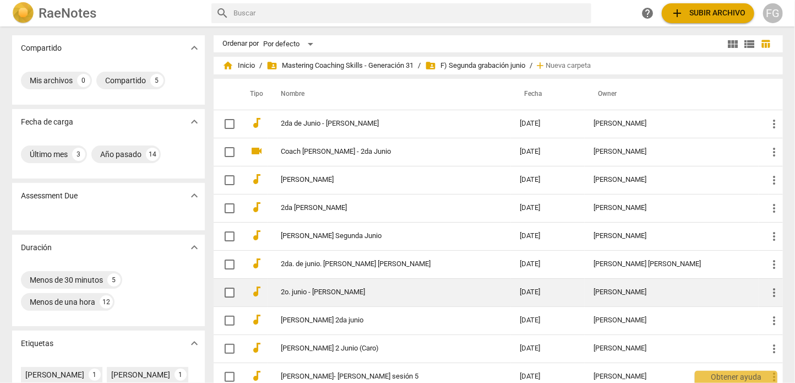
click at [628, 288] on div "[PERSON_NAME]" at bounding box center [671, 292] width 156 height 8
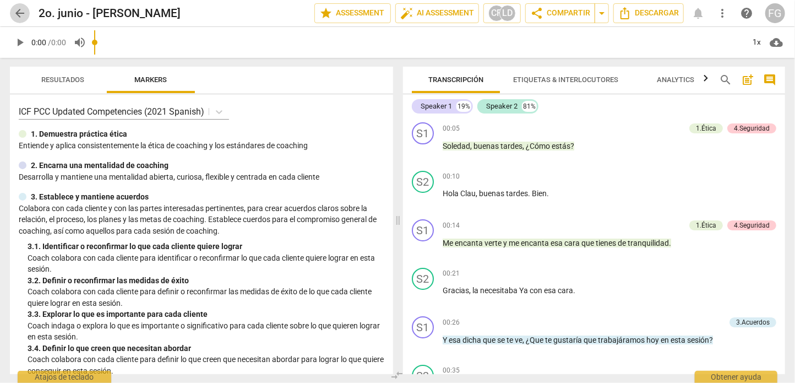
click at [21, 13] on span "arrow_back" at bounding box center [19, 13] width 13 height 13
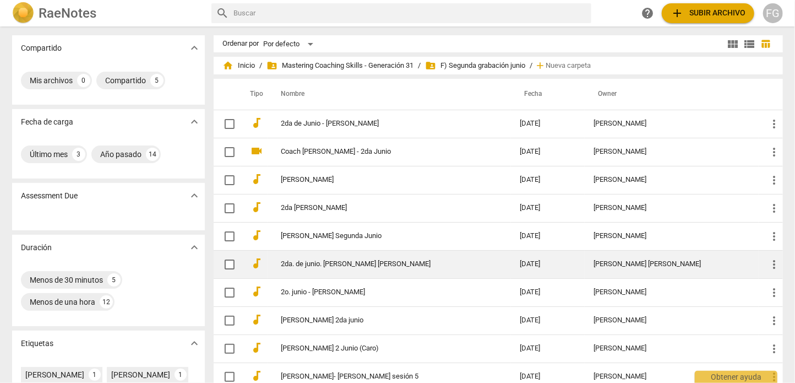
click at [601, 260] on div "[PERSON_NAME]" at bounding box center [671, 264] width 156 height 8
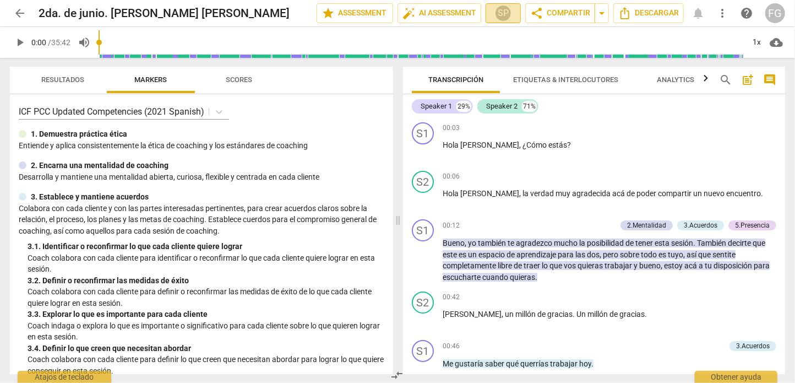
click at [486, 7] on button "SP" at bounding box center [503, 13] width 35 height 20
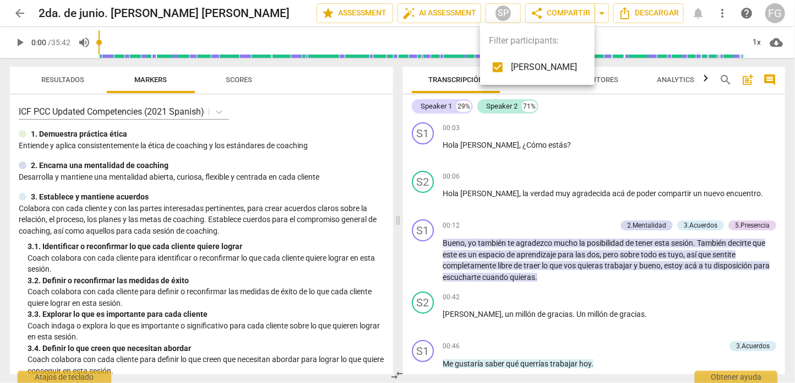
click at [29, 15] on div at bounding box center [397, 191] width 795 height 383
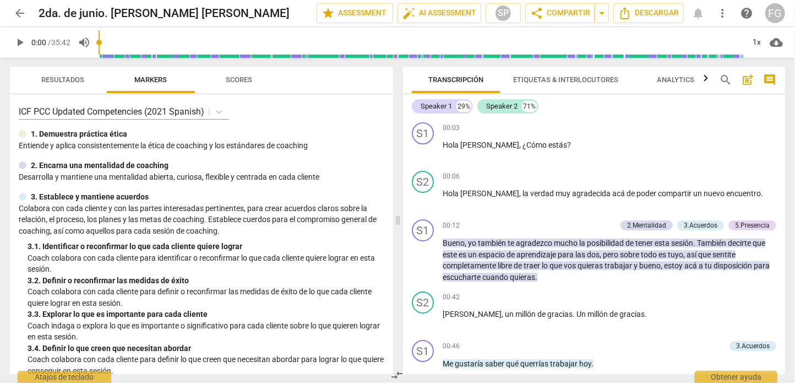
click at [22, 12] on span "arrow_back" at bounding box center [19, 13] width 13 height 13
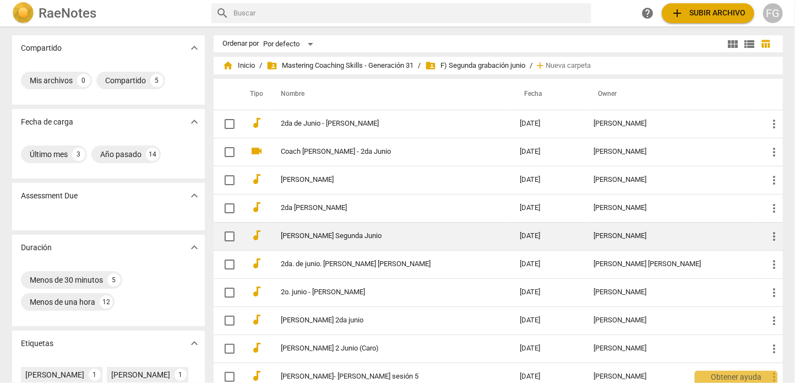
click at [480, 234] on td "Cynthia Castaneda Segunda Junio" at bounding box center [389, 236] width 243 height 28
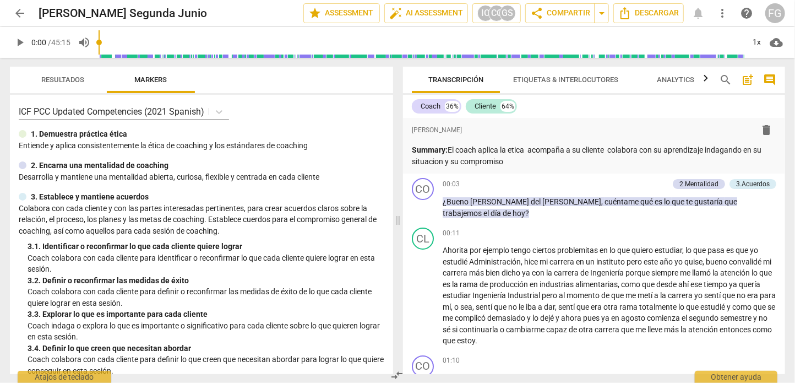
click at [20, 13] on span "arrow_back" at bounding box center [19, 13] width 13 height 13
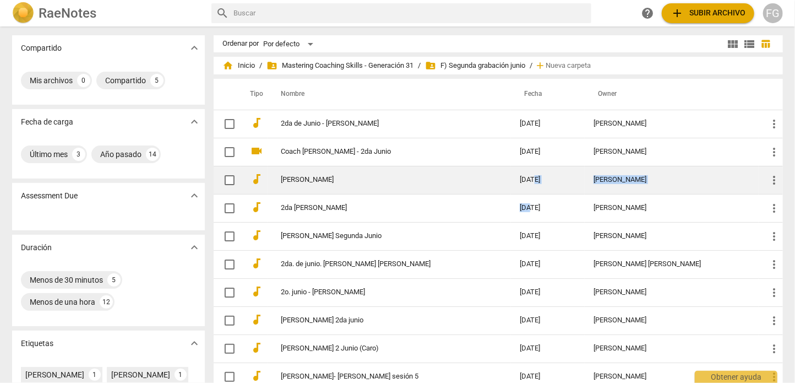
drag, startPoint x: 525, startPoint y: 206, endPoint x: 532, endPoint y: 184, distance: 23.5
click at [532, 184] on tbody "audiotrack 2da de Junio - Isa Olid 2025-08-31 Isabel Olid more_vert videocam Co…" at bounding box center [498, 348] width 569 height 477
click at [566, 188] on td "2025-08-15" at bounding box center [548, 180] width 74 height 28
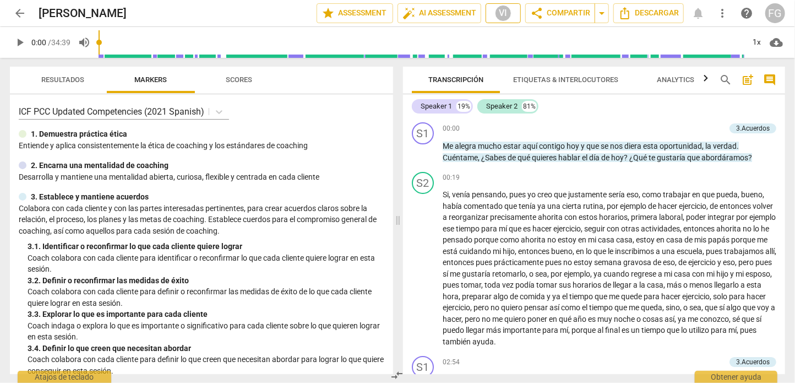
click at [496, 8] on div "VI" at bounding box center [503, 13] width 17 height 17
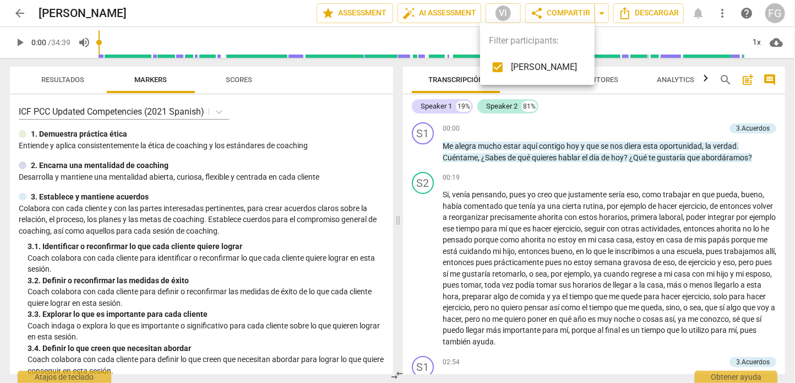
click at [18, 14] on div at bounding box center [397, 191] width 795 height 383
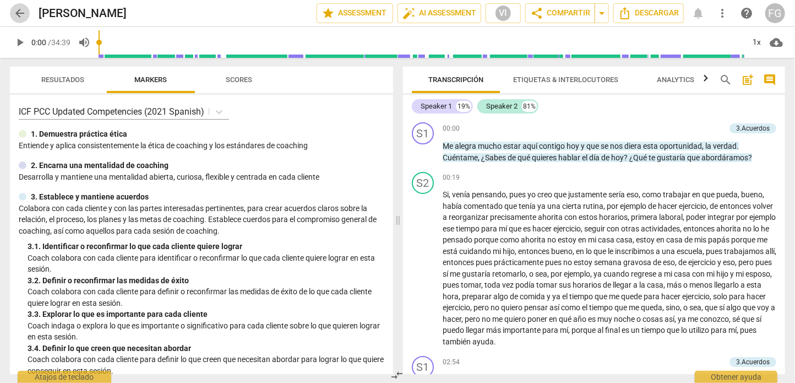
click at [23, 11] on span "arrow_back" at bounding box center [19, 13] width 13 height 13
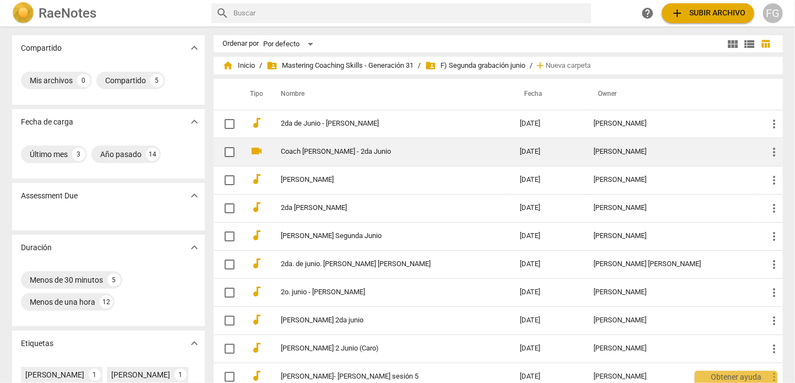
click at [615, 152] on div "[PERSON_NAME]" at bounding box center [671, 152] width 156 height 8
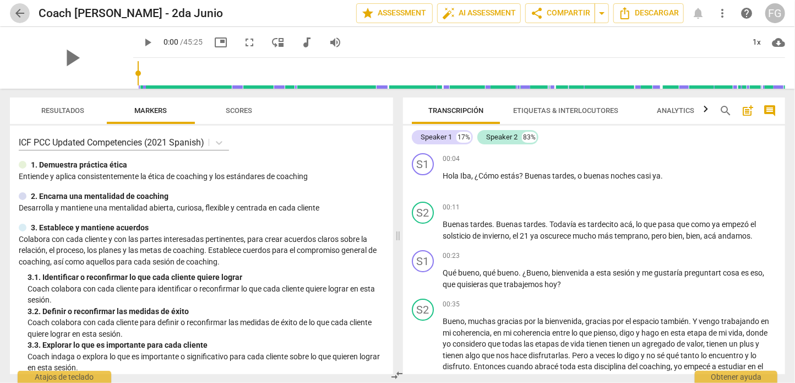
click at [24, 15] on span "arrow_back" at bounding box center [19, 13] width 13 height 13
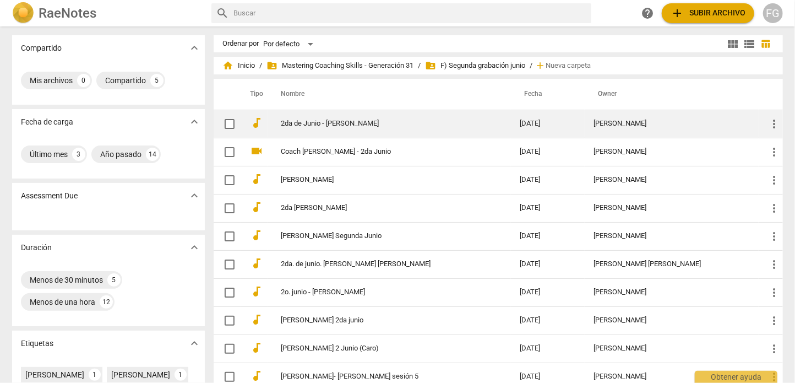
click at [593, 123] on div "[PERSON_NAME]" at bounding box center [671, 123] width 156 height 8
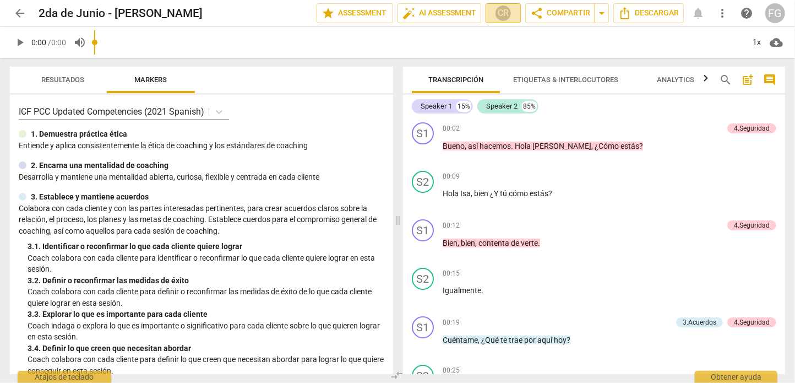
click at [500, 5] on div "CR" at bounding box center [503, 13] width 17 height 17
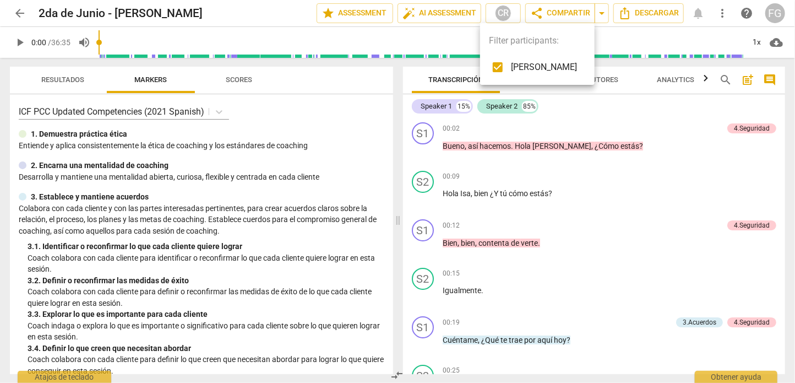
click at [21, 7] on div at bounding box center [397, 191] width 795 height 383
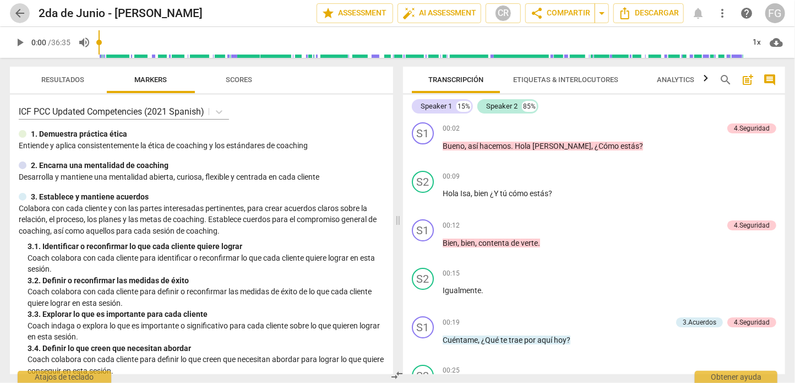
click at [21, 14] on span "arrow_back" at bounding box center [19, 13] width 13 height 13
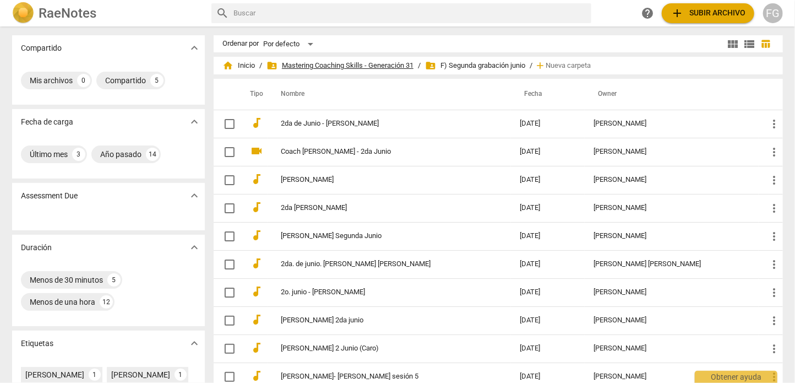
click at [371, 66] on span "folder_shared Mastering Coaching Skills - Generación 31" at bounding box center [339, 65] width 147 height 11
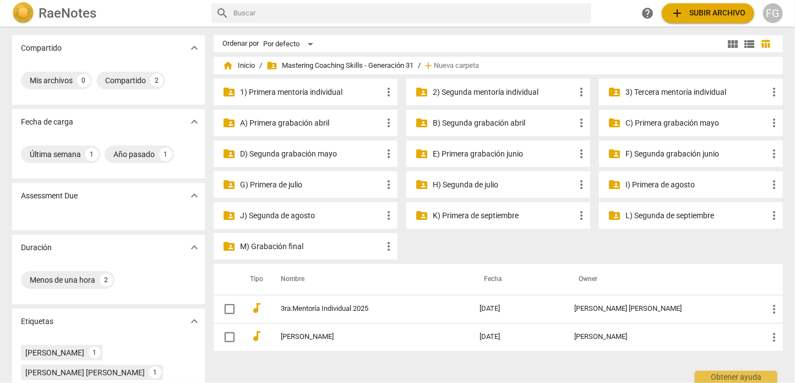
click at [472, 157] on p "E) Primera grabación junio" at bounding box center [504, 154] width 142 height 12
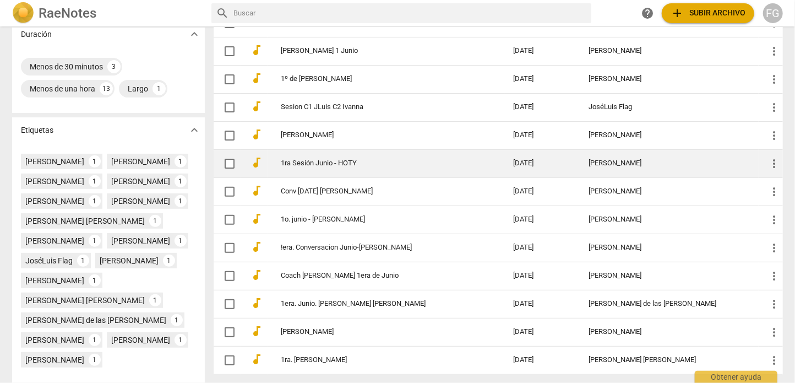
scroll to position [275, 0]
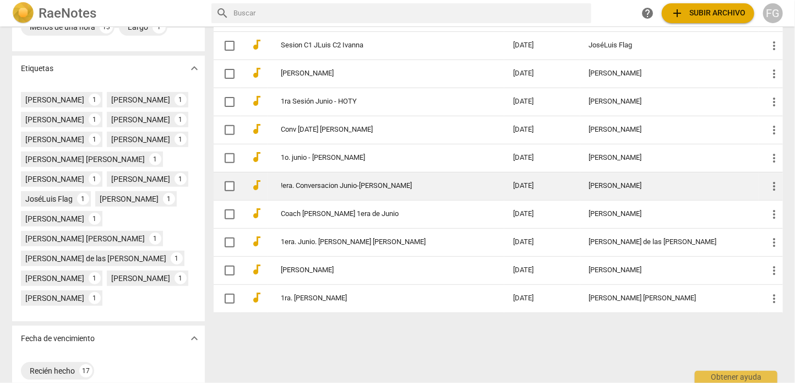
click at [580, 178] on td "[PERSON_NAME]" at bounding box center [669, 186] width 178 height 28
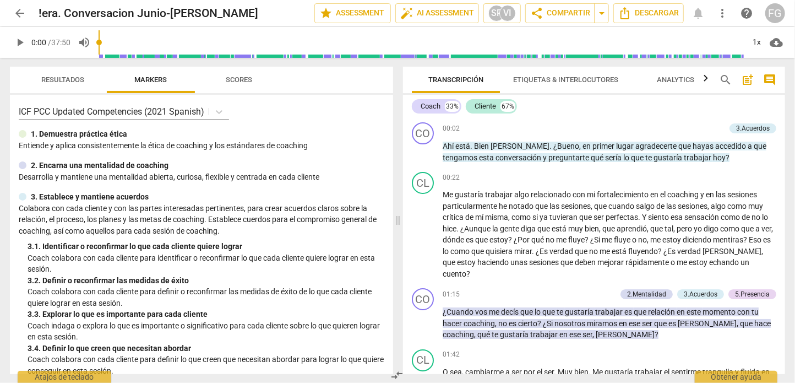
click at [18, 12] on span "arrow_back" at bounding box center [19, 13] width 13 height 13
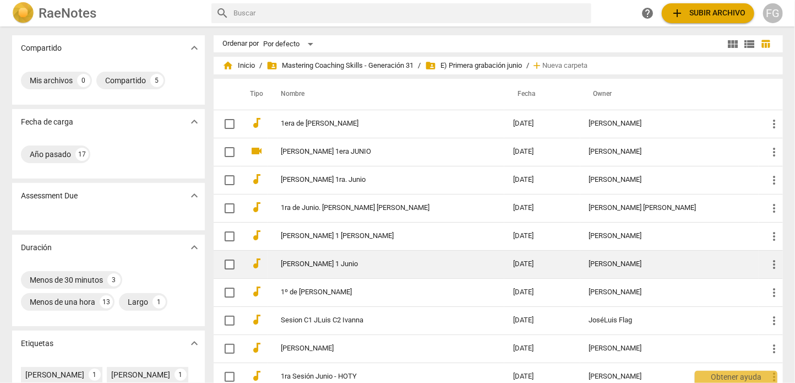
click at [608, 257] on td "[PERSON_NAME]" at bounding box center [669, 264] width 178 height 28
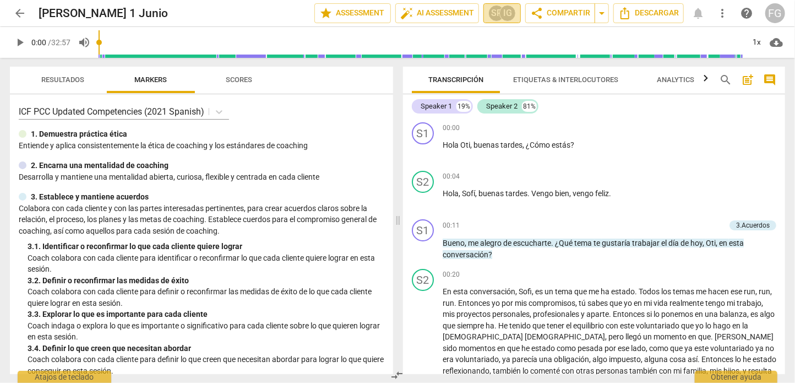
click at [496, 22] on button "SP IG" at bounding box center [501, 13] width 37 height 20
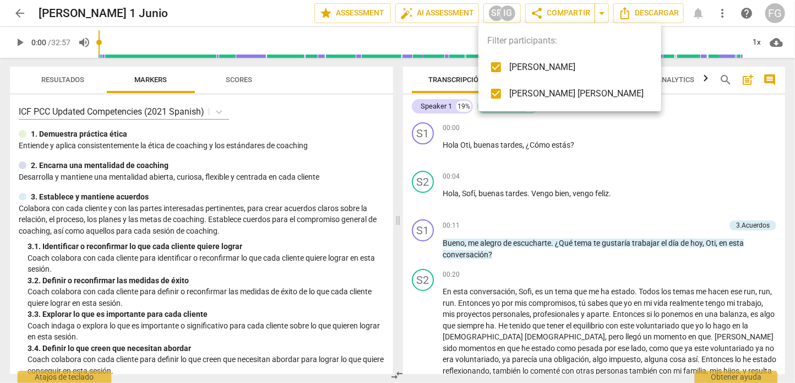
click at [17, 14] on div at bounding box center [397, 191] width 795 height 383
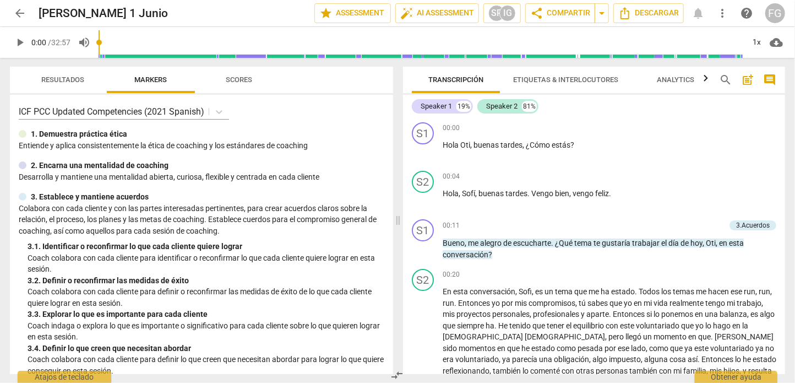
click at [19, 15] on span "arrow_back" at bounding box center [19, 13] width 13 height 13
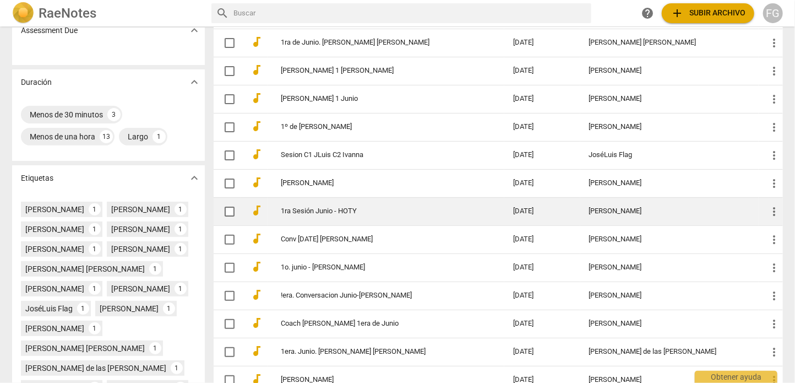
scroll to position [220, 0]
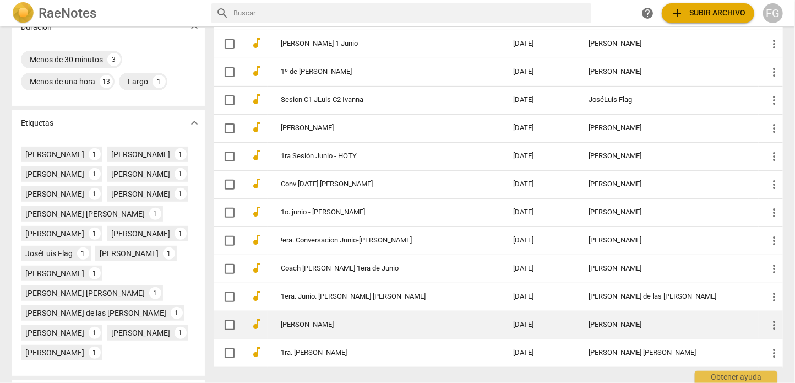
click at [618, 320] on div "[PERSON_NAME]" at bounding box center [669, 324] width 161 height 8
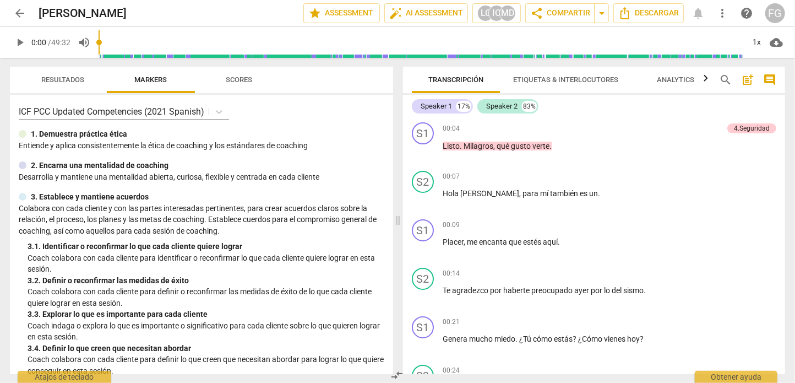
click at [12, 18] on span "arrow_back" at bounding box center [20, 13] width 20 height 13
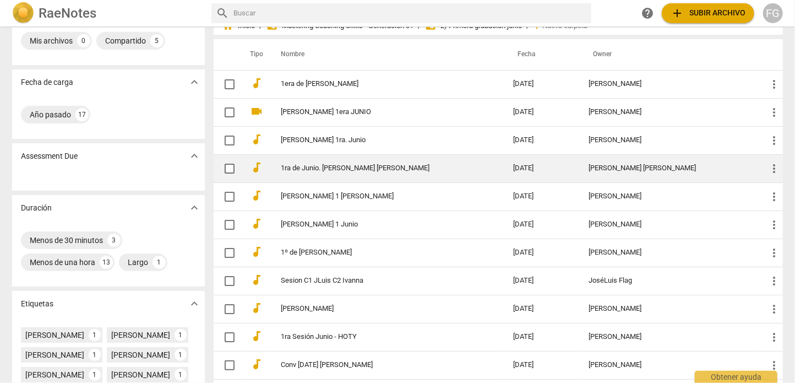
scroll to position [55, 0]
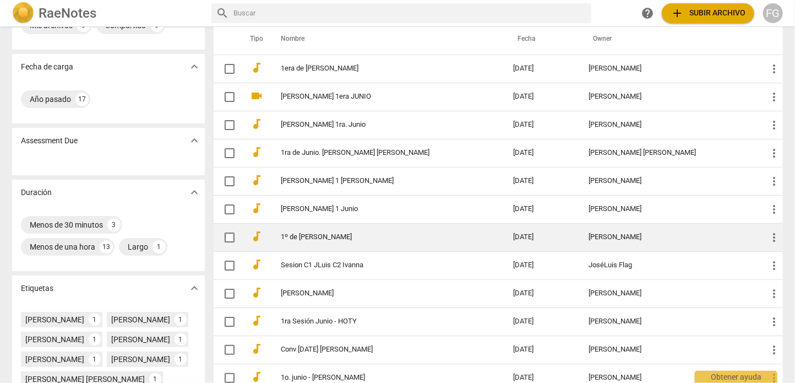
click at [580, 232] on td "[PERSON_NAME]" at bounding box center [669, 237] width 178 height 28
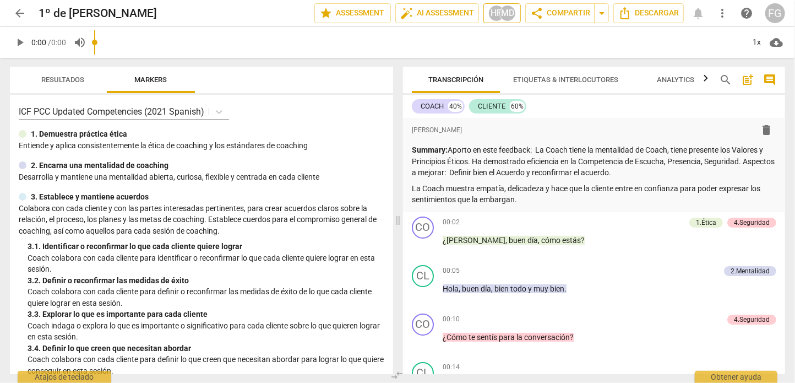
click at [488, 8] on div "HR" at bounding box center [496, 13] width 17 height 17
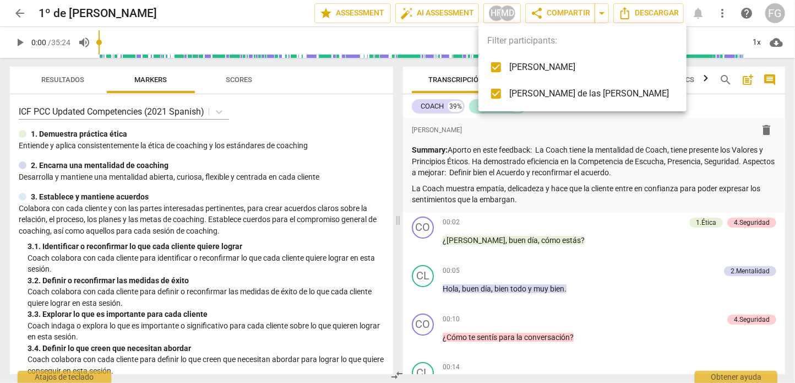
click at [23, 12] on div at bounding box center [397, 191] width 795 height 383
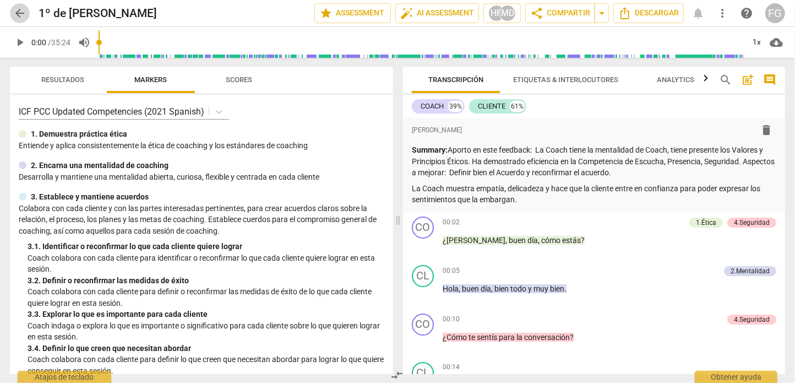
click at [18, 13] on span "arrow_back" at bounding box center [19, 13] width 13 height 13
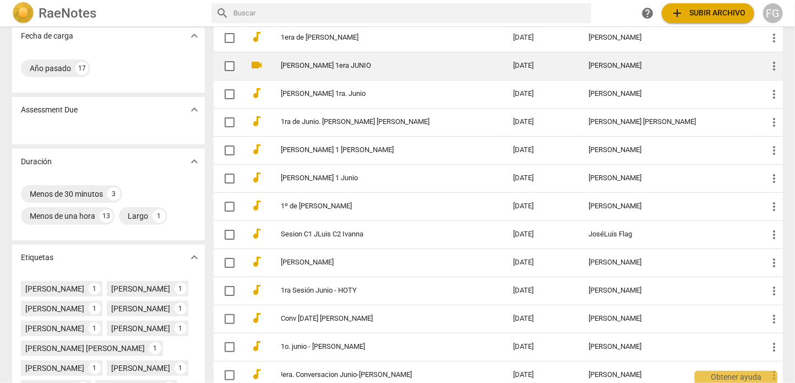
scroll to position [110, 0]
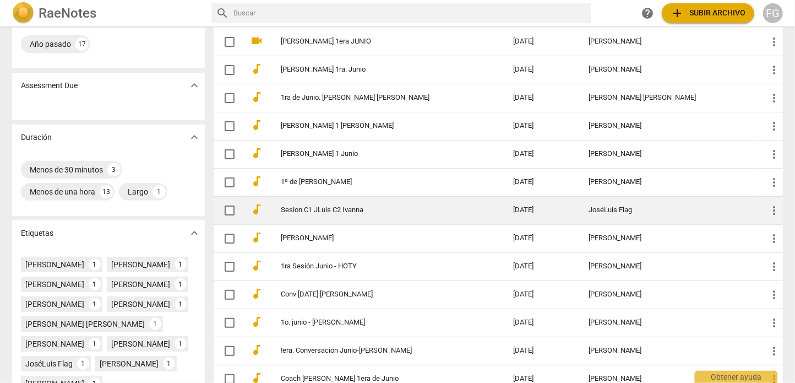
click at [553, 209] on td "2025-07-10" at bounding box center [542, 210] width 76 height 28
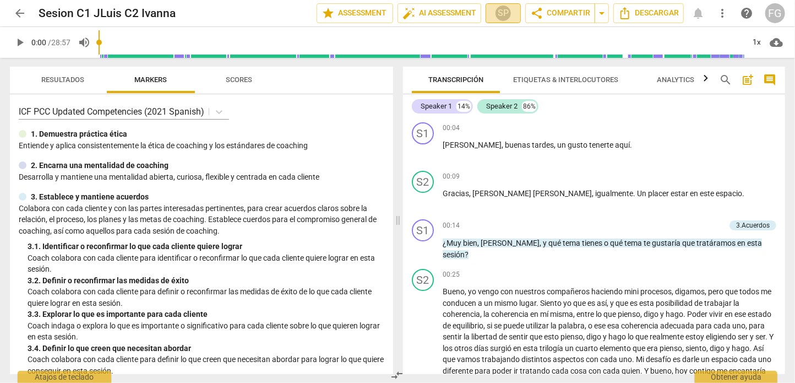
click at [502, 18] on div "SP" at bounding box center [503, 13] width 17 height 17
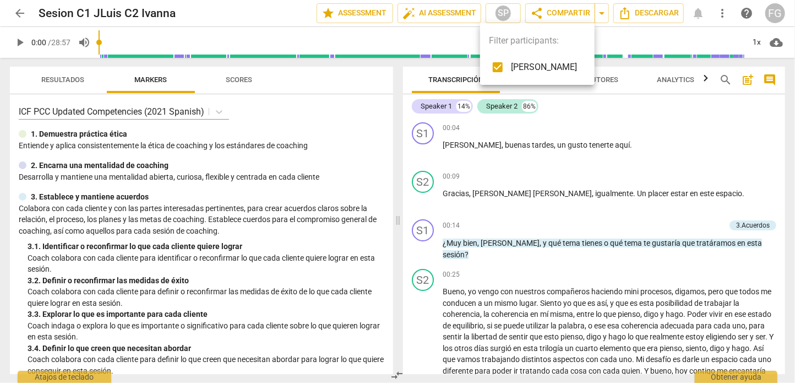
click at [21, 9] on div at bounding box center [397, 191] width 795 height 383
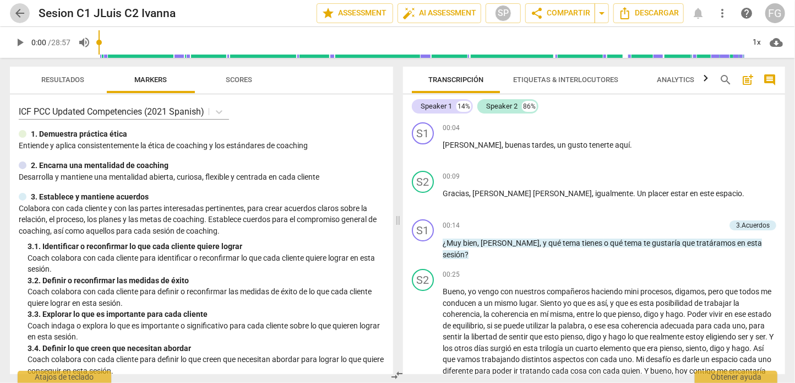
click at [20, 16] on span "arrow_back" at bounding box center [19, 13] width 13 height 13
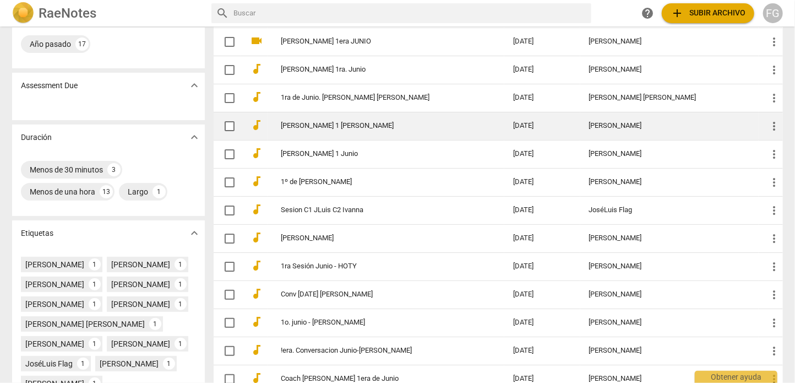
scroll to position [165, 0]
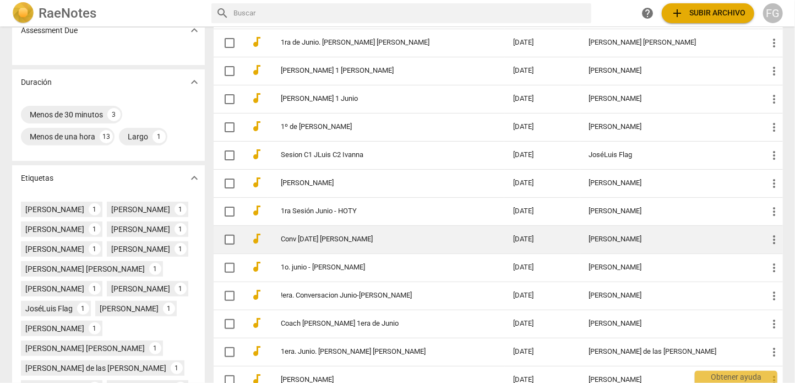
click at [637, 237] on div "[PERSON_NAME]" at bounding box center [669, 239] width 161 height 8
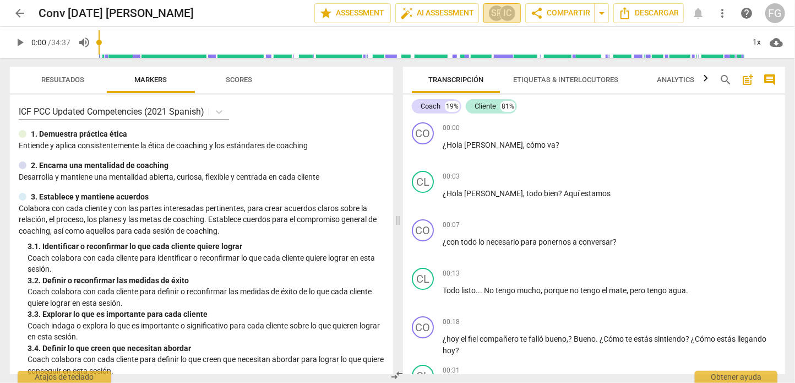
click at [497, 21] on button "SP IC" at bounding box center [501, 13] width 37 height 20
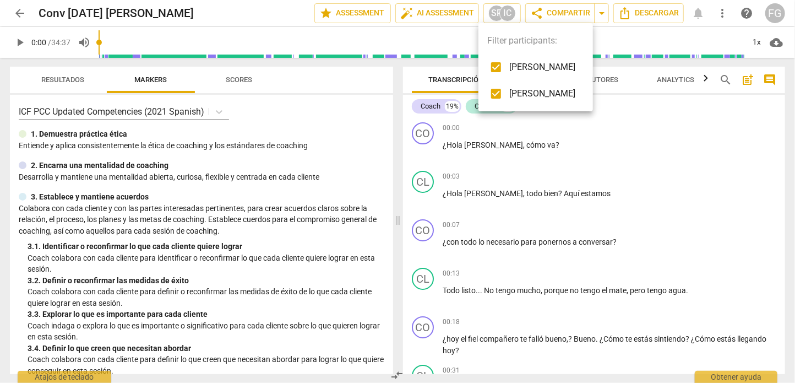
click at [26, 15] on div at bounding box center [397, 191] width 795 height 383
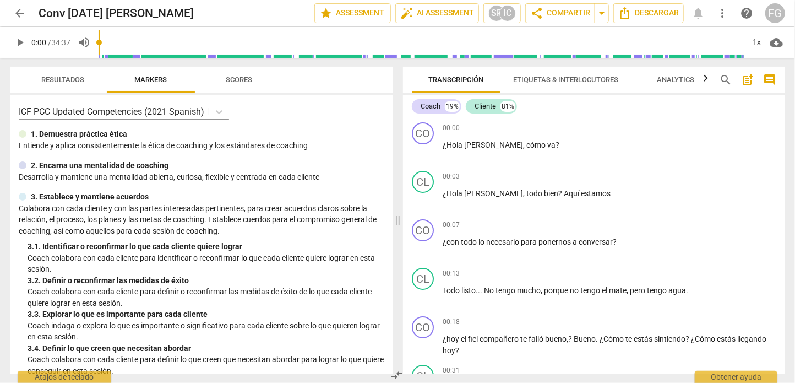
click at [15, 9] on span "arrow_back" at bounding box center [19, 13] width 13 height 13
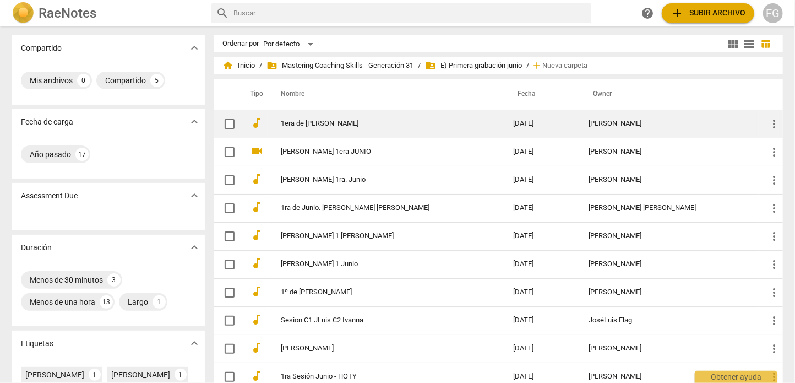
click at [629, 121] on div "[PERSON_NAME]" at bounding box center [669, 123] width 161 height 8
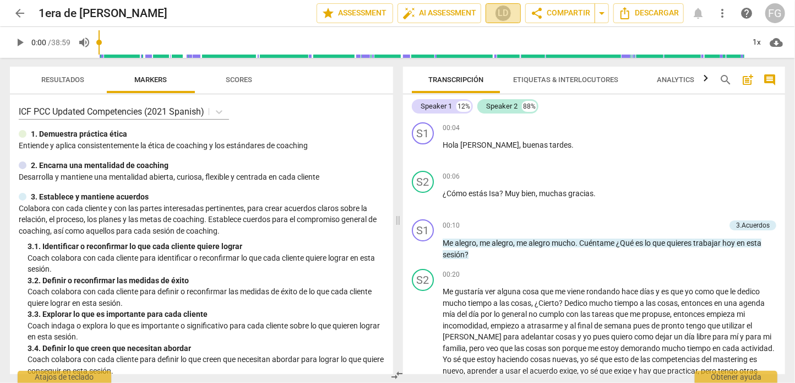
click at [497, 9] on div "LD" at bounding box center [503, 13] width 17 height 17
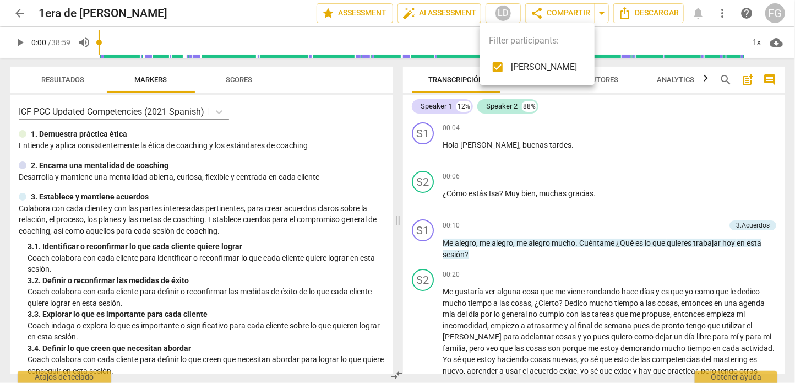
click at [23, 12] on div at bounding box center [397, 191] width 795 height 383
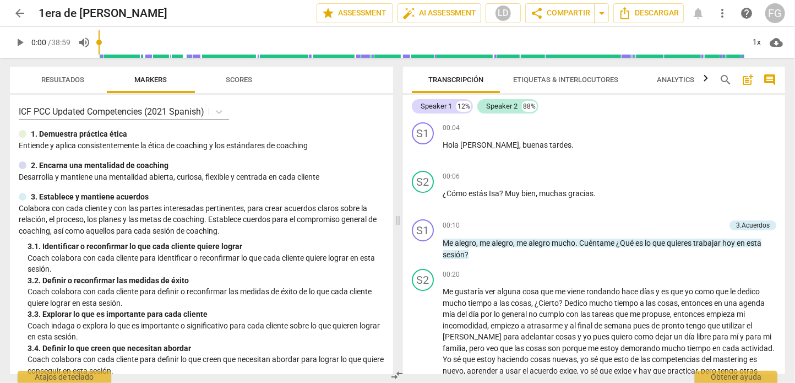
click at [19, 12] on span "arrow_back" at bounding box center [19, 13] width 13 height 13
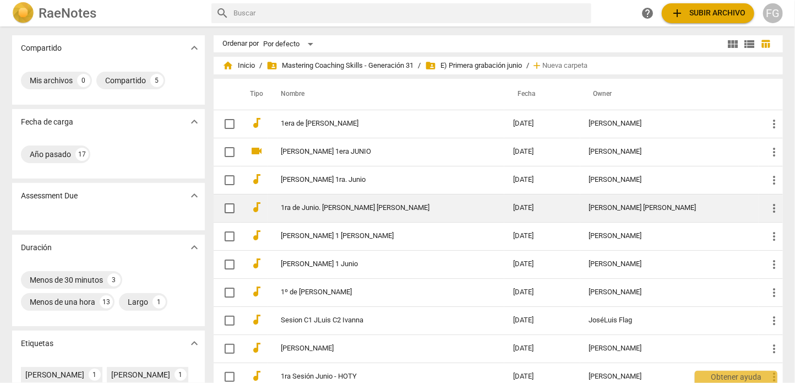
click at [559, 200] on td "[DATE]" at bounding box center [542, 208] width 76 height 28
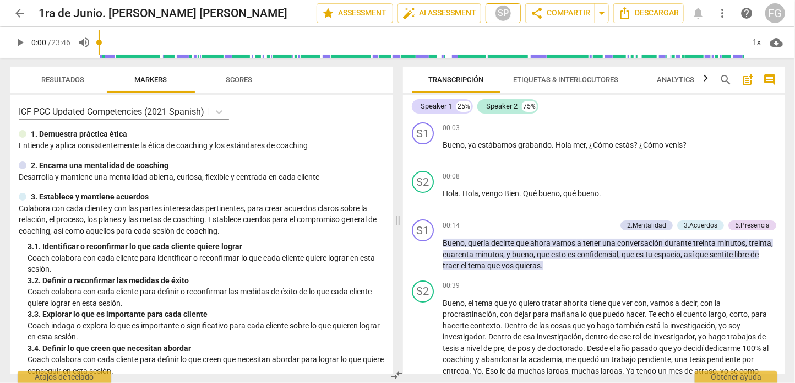
click at [510, 9] on span "SP" at bounding box center [503, 13] width 25 height 17
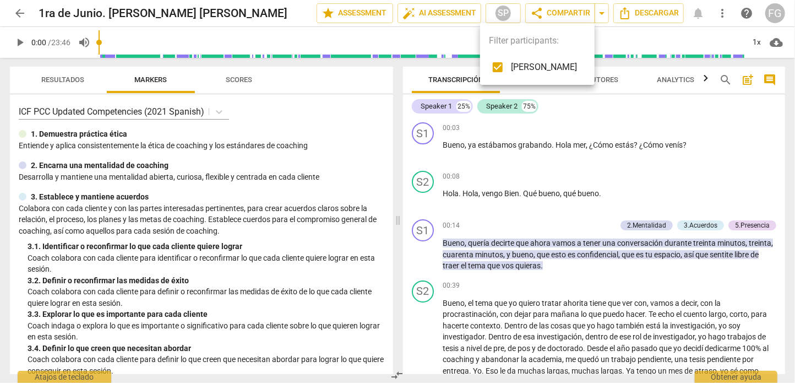
click at [20, 12] on div at bounding box center [397, 191] width 795 height 383
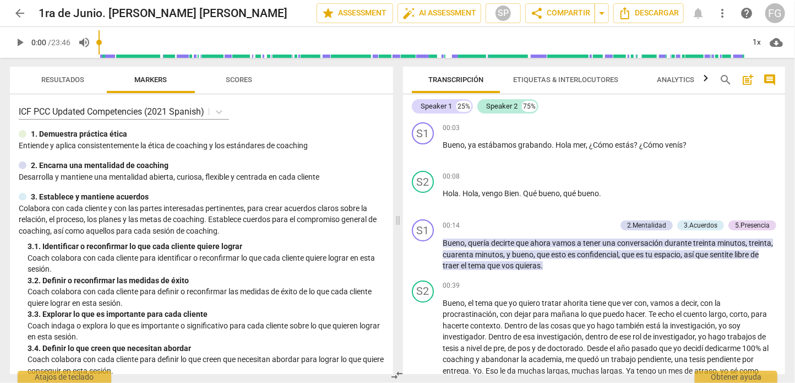
click at [21, 12] on span "arrow_back" at bounding box center [19, 13] width 13 height 13
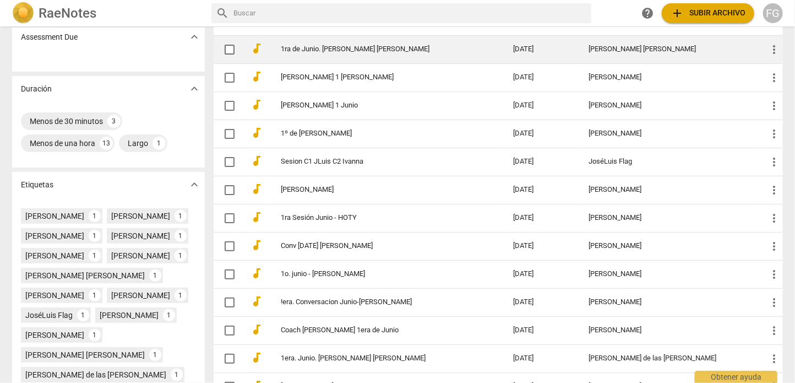
scroll to position [165, 0]
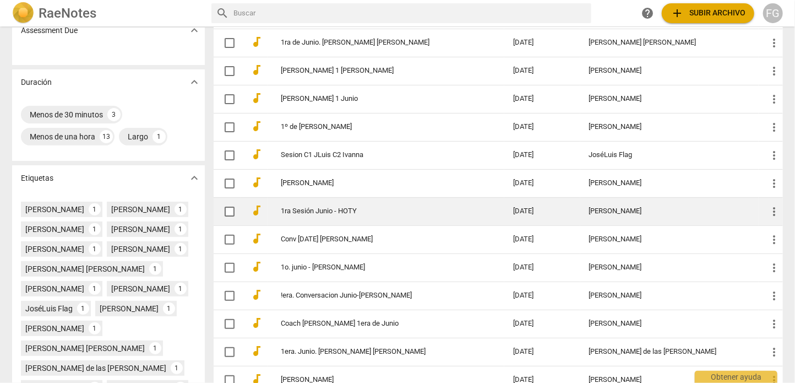
click at [580, 202] on td "[PERSON_NAME]" at bounding box center [669, 211] width 178 height 28
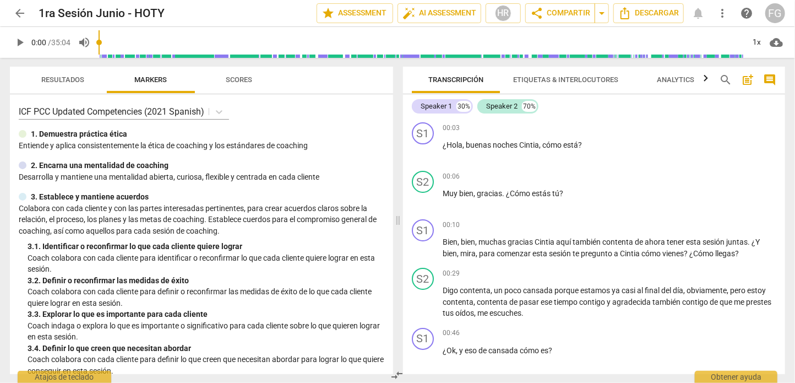
click at [15, 12] on span "arrow_back" at bounding box center [19, 13] width 13 height 13
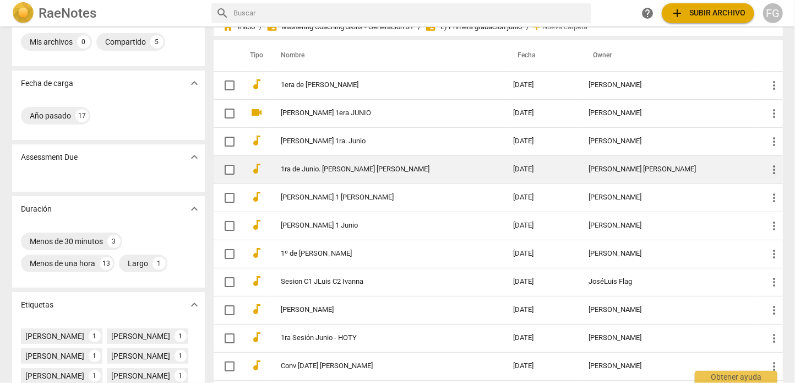
scroll to position [55, 0]
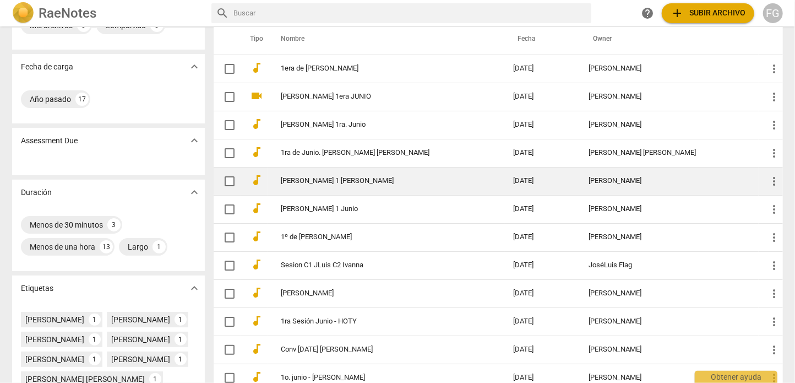
click at [571, 175] on td "[DATE]" at bounding box center [542, 181] width 76 height 28
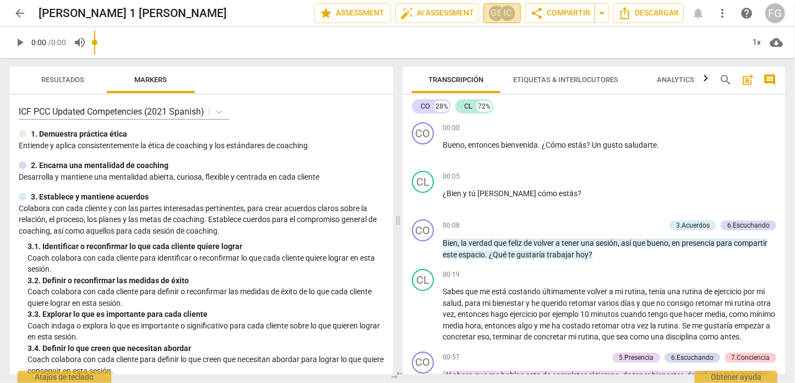
click at [499, 17] on div "IC" at bounding box center [507, 13] width 17 height 17
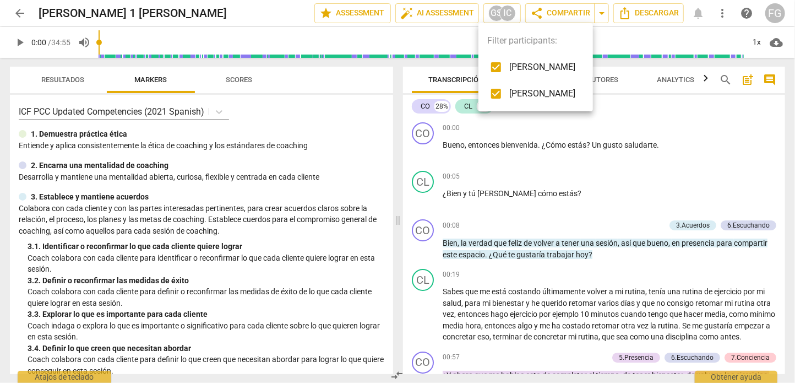
click at [21, 22] on div at bounding box center [397, 191] width 795 height 383
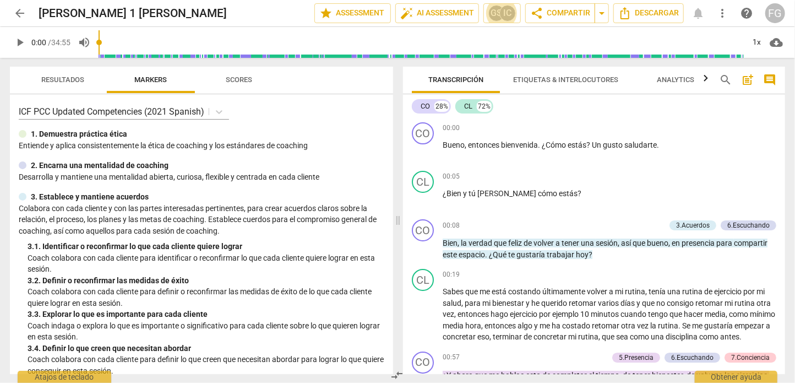
click at [17, 10] on span "arrow_back" at bounding box center [19, 13] width 13 height 13
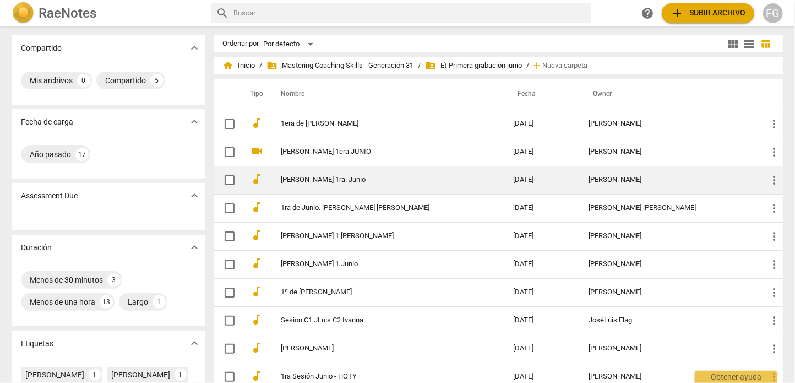
click at [565, 186] on td "[DATE]" at bounding box center [542, 180] width 76 height 28
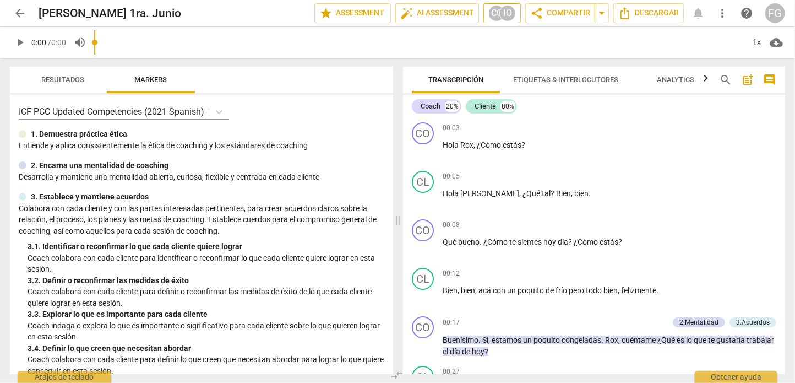
click at [490, 19] on div "CC" at bounding box center [496, 13] width 17 height 17
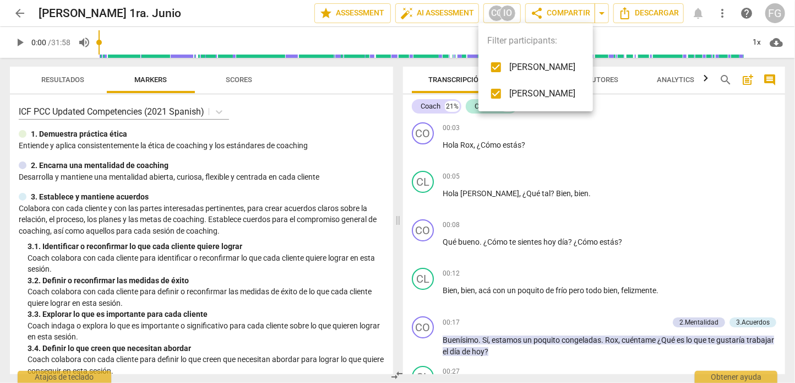
click at [25, 13] on div at bounding box center [397, 191] width 795 height 383
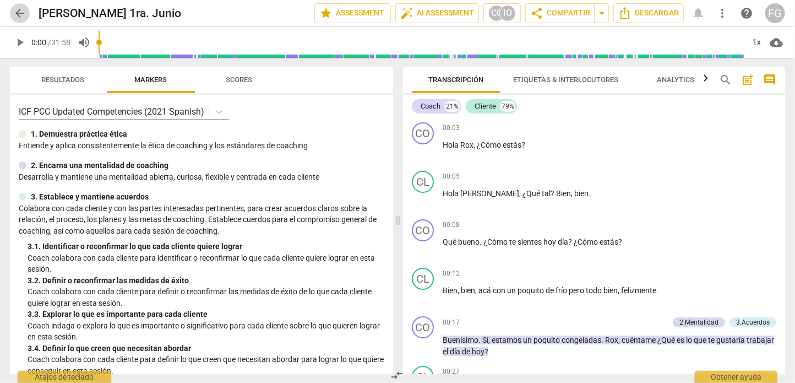
click at [12, 12] on span "arrow_back" at bounding box center [20, 13] width 20 height 13
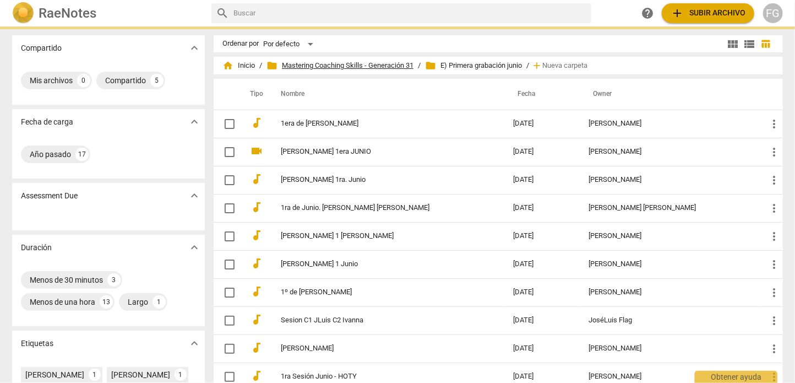
click at [368, 64] on span "folder Mastering Coaching Skills - Generación 31" at bounding box center [339, 65] width 147 height 11
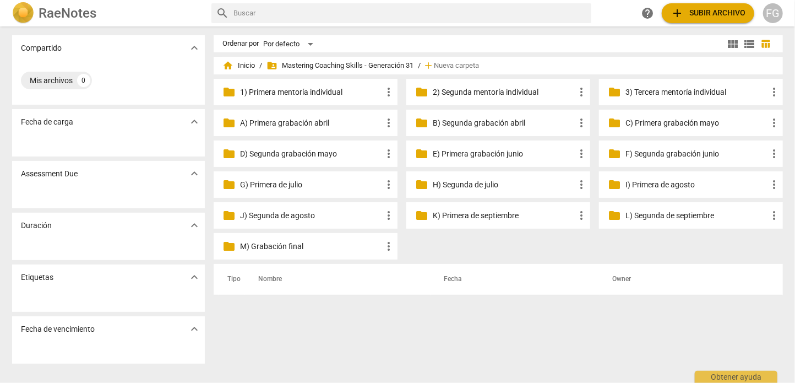
click at [292, 155] on p "D) Segunda grabación mayo" at bounding box center [311, 154] width 142 height 12
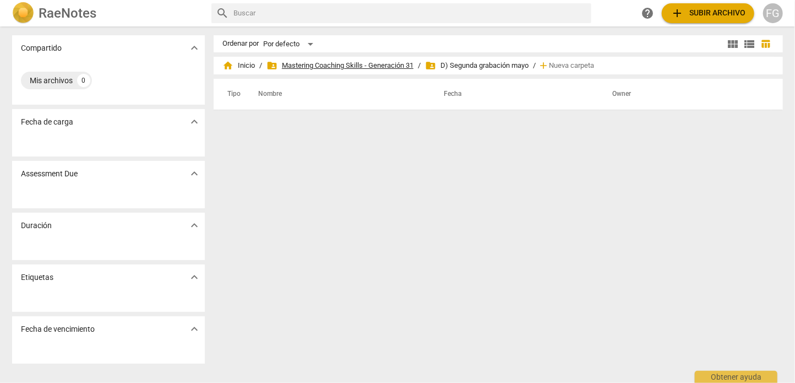
click at [388, 63] on span "folder_shared Mastering Coaching Skills - Generación 31" at bounding box center [339, 65] width 147 height 11
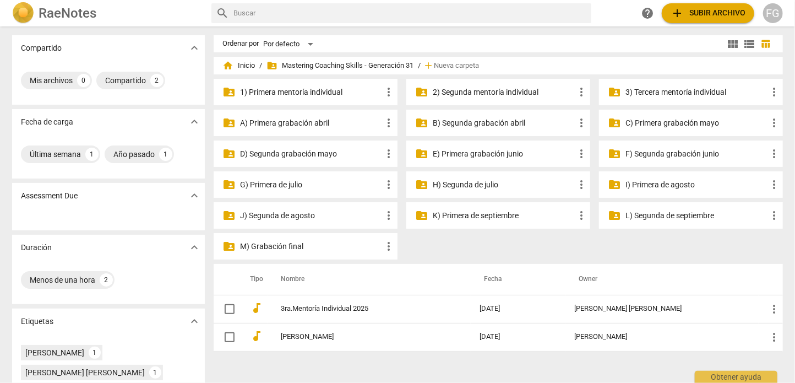
click at [699, 122] on p "C) Primera grabación mayo" at bounding box center [696, 123] width 142 height 12
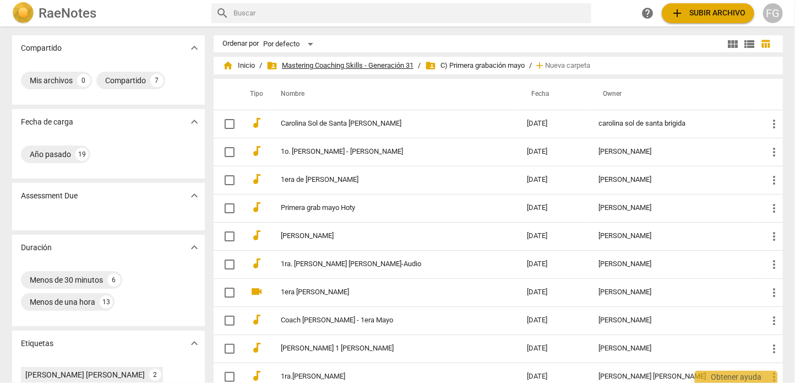
click at [385, 64] on span "folder_shared Mastering Coaching Skills - Generación 31" at bounding box center [339, 65] width 147 height 11
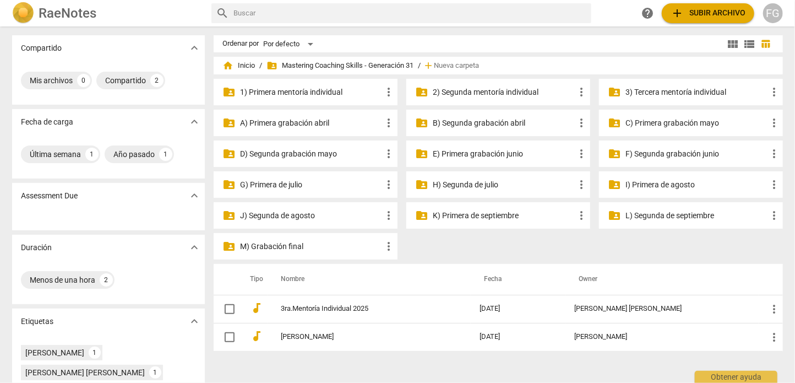
click at [290, 155] on p "D) Segunda grabación mayo" at bounding box center [311, 154] width 142 height 12
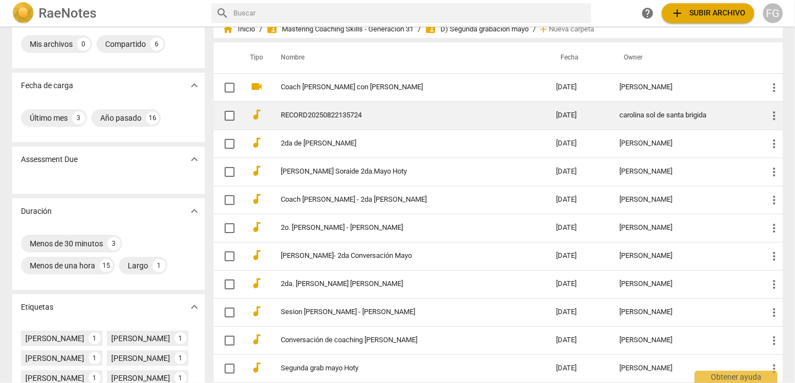
scroll to position [55, 0]
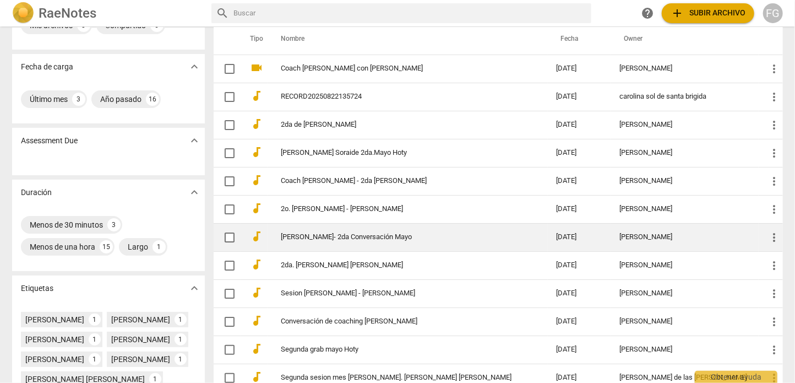
click at [627, 226] on td "[PERSON_NAME]" at bounding box center [685, 237] width 148 height 28
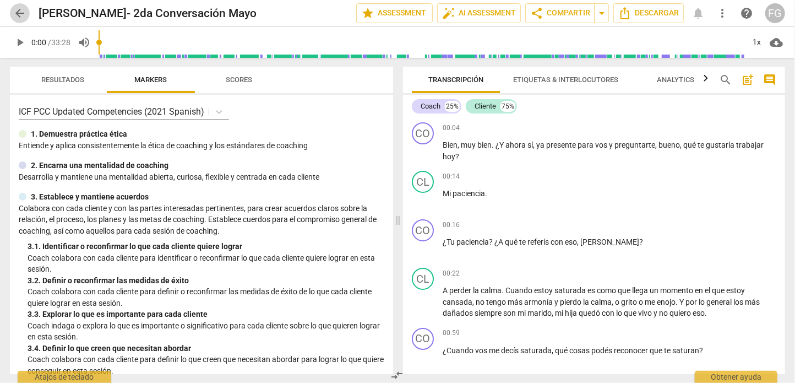
click at [15, 13] on span "arrow_back" at bounding box center [19, 13] width 13 height 13
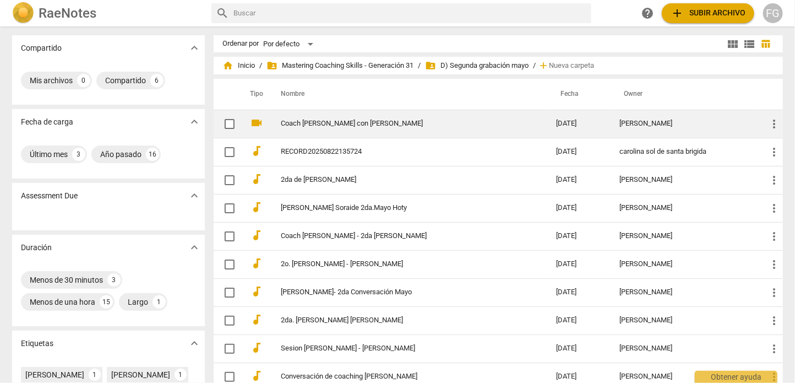
click at [480, 122] on link "Coach Sylvia con Claudia" at bounding box center [399, 123] width 236 height 8
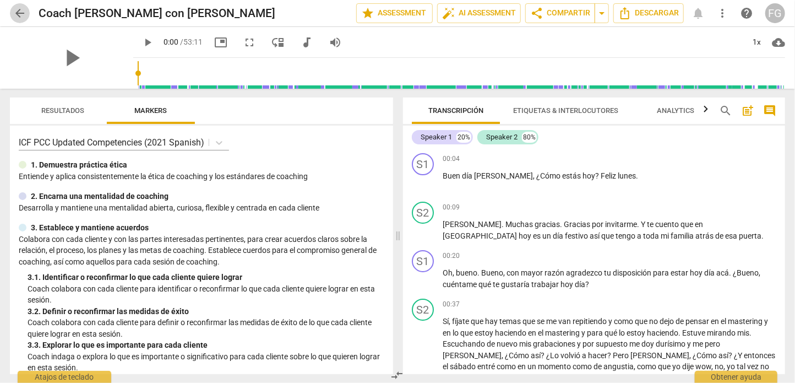
click at [15, 15] on span "arrow_back" at bounding box center [19, 13] width 13 height 13
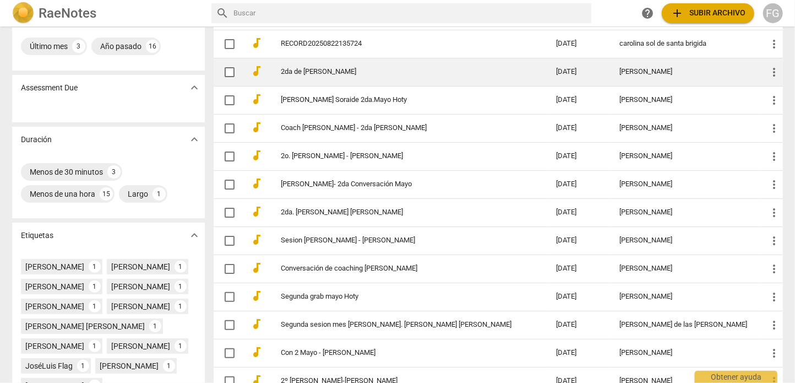
scroll to position [110, 0]
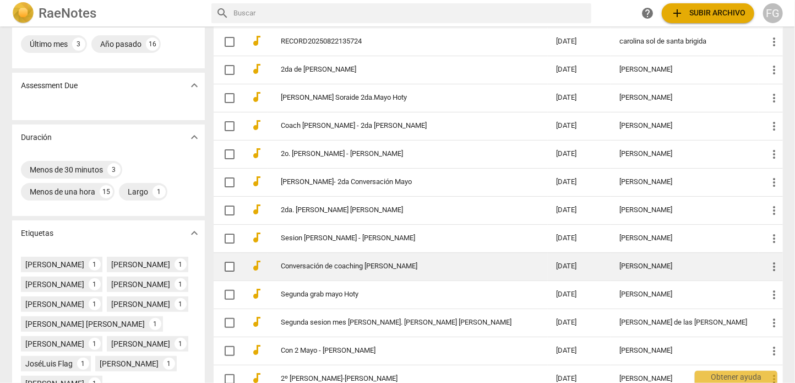
click at [639, 269] on td "[PERSON_NAME]" at bounding box center [685, 266] width 148 height 28
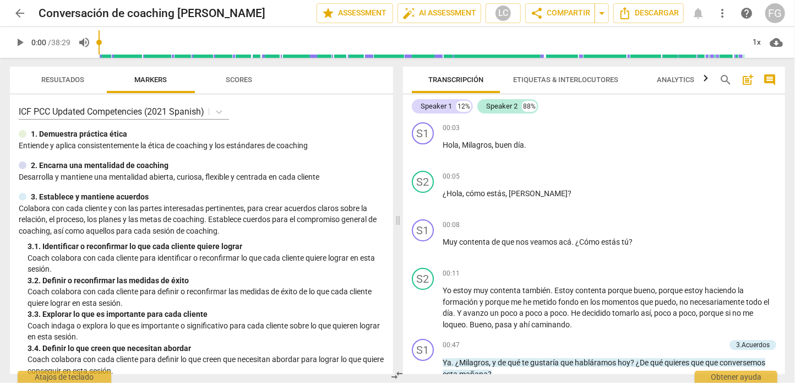
click at [17, 12] on span "arrow_back" at bounding box center [19, 13] width 13 height 13
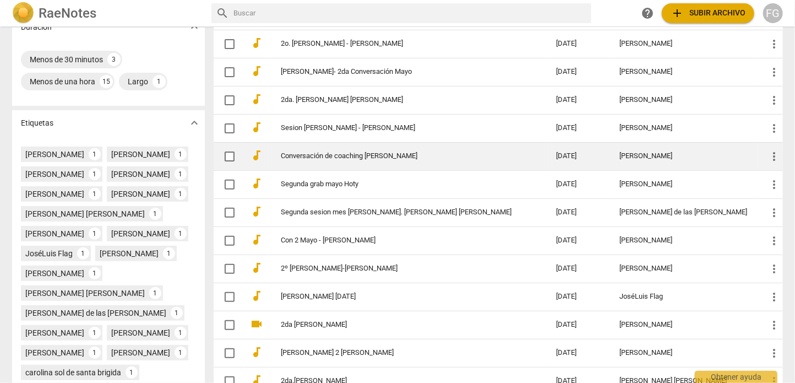
scroll to position [275, 0]
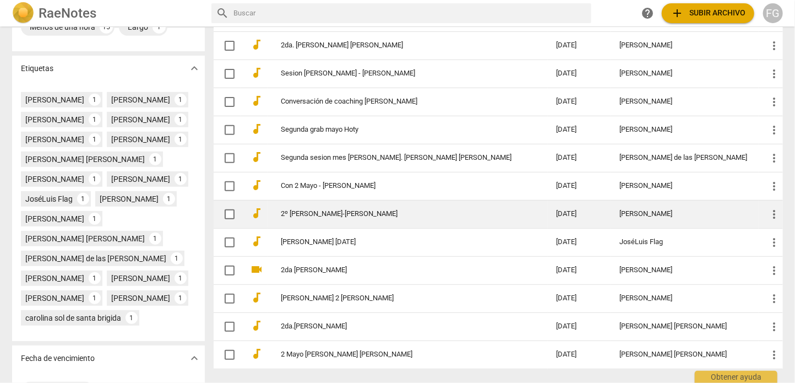
click at [619, 210] on div "[PERSON_NAME]" at bounding box center [684, 214] width 130 height 8
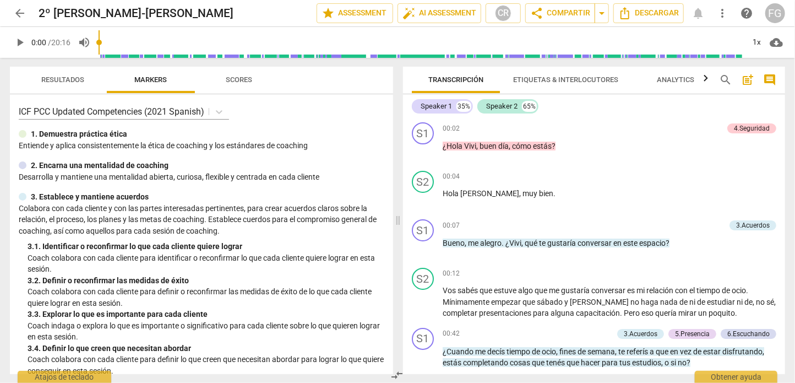
click at [13, 15] on span "arrow_back" at bounding box center [19, 13] width 13 height 13
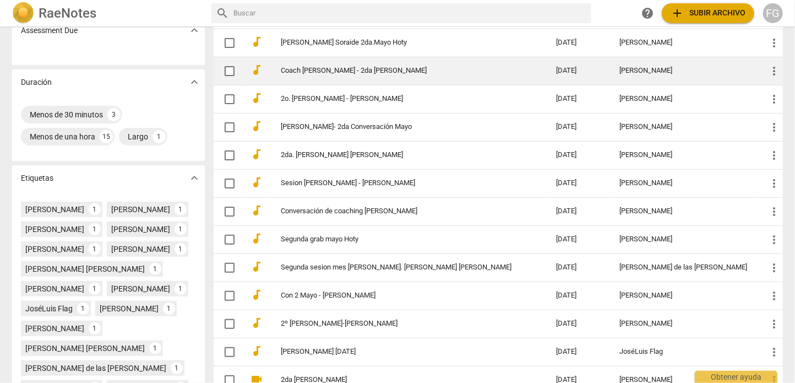
scroll to position [275, 0]
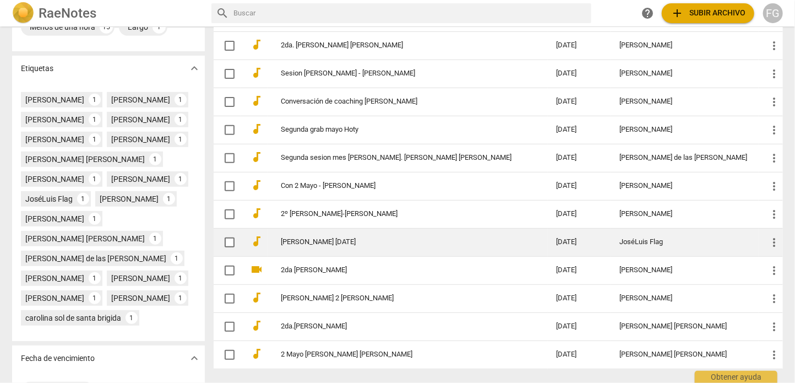
click at [611, 232] on td "JoséLuis Flag" at bounding box center [685, 242] width 148 height 28
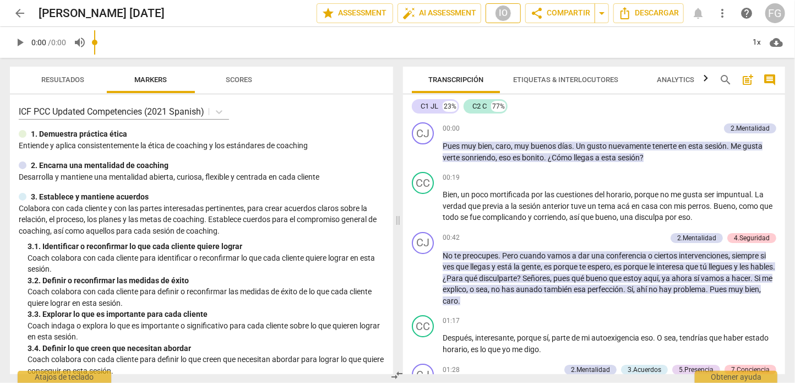
click at [499, 14] on div "IO" at bounding box center [503, 13] width 17 height 17
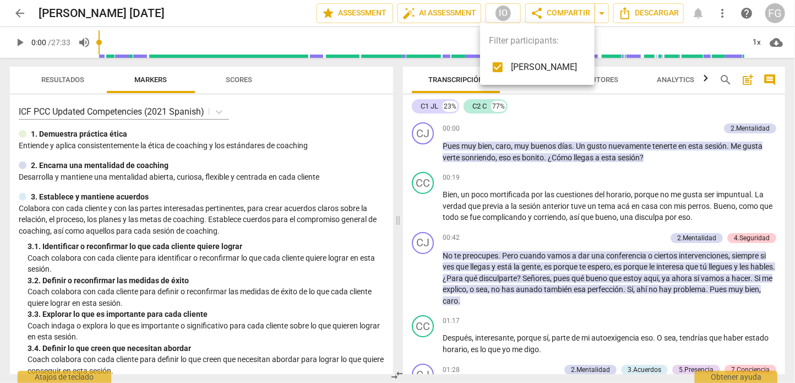
click at [18, 12] on div at bounding box center [397, 191] width 795 height 383
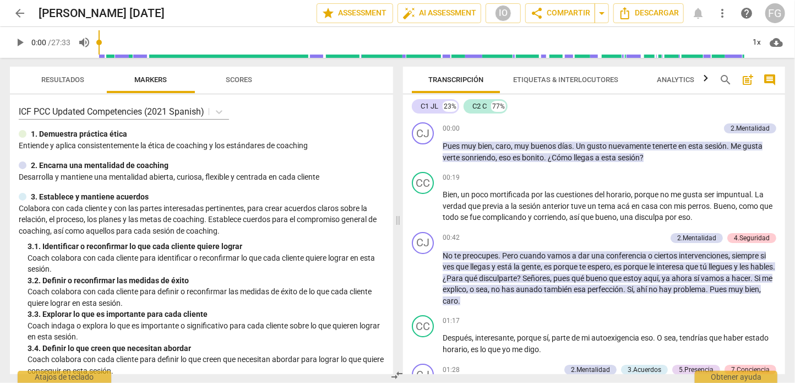
click at [18, 14] on span "arrow_back" at bounding box center [19, 13] width 13 height 13
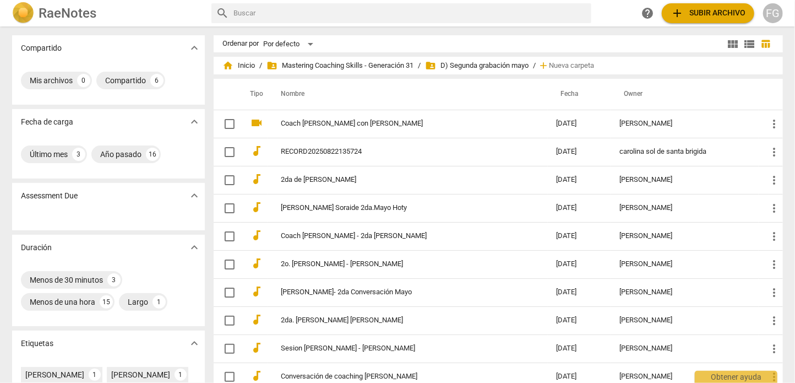
click at [481, 61] on span "folder_shared D) Segunda grabación mayo" at bounding box center [477, 65] width 104 height 11
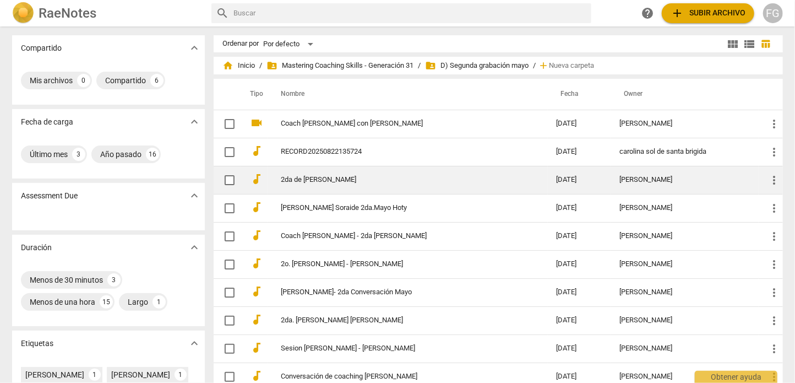
click at [619, 176] on div "[PERSON_NAME]" at bounding box center [684, 180] width 130 height 8
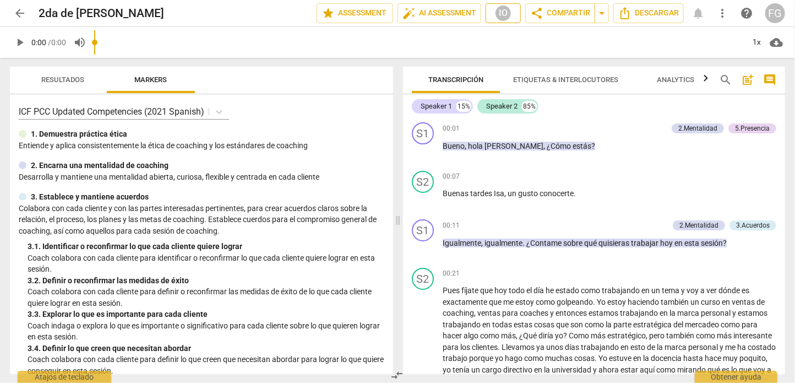
click at [495, 15] on div "IO" at bounding box center [503, 13] width 17 height 17
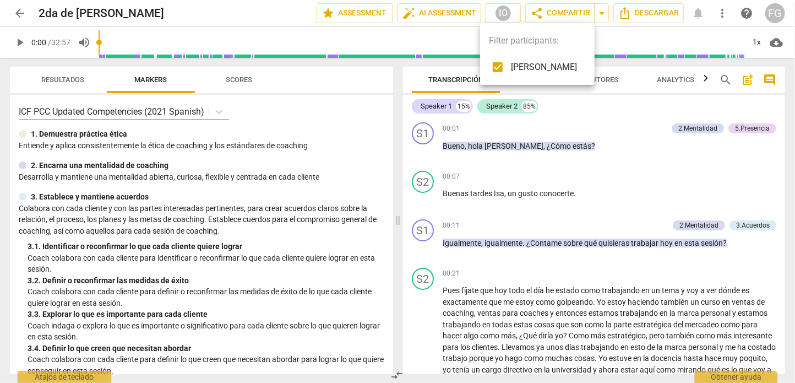
drag, startPoint x: 26, startPoint y: 12, endPoint x: 19, endPoint y: 14, distance: 7.3
click at [25, 12] on div at bounding box center [397, 191] width 795 height 383
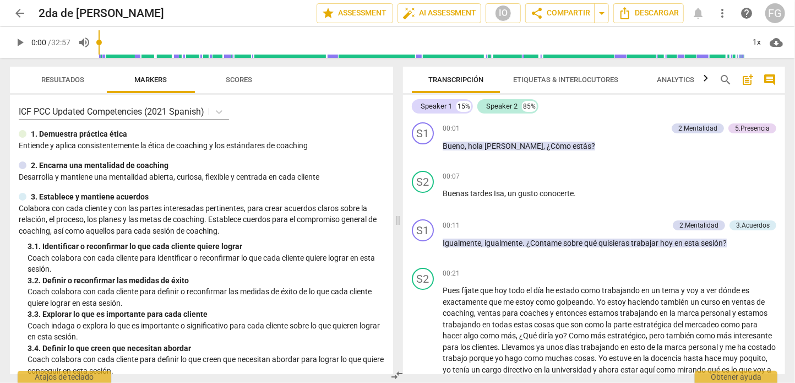
click at [19, 14] on span "arrow_back" at bounding box center [19, 13] width 13 height 13
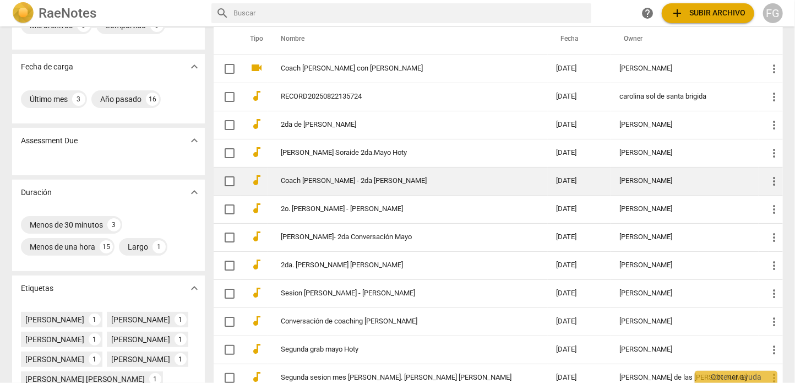
scroll to position [110, 0]
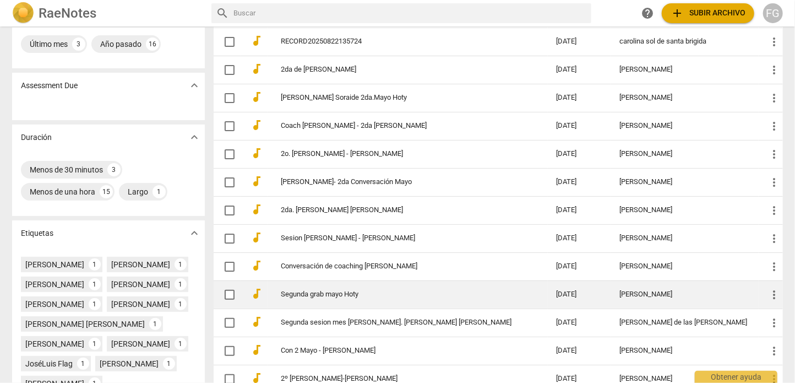
click at [624, 293] on div "[PERSON_NAME]" at bounding box center [684, 294] width 130 height 8
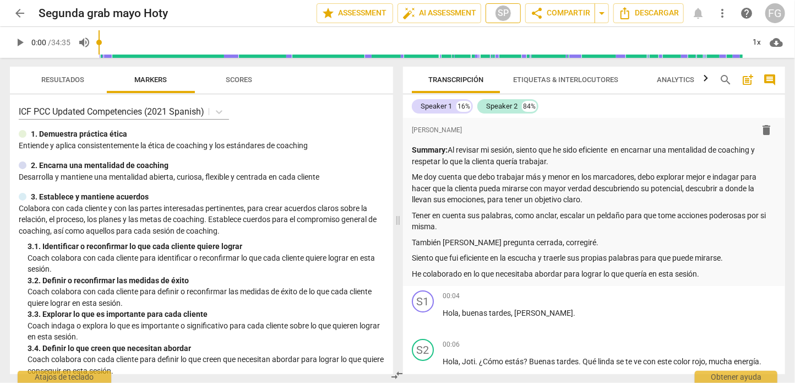
click at [499, 14] on div "SP" at bounding box center [503, 13] width 17 height 17
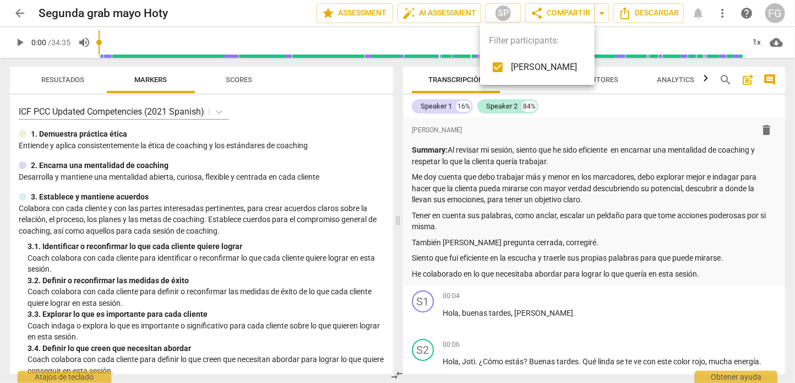
click at [21, 16] on div at bounding box center [397, 191] width 795 height 383
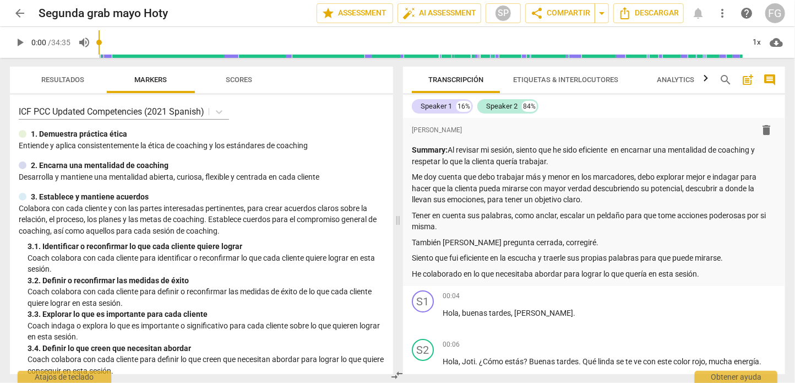
click at [17, 14] on span "arrow_back" at bounding box center [19, 13] width 13 height 13
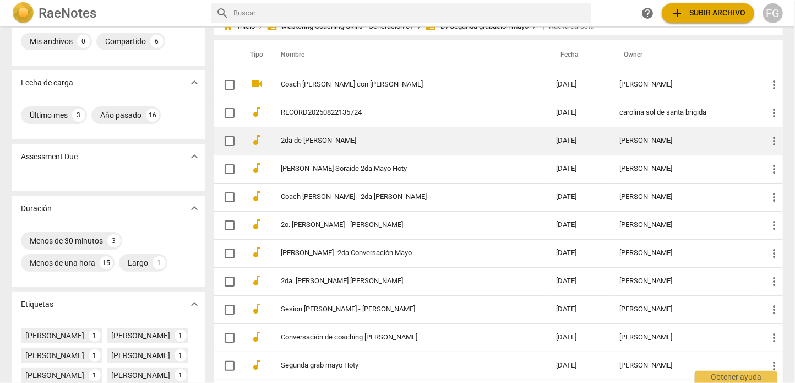
scroll to position [55, 0]
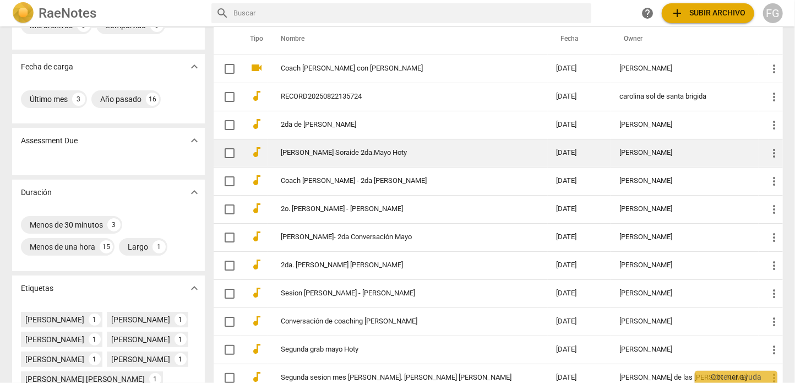
click at [482, 149] on link "Graciela Soraide 2da.Mayo Hoty" at bounding box center [399, 153] width 236 height 8
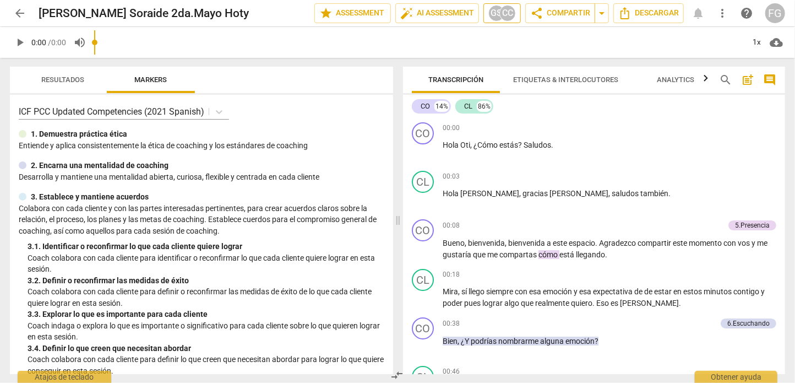
click at [492, 14] on div "GS" at bounding box center [496, 13] width 17 height 17
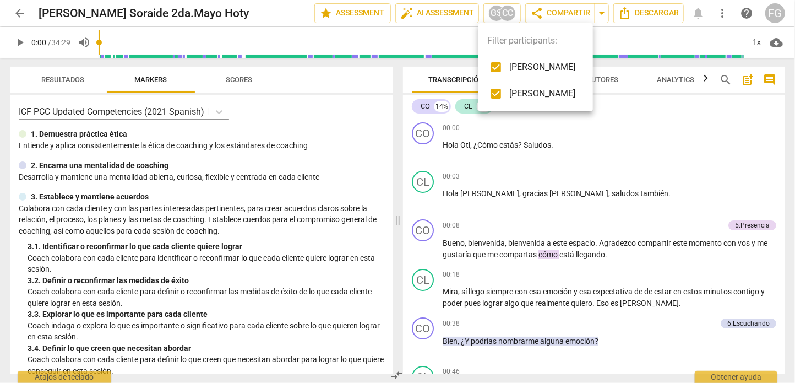
click at [17, 9] on div at bounding box center [397, 191] width 795 height 383
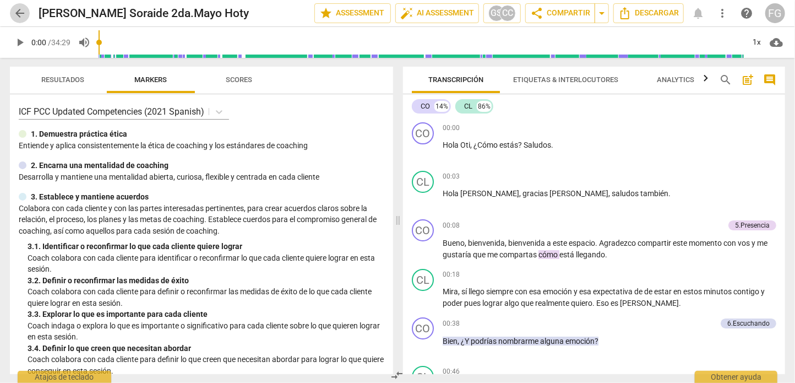
click at [19, 11] on span "arrow_back" at bounding box center [19, 13] width 13 height 13
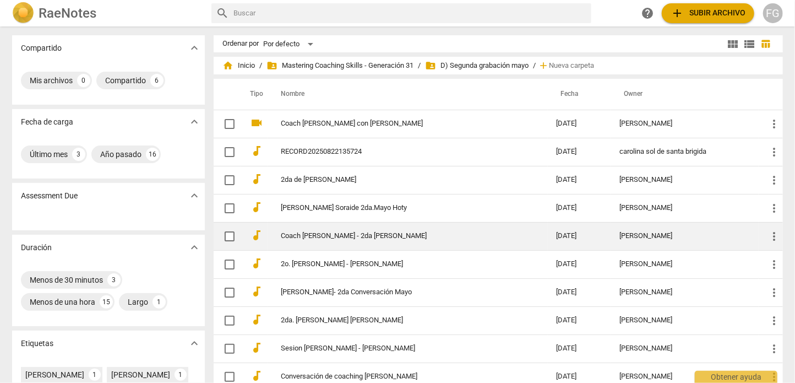
scroll to position [55, 0]
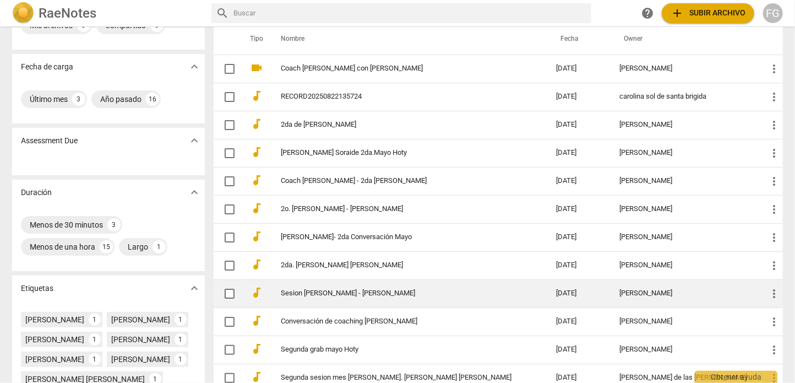
click at [485, 295] on link "Sesion Cintia Alvado - Claudia" at bounding box center [399, 293] width 236 height 8
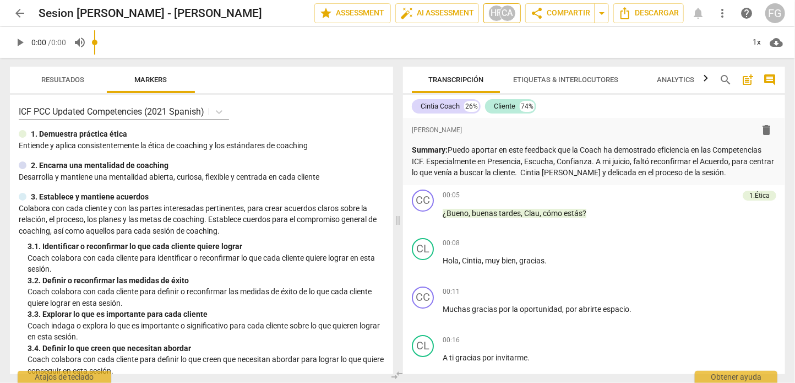
click at [499, 15] on div "CA" at bounding box center [507, 13] width 17 height 17
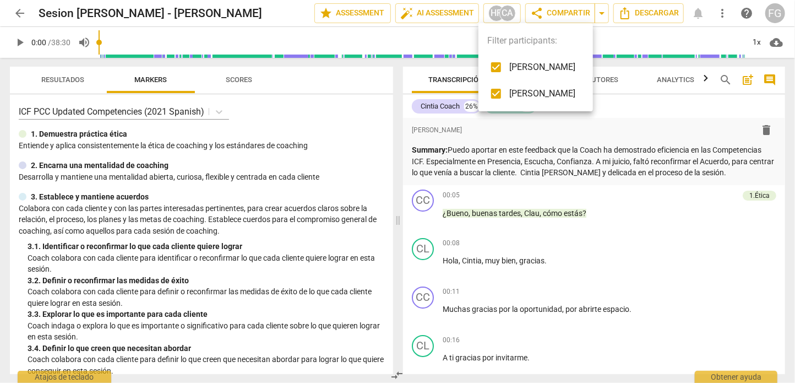
click at [18, 12] on div at bounding box center [397, 191] width 795 height 383
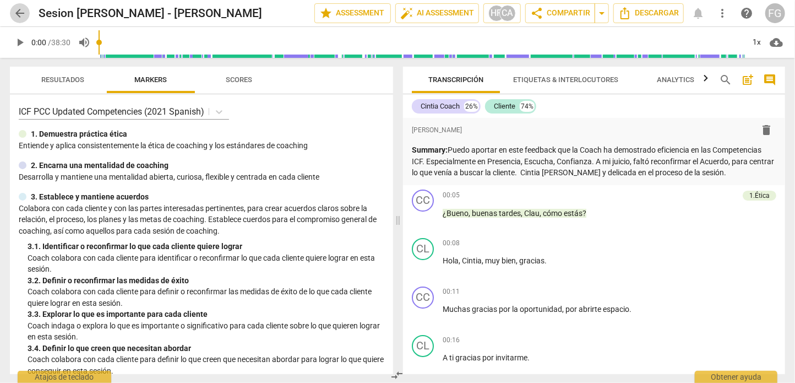
click at [19, 12] on span "arrow_back" at bounding box center [19, 13] width 13 height 13
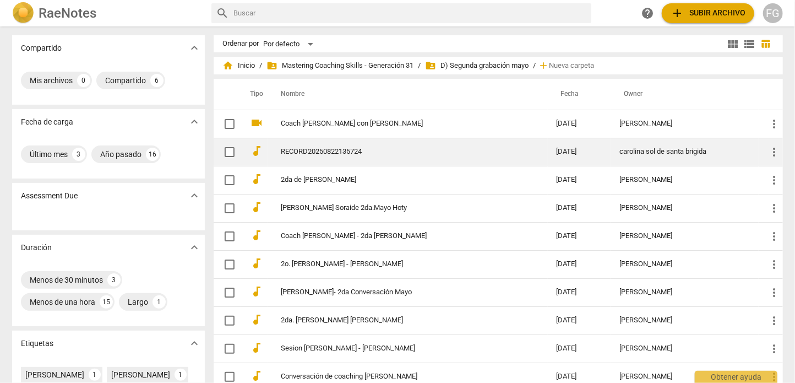
click at [478, 158] on td "RECORD20250822135724" at bounding box center [408, 152] width 280 height 28
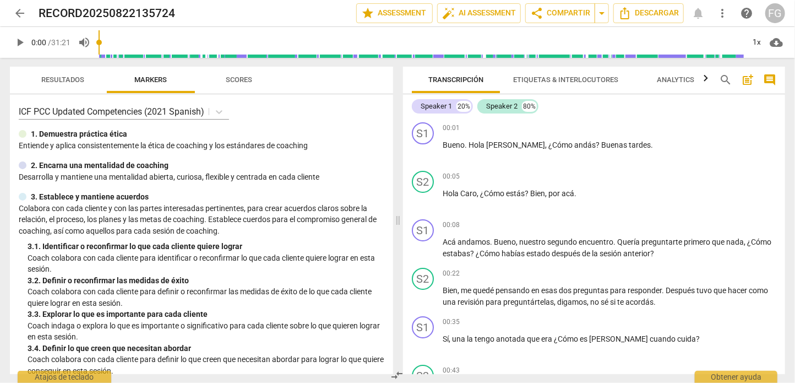
click at [18, 15] on span "arrow_back" at bounding box center [19, 13] width 13 height 13
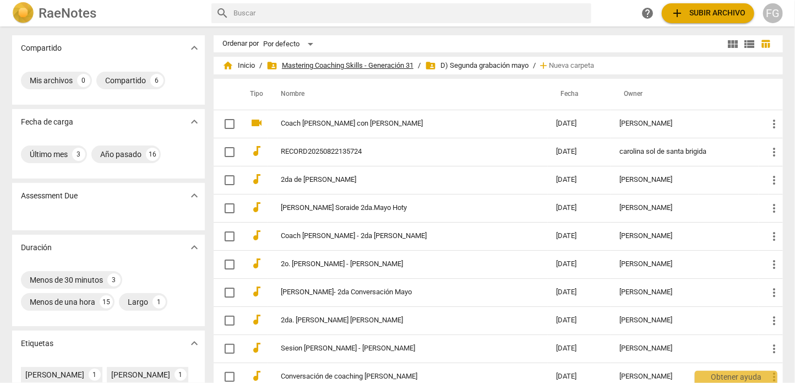
click at [377, 62] on span "folder_shared Mastering Coaching Skills - Generación 31" at bounding box center [339, 65] width 147 height 11
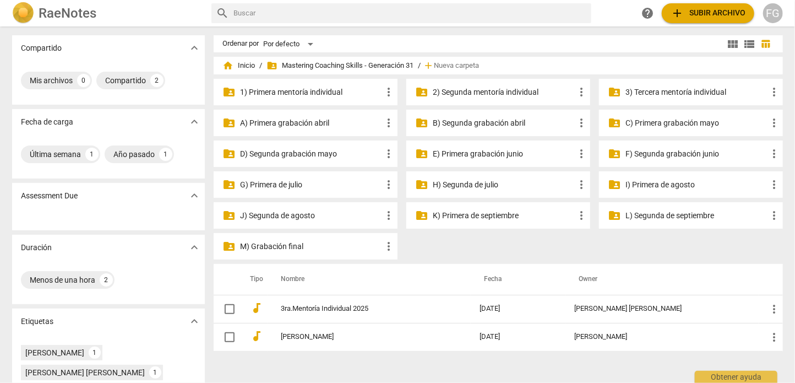
click at [701, 121] on p "C) Primera grabación mayo" at bounding box center [696, 123] width 142 height 12
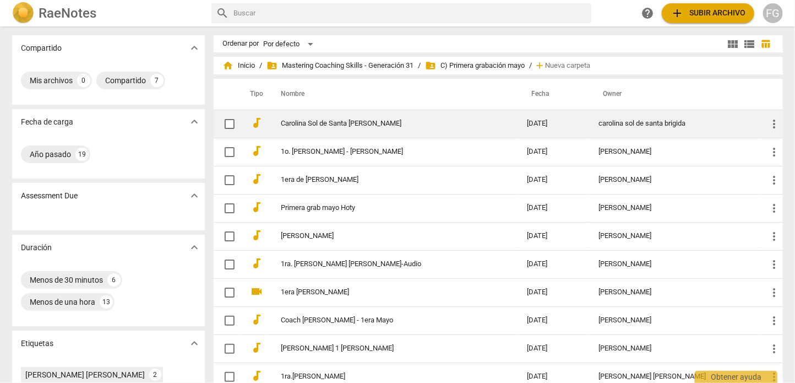
click at [572, 120] on td "2025-07-25" at bounding box center [554, 124] width 72 height 28
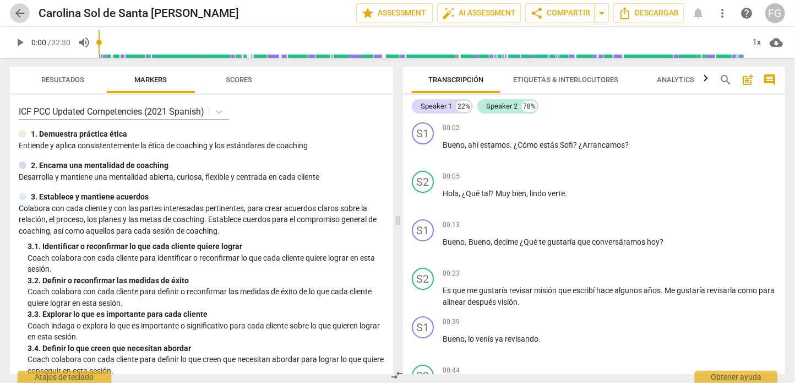
click at [20, 10] on span "arrow_back" at bounding box center [19, 13] width 13 height 13
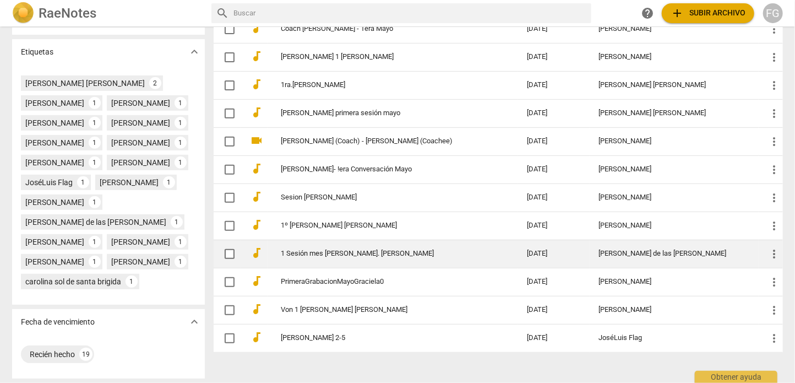
scroll to position [330, 0]
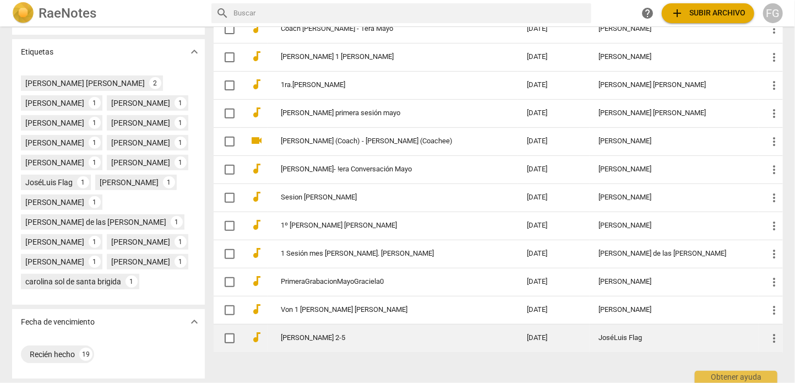
click at [608, 334] on div "JoséLuis Flag" at bounding box center [673, 338] width 151 height 8
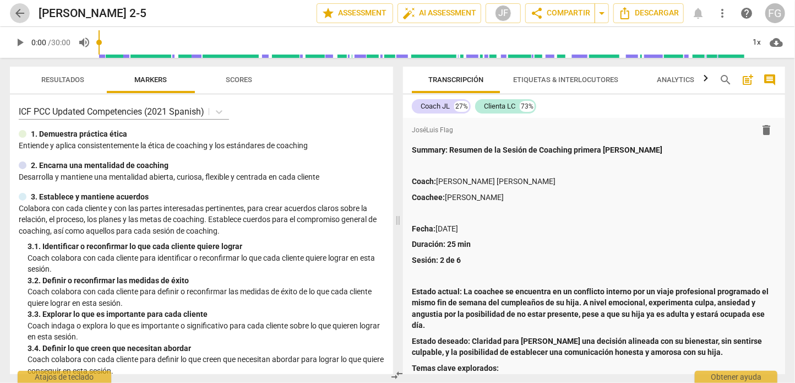
click at [15, 11] on span "arrow_back" at bounding box center [19, 13] width 13 height 13
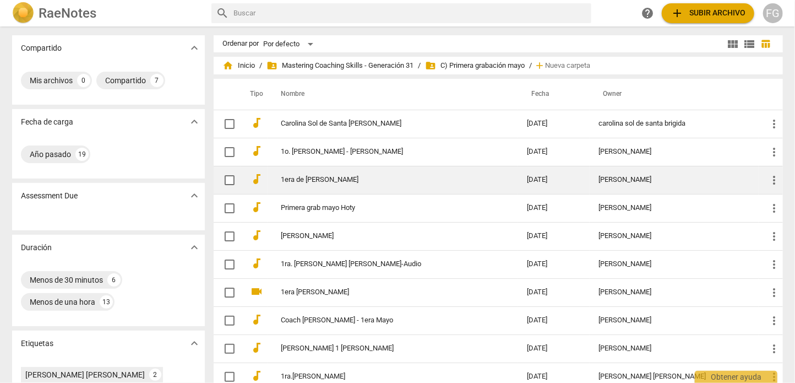
click at [615, 170] on td "[PERSON_NAME]" at bounding box center [674, 180] width 169 height 28
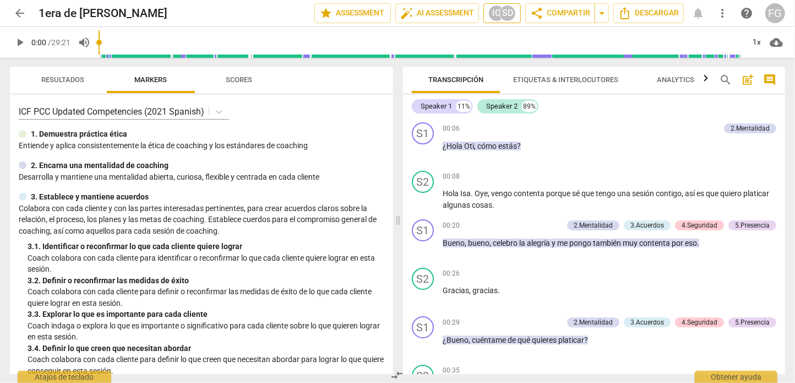
click at [499, 20] on div "SD" at bounding box center [507, 13] width 17 height 17
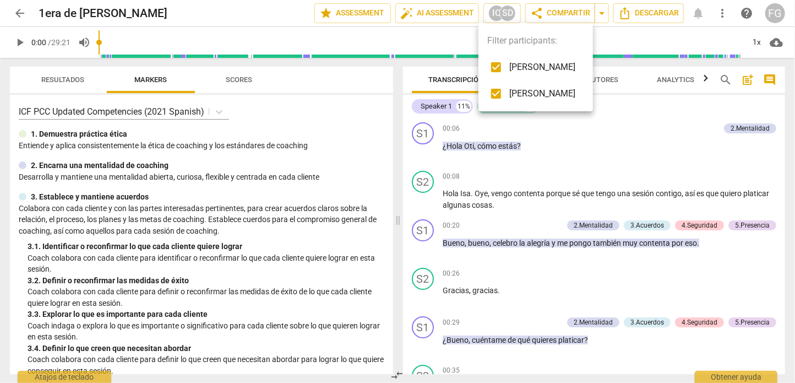
click at [17, 12] on div at bounding box center [397, 191] width 795 height 383
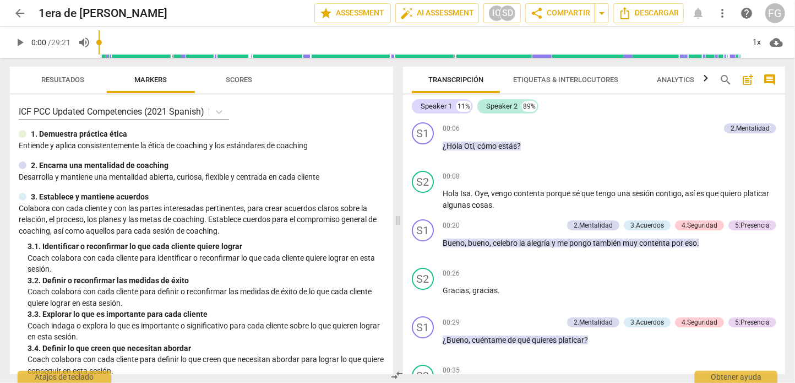
click at [19, 14] on span "arrow_back" at bounding box center [19, 13] width 13 height 13
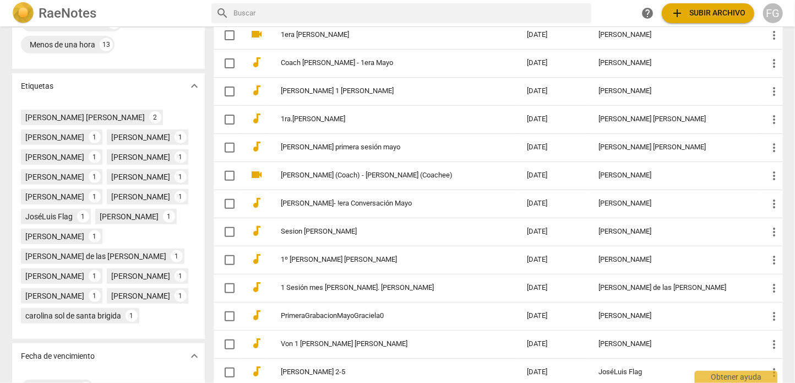
scroll to position [275, 0]
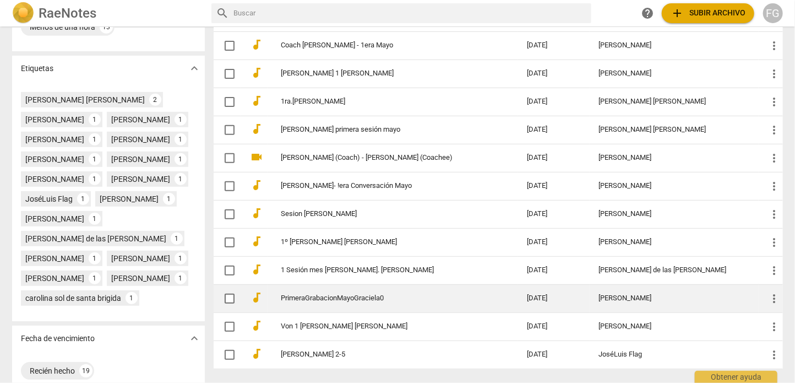
click at [598, 298] on div "[PERSON_NAME]" at bounding box center [673, 298] width 151 height 8
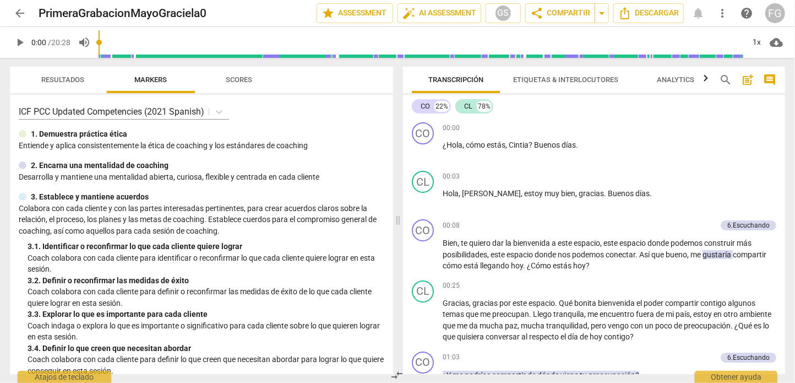
click at [26, 13] on span "arrow_back" at bounding box center [20, 13] width 20 height 13
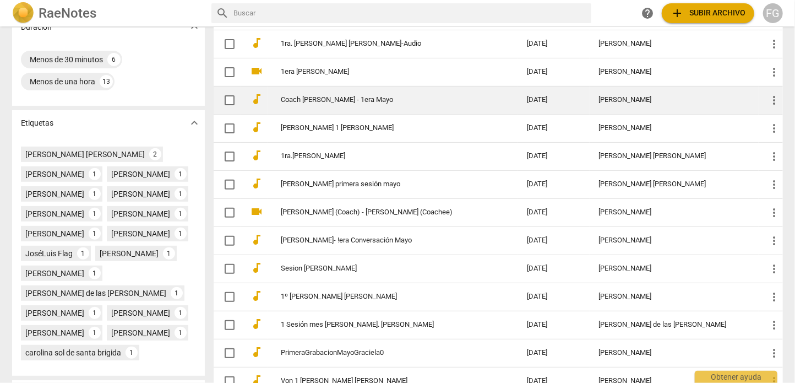
scroll to position [275, 0]
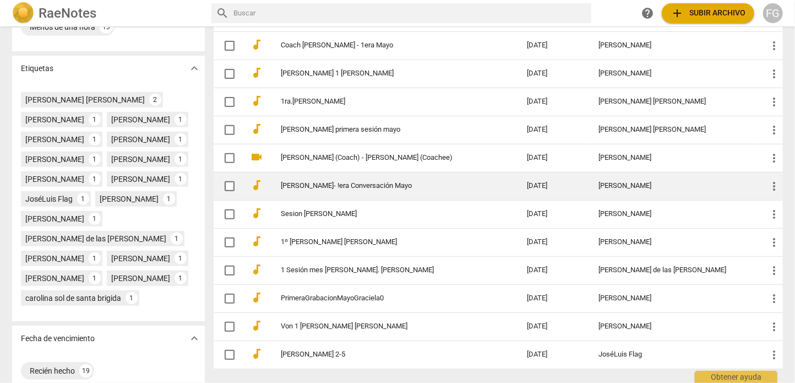
click at [639, 189] on td "[PERSON_NAME]" at bounding box center [674, 186] width 169 height 28
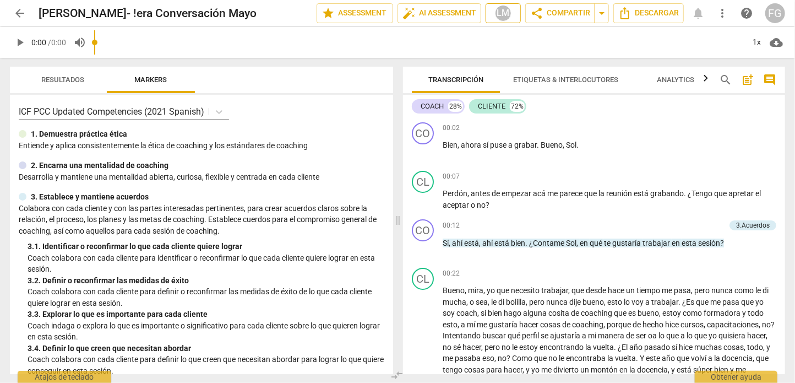
click at [510, 14] on span "LM" at bounding box center [503, 13] width 25 height 17
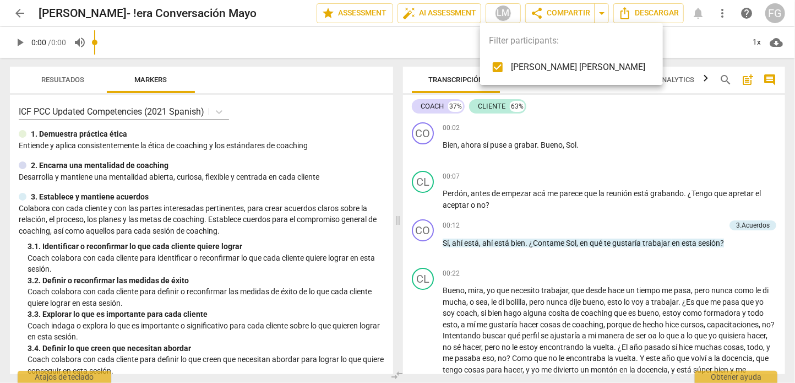
click at [26, 16] on div at bounding box center [397, 191] width 795 height 383
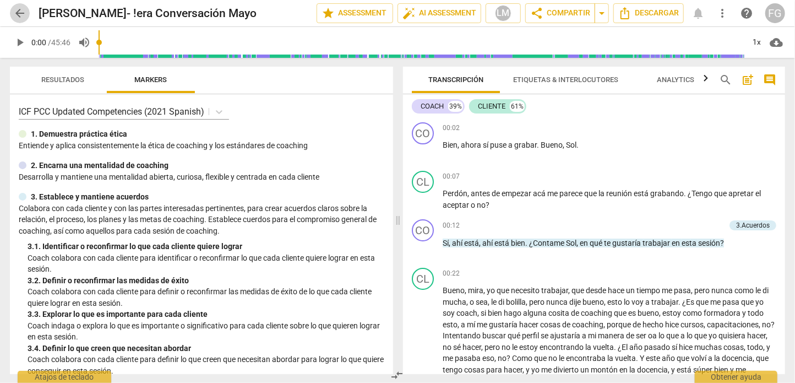
click at [15, 10] on span "arrow_back" at bounding box center [19, 13] width 13 height 13
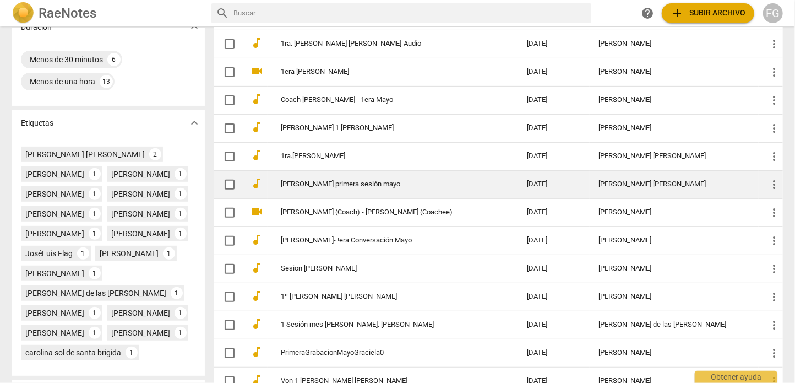
scroll to position [275, 0]
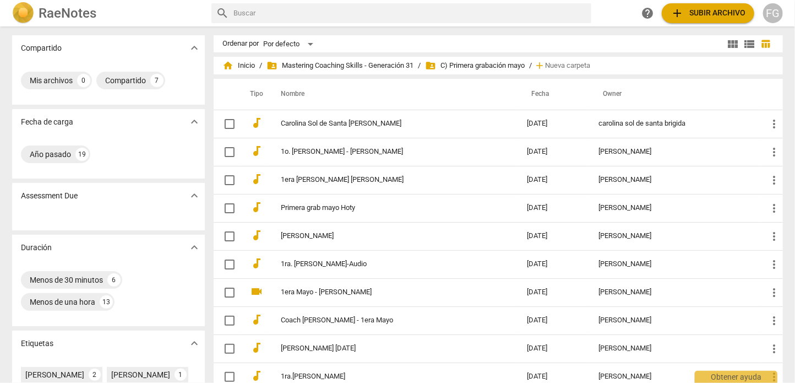
scroll to position [275, 0]
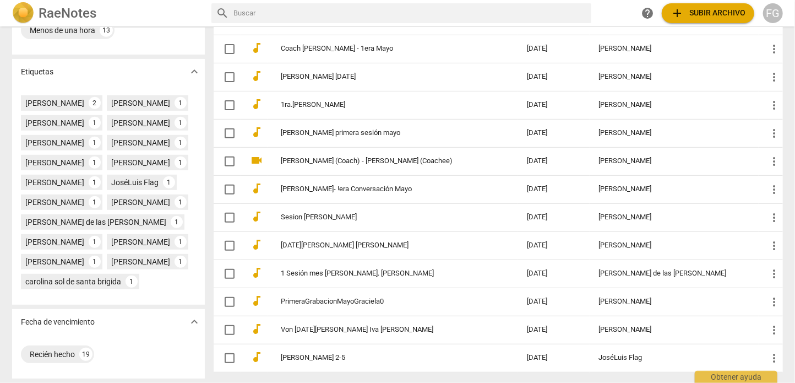
click at [560, 157] on td "[DATE]" at bounding box center [554, 161] width 72 height 28
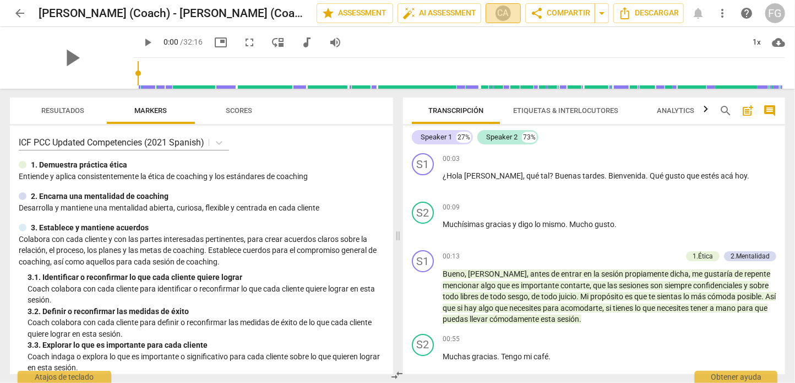
click at [495, 18] on div "CA" at bounding box center [503, 13] width 17 height 17
click at [26, 10] on div at bounding box center [397, 191] width 795 height 383
click at [23, 12] on span "arrow_back" at bounding box center [19, 13] width 13 height 13
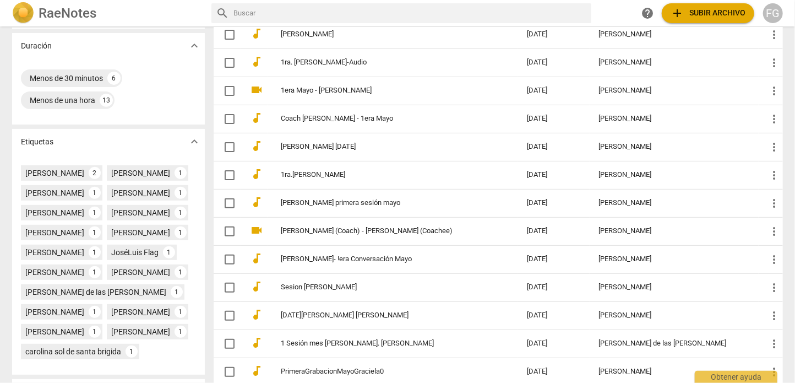
scroll to position [220, 0]
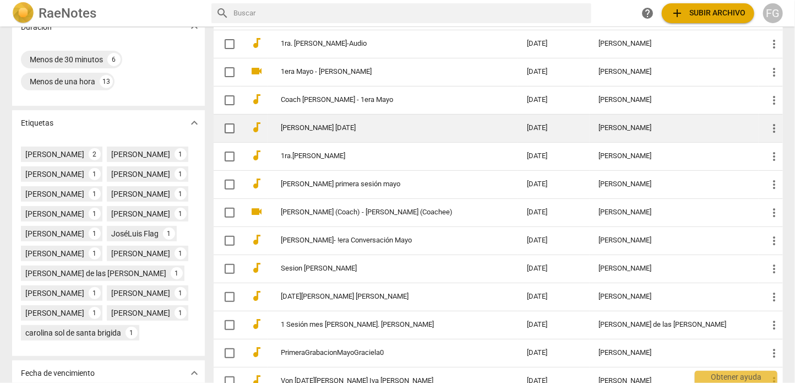
click at [614, 115] on td "[PERSON_NAME]" at bounding box center [674, 128] width 169 height 28
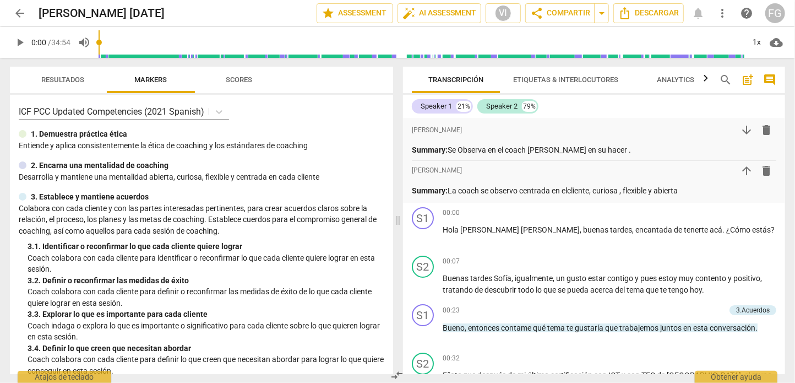
click at [19, 10] on span "arrow_back" at bounding box center [19, 13] width 13 height 13
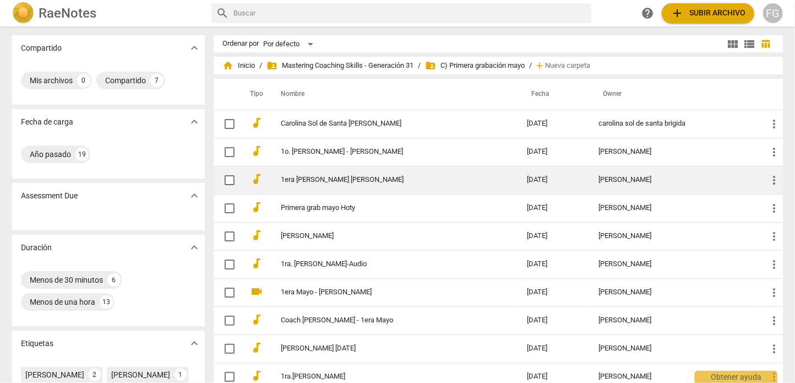
scroll to position [55, 0]
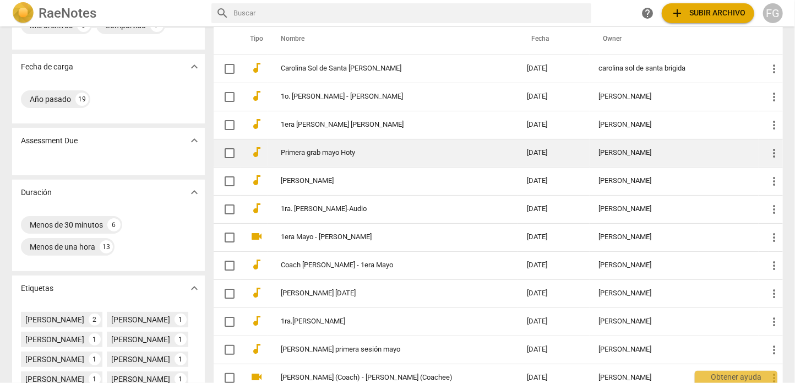
click at [575, 157] on td "[DATE]" at bounding box center [554, 153] width 72 height 28
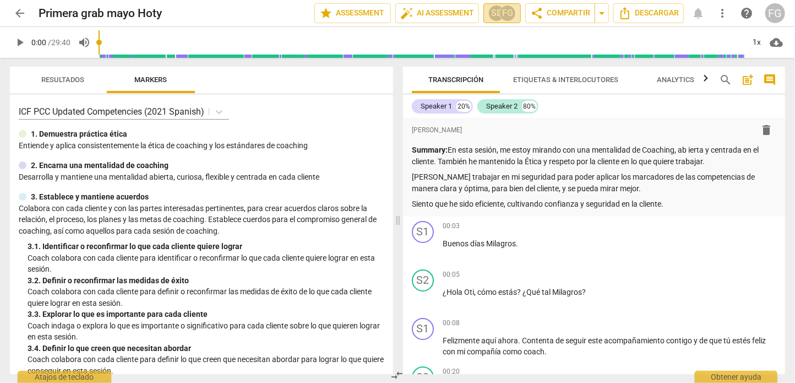
click at [492, 18] on div "SD" at bounding box center [496, 13] width 17 height 17
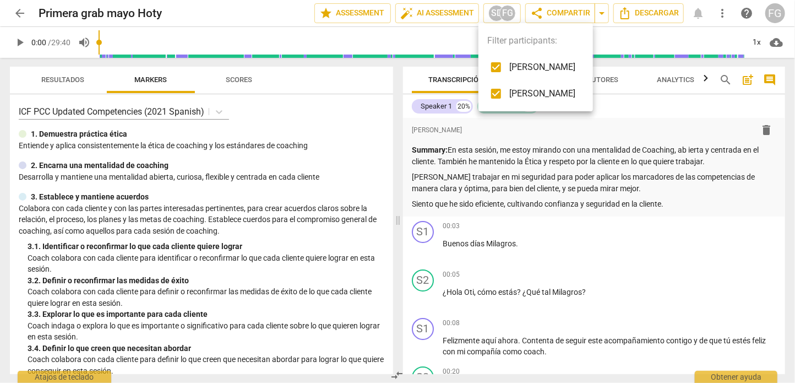
click at [13, 12] on div at bounding box center [397, 191] width 795 height 383
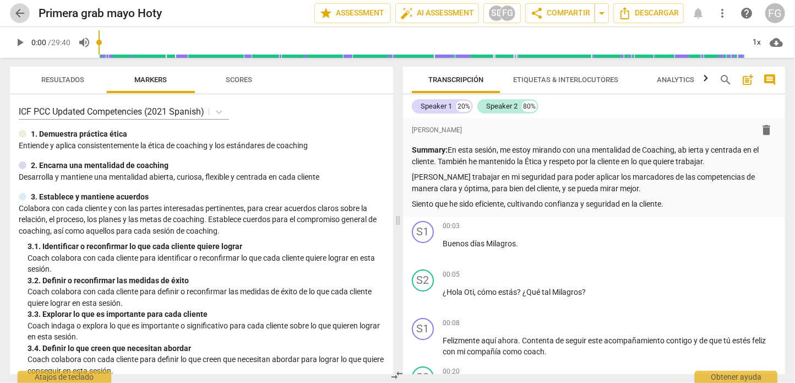
click at [18, 14] on span "arrow_back" at bounding box center [19, 13] width 13 height 13
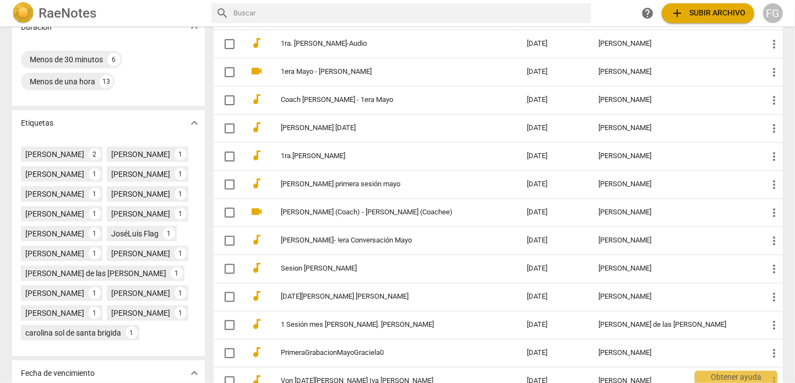
scroll to position [275, 0]
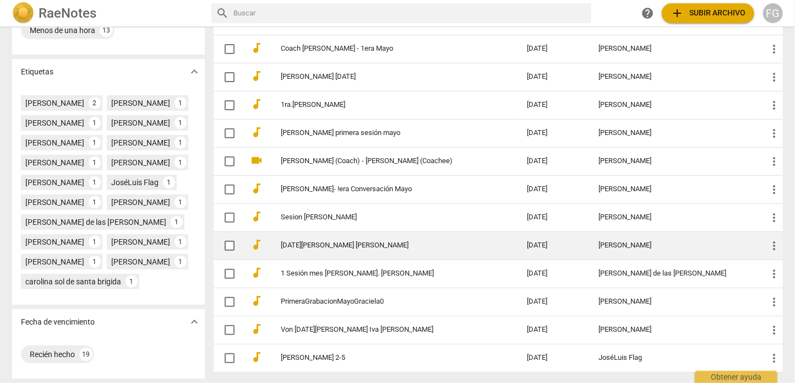
click at [590, 242] on td "[PERSON_NAME]" at bounding box center [674, 245] width 169 height 28
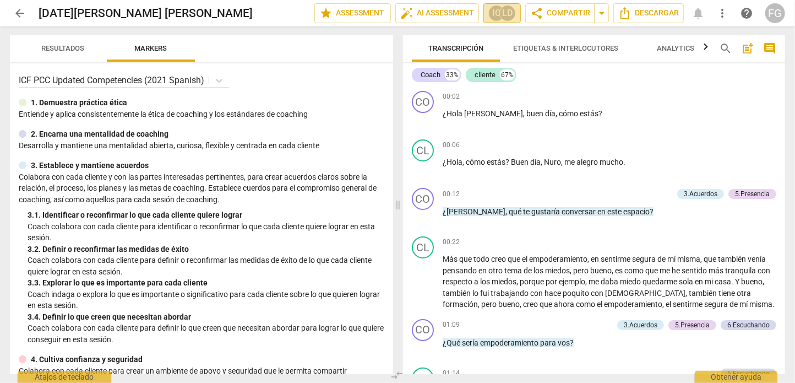
click at [489, 16] on div "IC" at bounding box center [496, 13] width 17 height 17
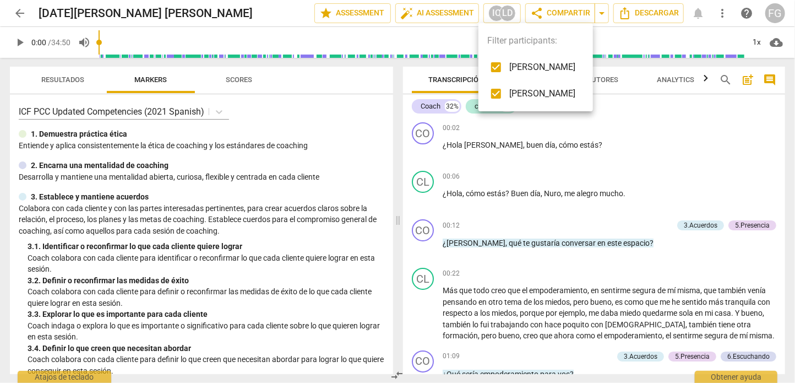
click at [15, 12] on div at bounding box center [397, 191] width 795 height 383
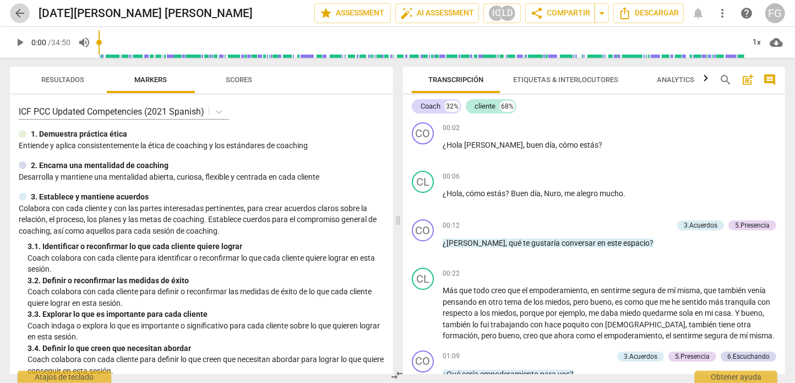
click at [19, 14] on span "arrow_back" at bounding box center [19, 13] width 13 height 13
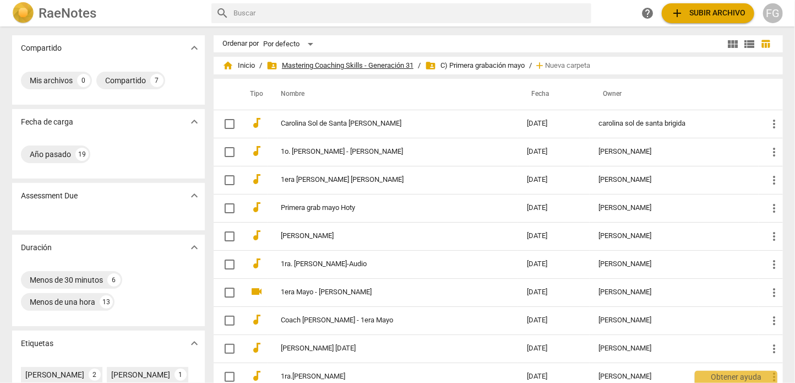
click at [397, 68] on span "folder_shared Mastering Coaching Skills - Generación 31" at bounding box center [339, 65] width 147 height 11
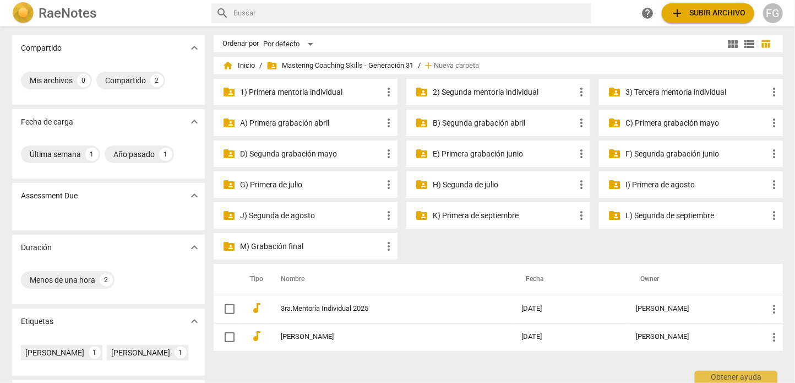
click at [509, 124] on p "B) Segunda grabación abril" at bounding box center [504, 123] width 142 height 12
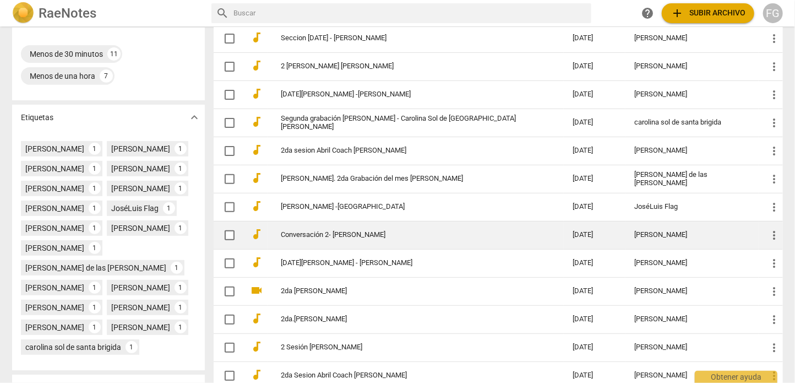
scroll to position [330, 0]
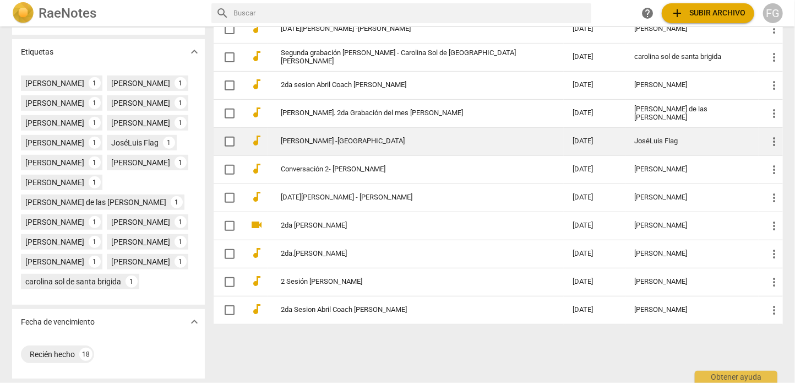
click at [645, 137] on div "JoséLuis Flag" at bounding box center [692, 141] width 116 height 8
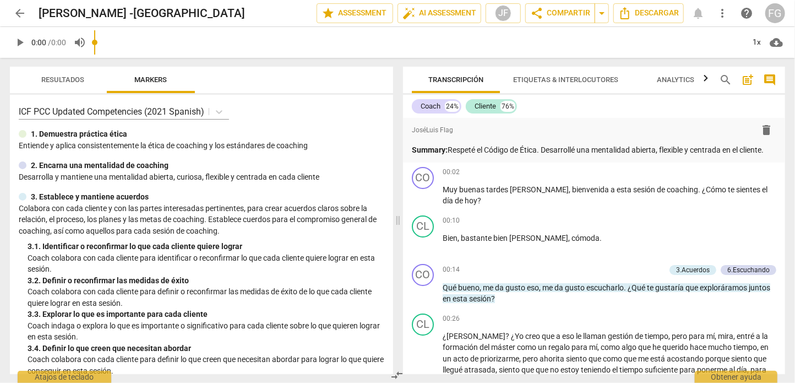
click at [23, 19] on span "arrow_back" at bounding box center [19, 13] width 13 height 13
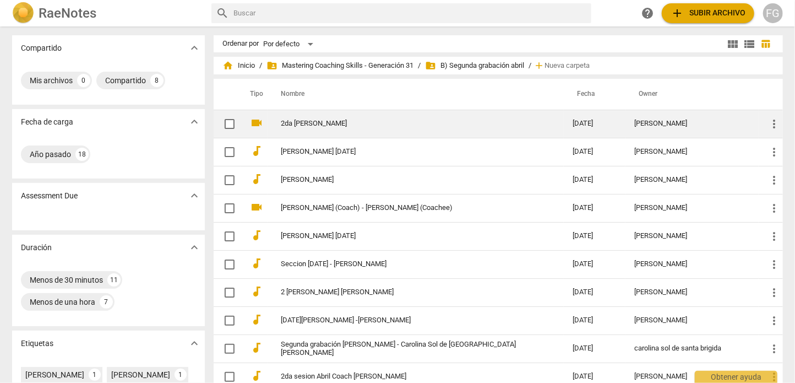
click at [445, 118] on td "2da [PERSON_NAME]" at bounding box center [416, 124] width 296 height 28
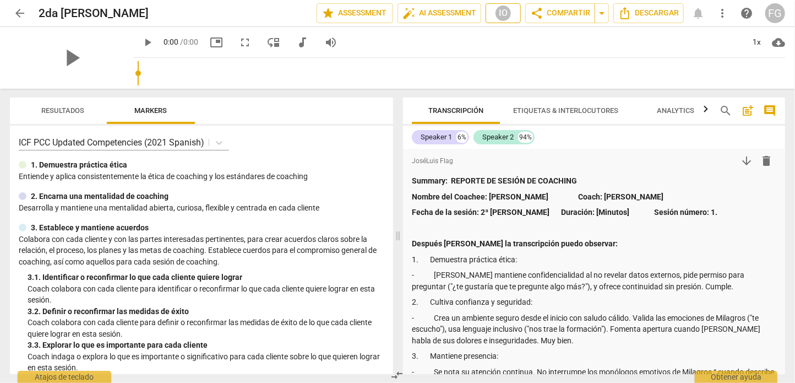
click at [497, 9] on div "IO" at bounding box center [503, 13] width 17 height 17
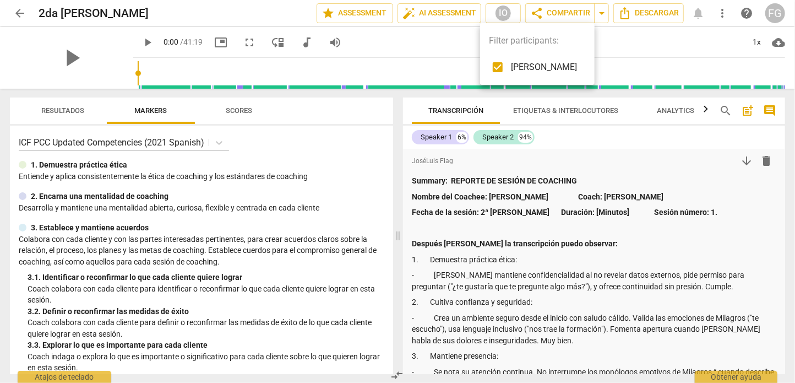
click at [20, 14] on div at bounding box center [397, 191] width 795 height 383
click at [18, 12] on span "arrow_back" at bounding box center [19, 13] width 13 height 13
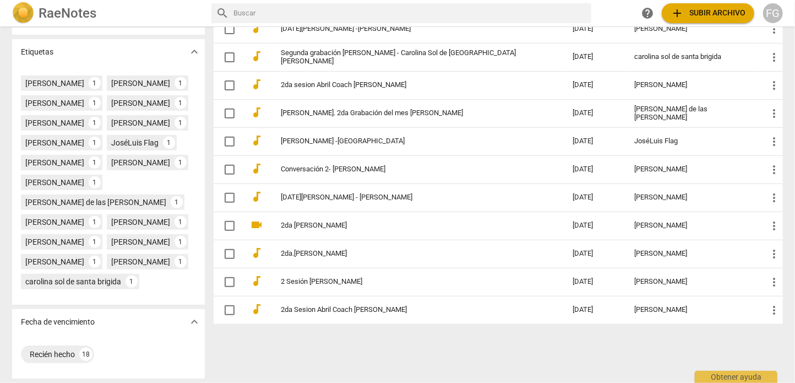
scroll to position [330, 0]
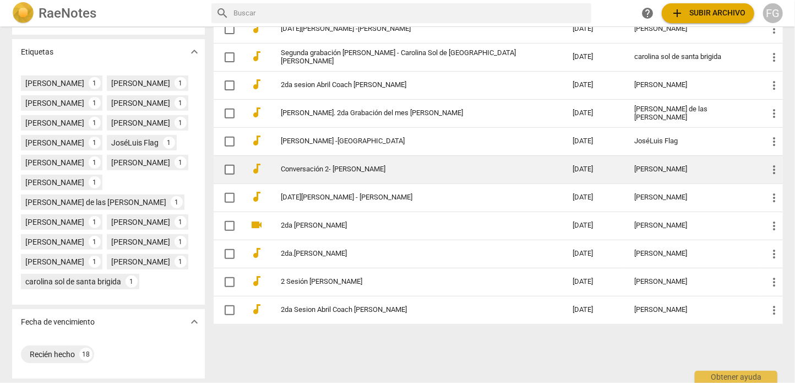
click at [651, 165] on div "[PERSON_NAME]" at bounding box center [692, 169] width 116 height 8
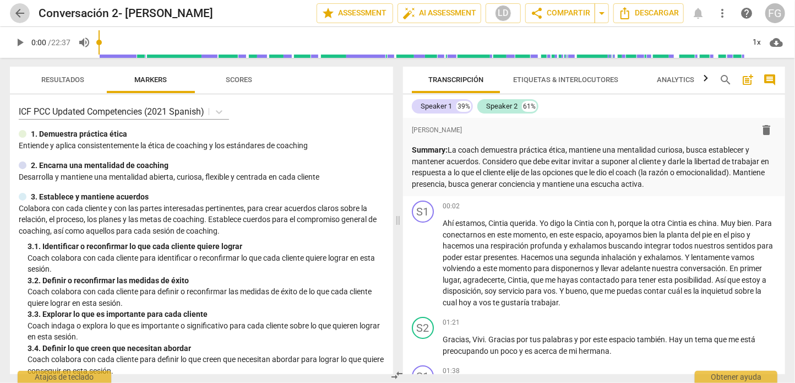
click at [18, 15] on span "arrow_back" at bounding box center [19, 13] width 13 height 13
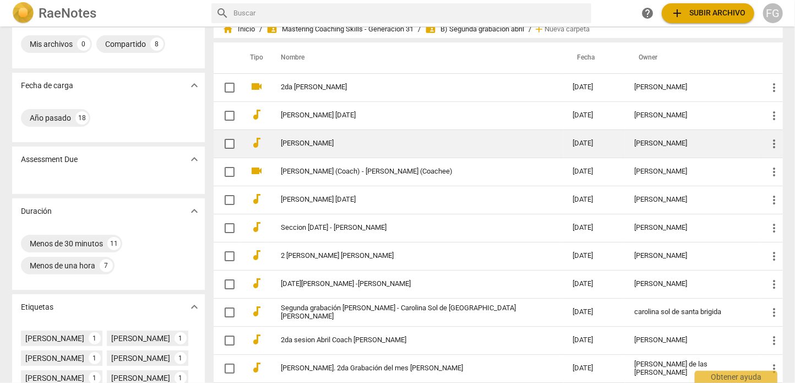
scroll to position [55, 0]
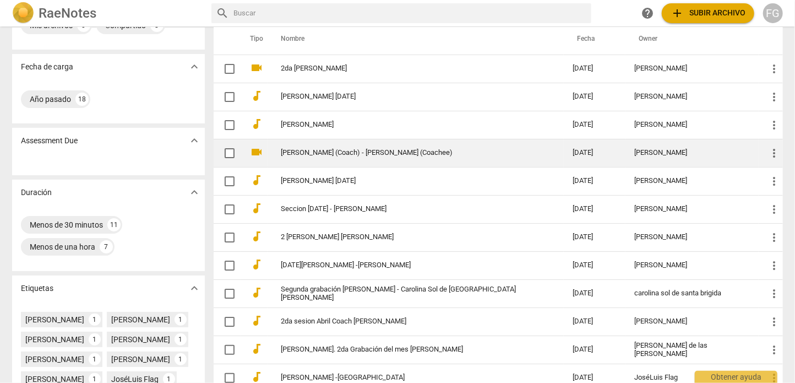
click at [529, 159] on td "[PERSON_NAME] (Coach) - [PERSON_NAME] (Coachee)" at bounding box center [416, 153] width 296 height 28
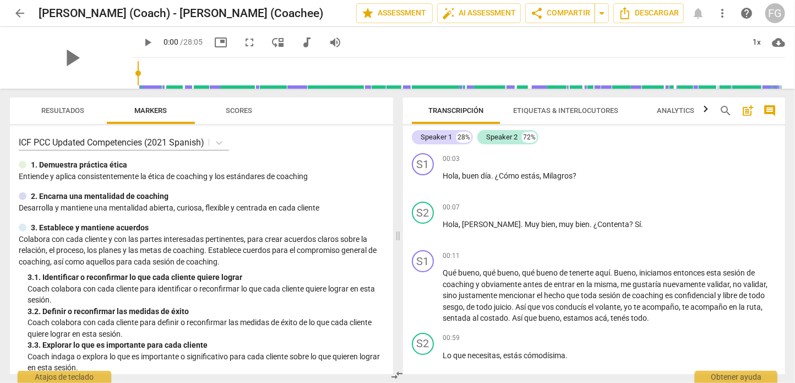
click at [17, 14] on span "arrow_back" at bounding box center [19, 13] width 13 height 13
